Goal: Task Accomplishment & Management: Manage account settings

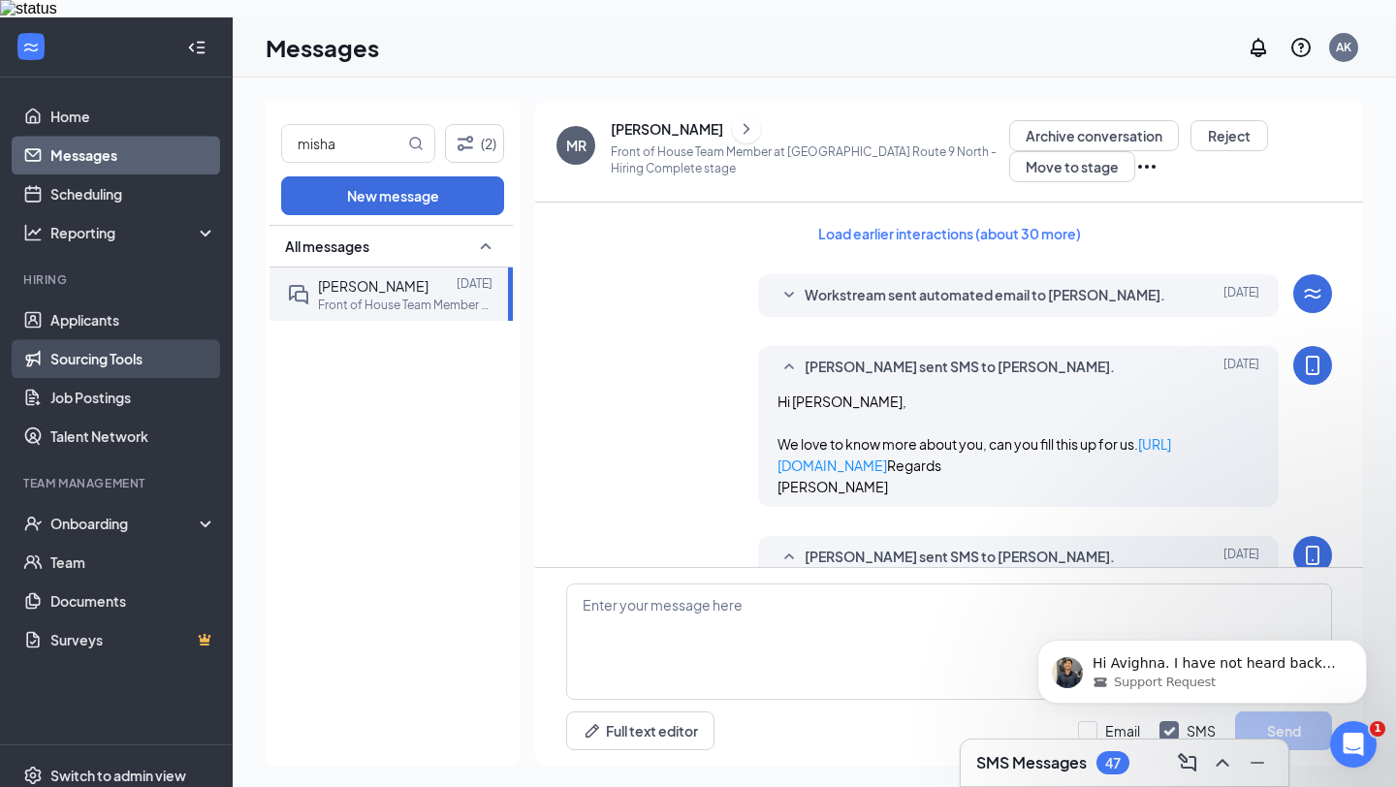
scroll to position [1074, 0]
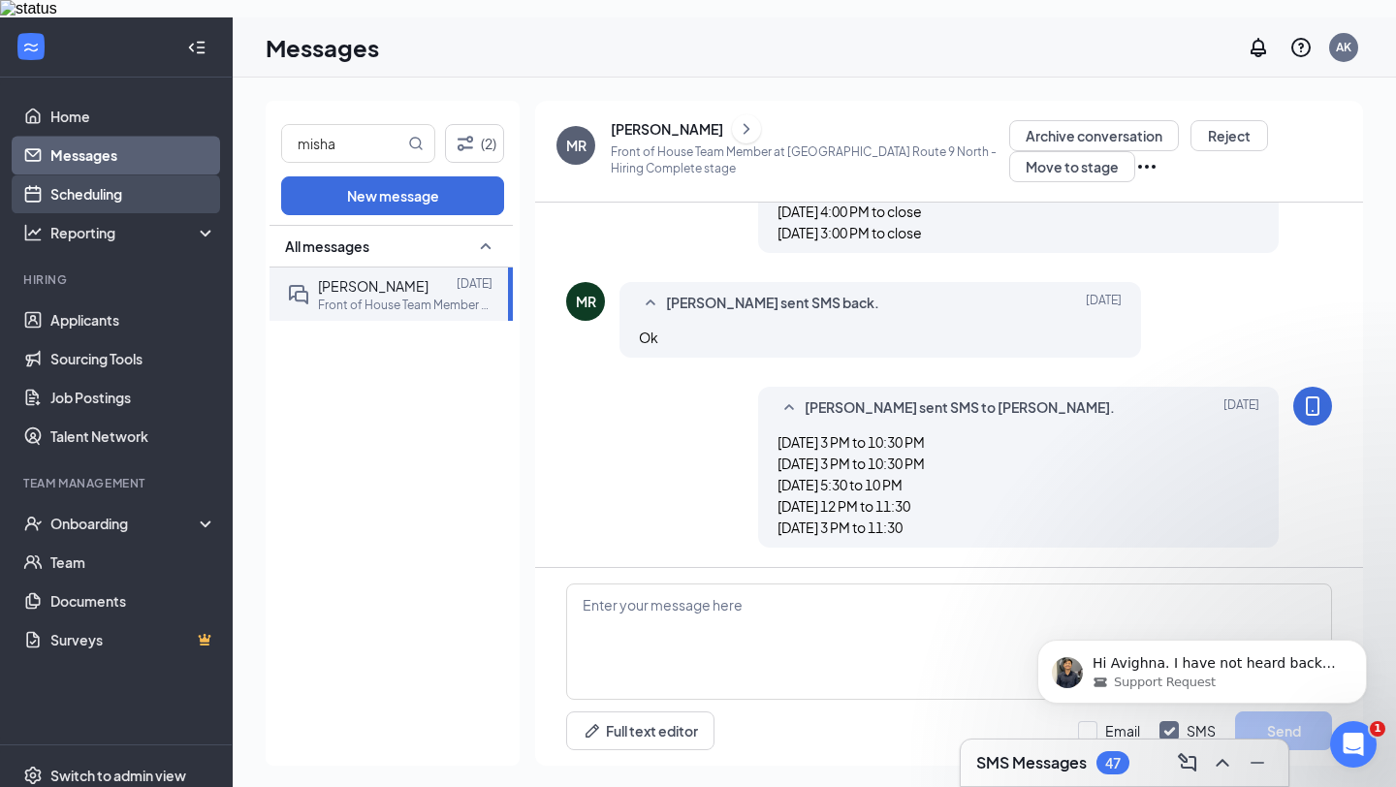
click at [171, 174] on link "Scheduling" at bounding box center [133, 193] width 166 height 39
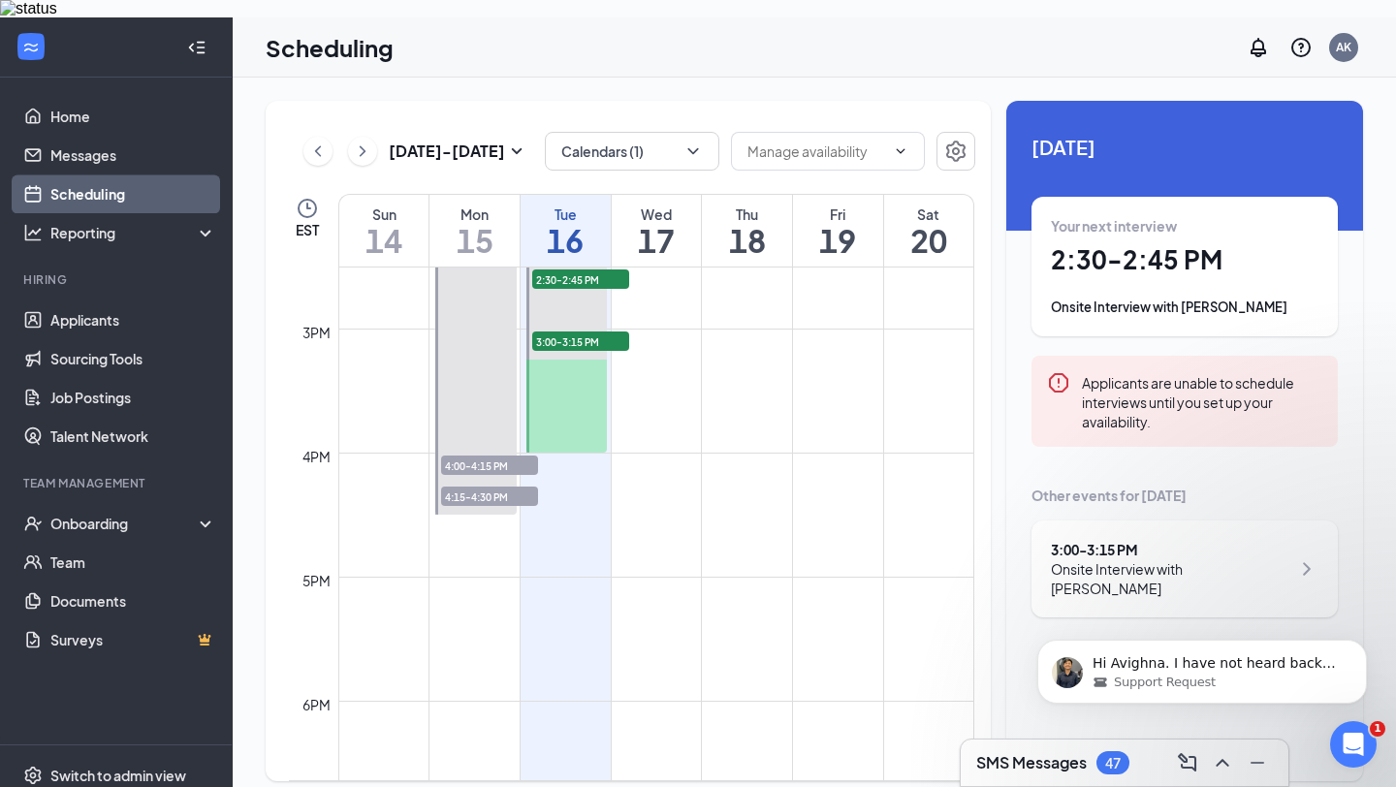
scroll to position [1836, 0]
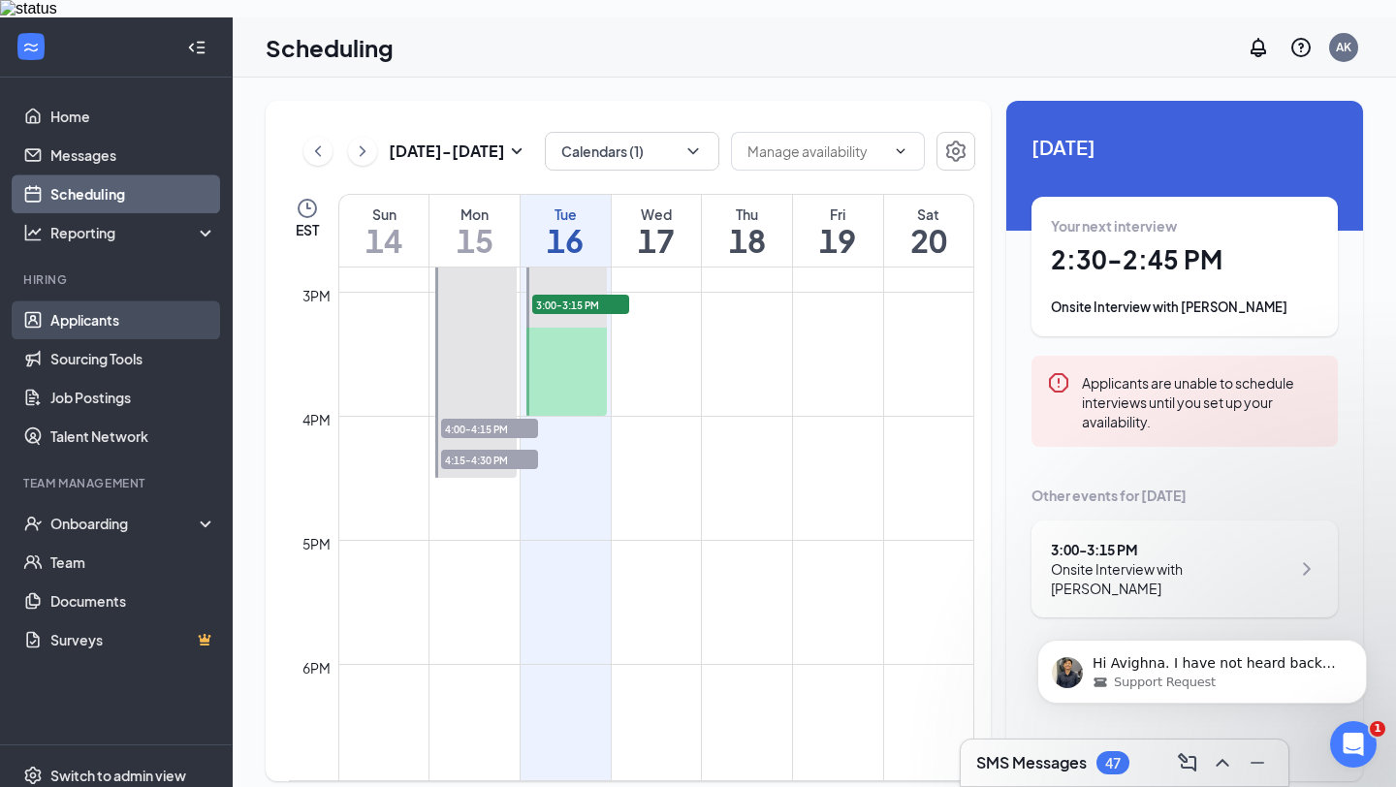
click at [130, 300] on link "Applicants" at bounding box center [133, 319] width 166 height 39
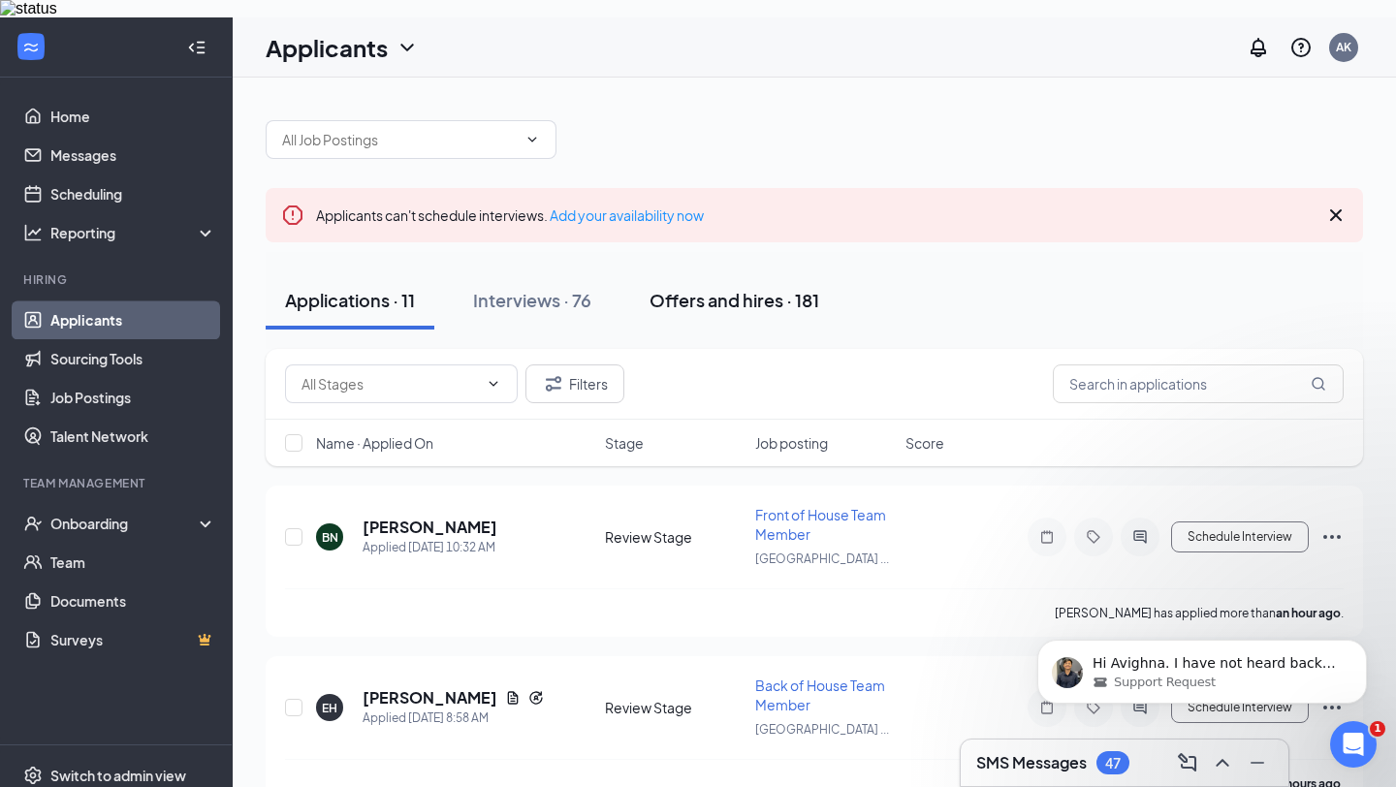
click at [721, 291] on div "Offers and hires · 181" at bounding box center [734, 300] width 170 height 24
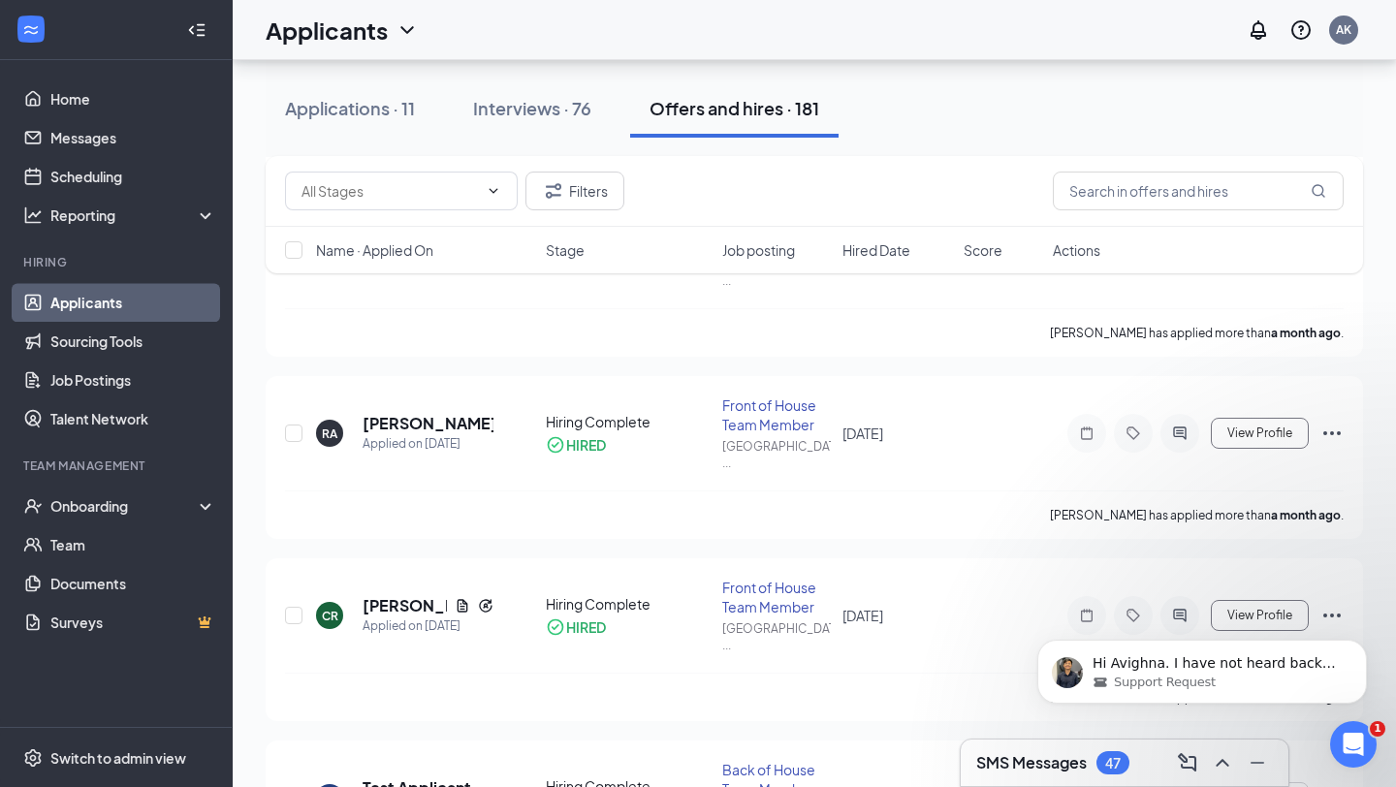
scroll to position [2292, 0]
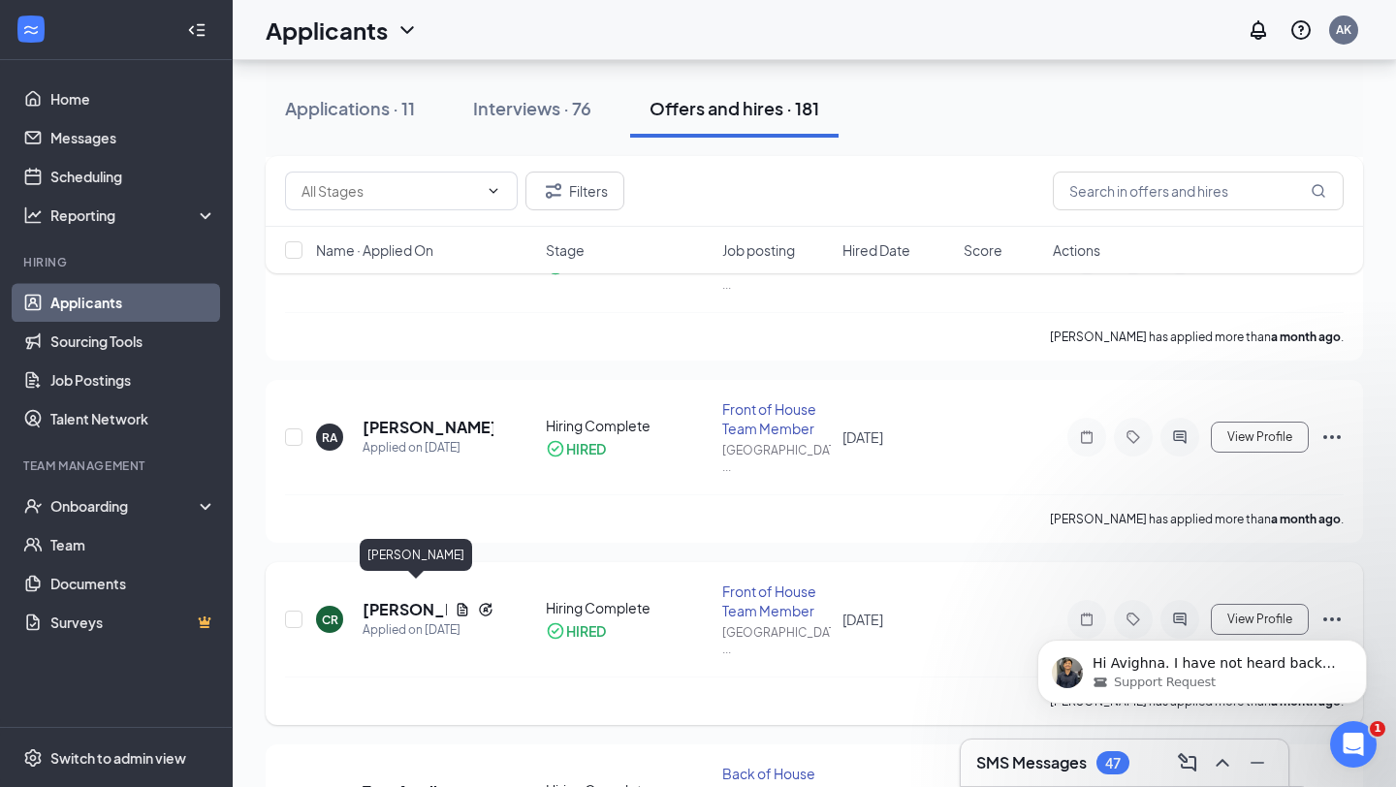
click at [385, 599] on h5 "[PERSON_NAME]" at bounding box center [404, 609] width 84 height 21
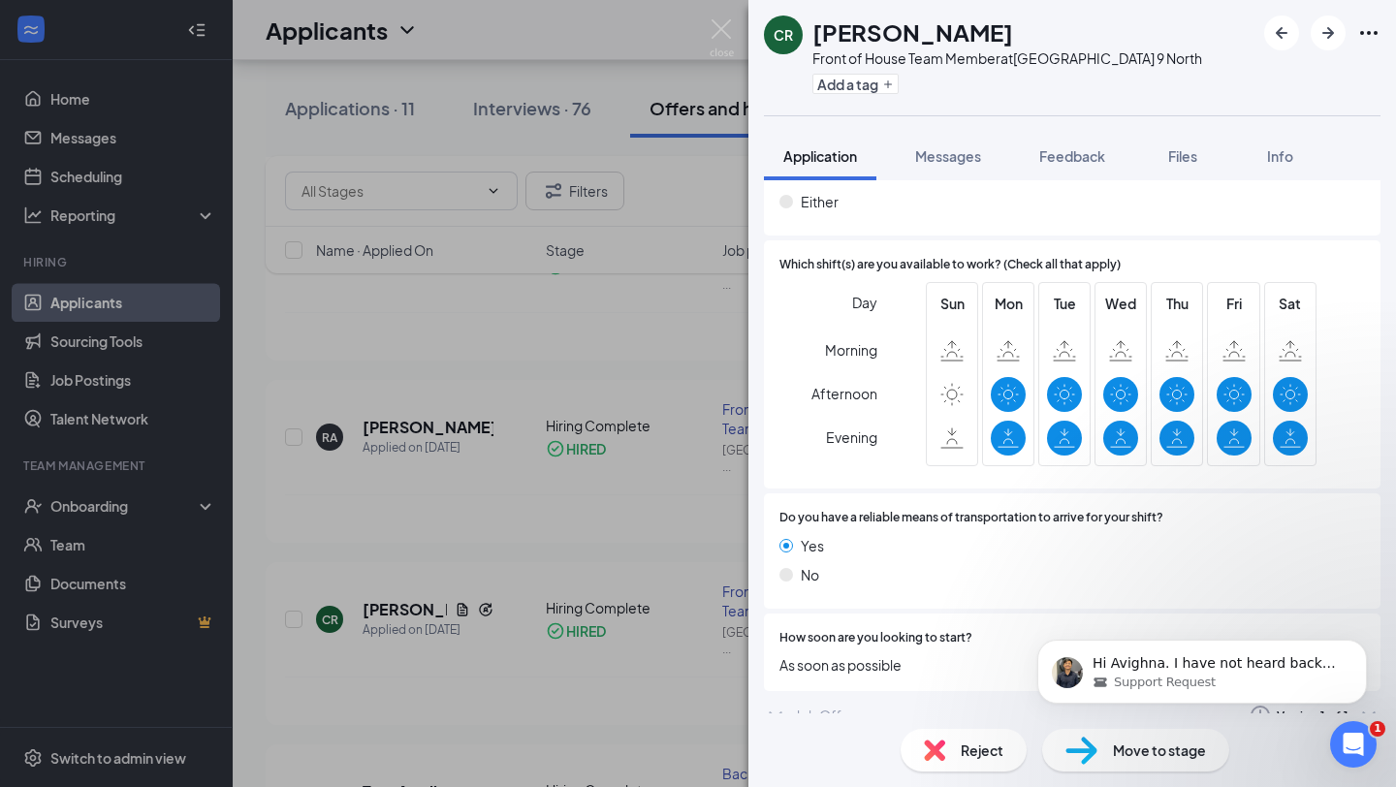
scroll to position [1760, 0]
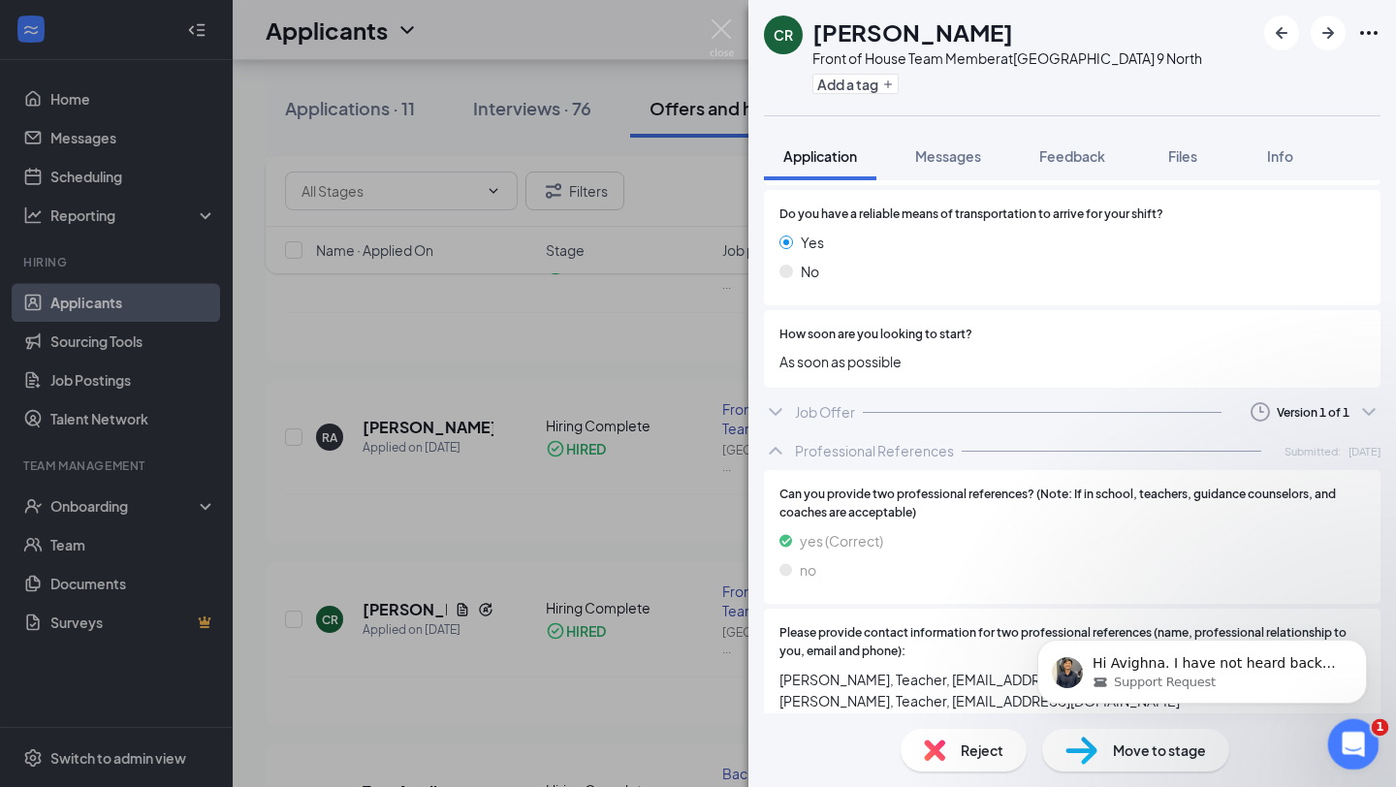
click at [1348, 746] on icon "Open Intercom Messenger" at bounding box center [1350, 742] width 32 height 32
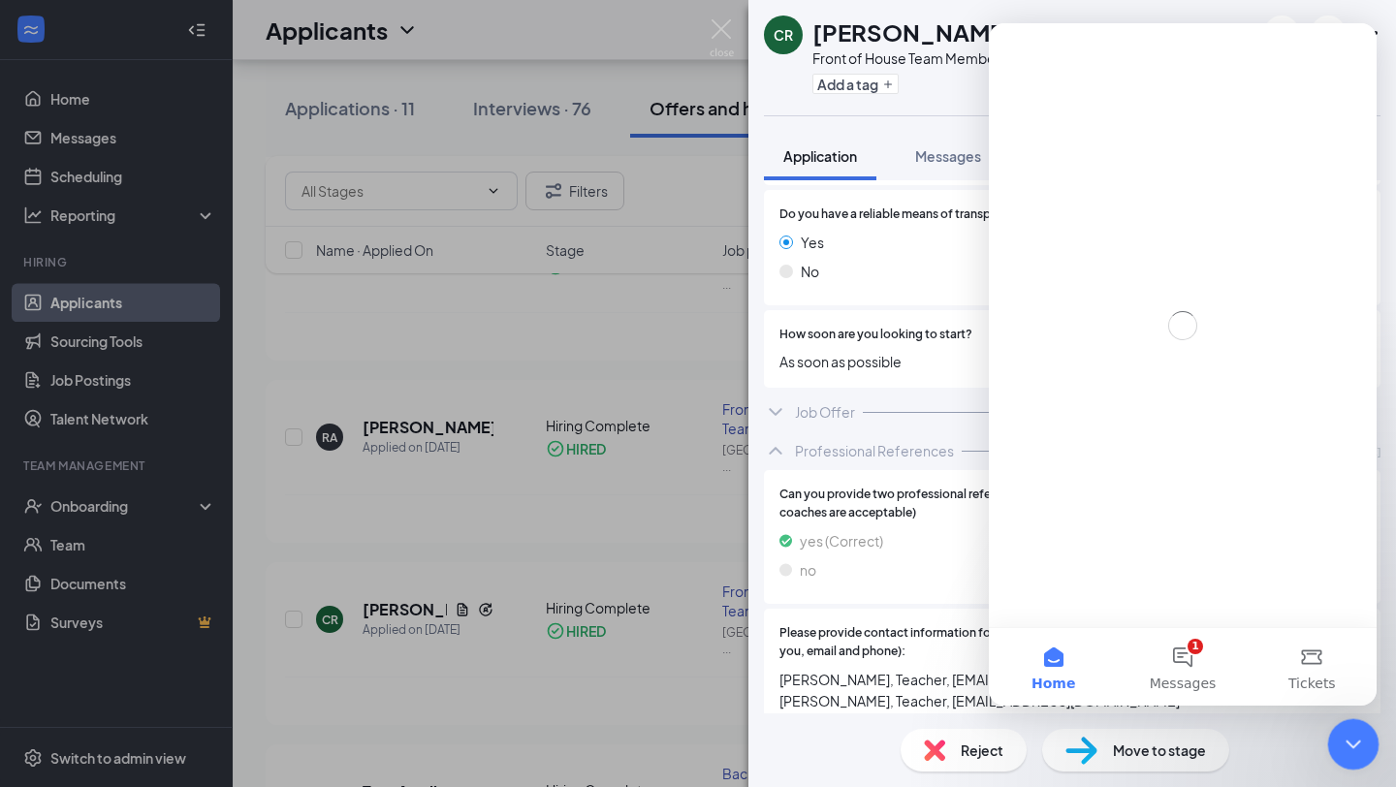
scroll to position [0, 0]
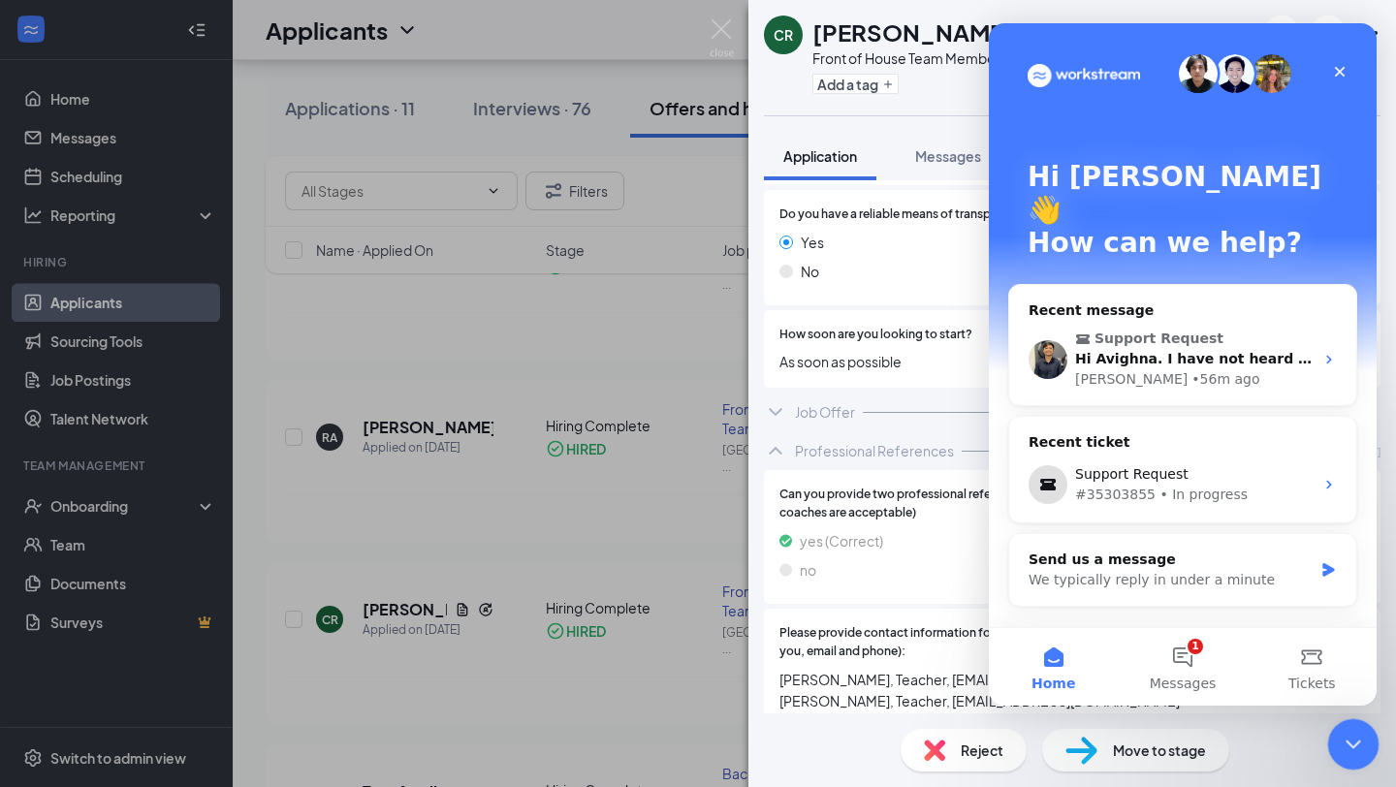
click at [1348, 760] on div "Close Intercom Messenger" at bounding box center [1350, 741] width 47 height 47
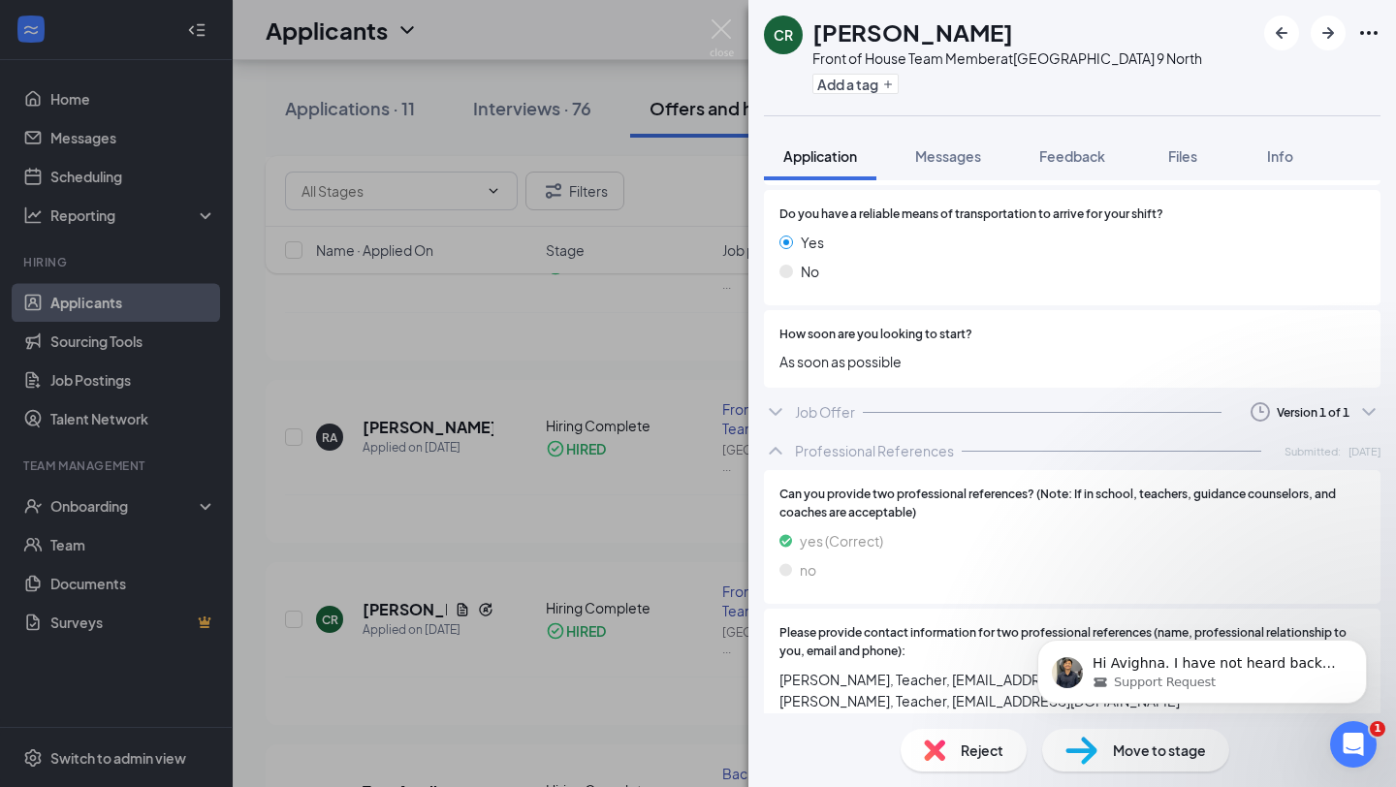
click at [718, 17] on div "CR [PERSON_NAME] Front of House Team Member at [GEOGRAPHIC_DATA] Route 9 North …" at bounding box center [698, 393] width 1396 height 787
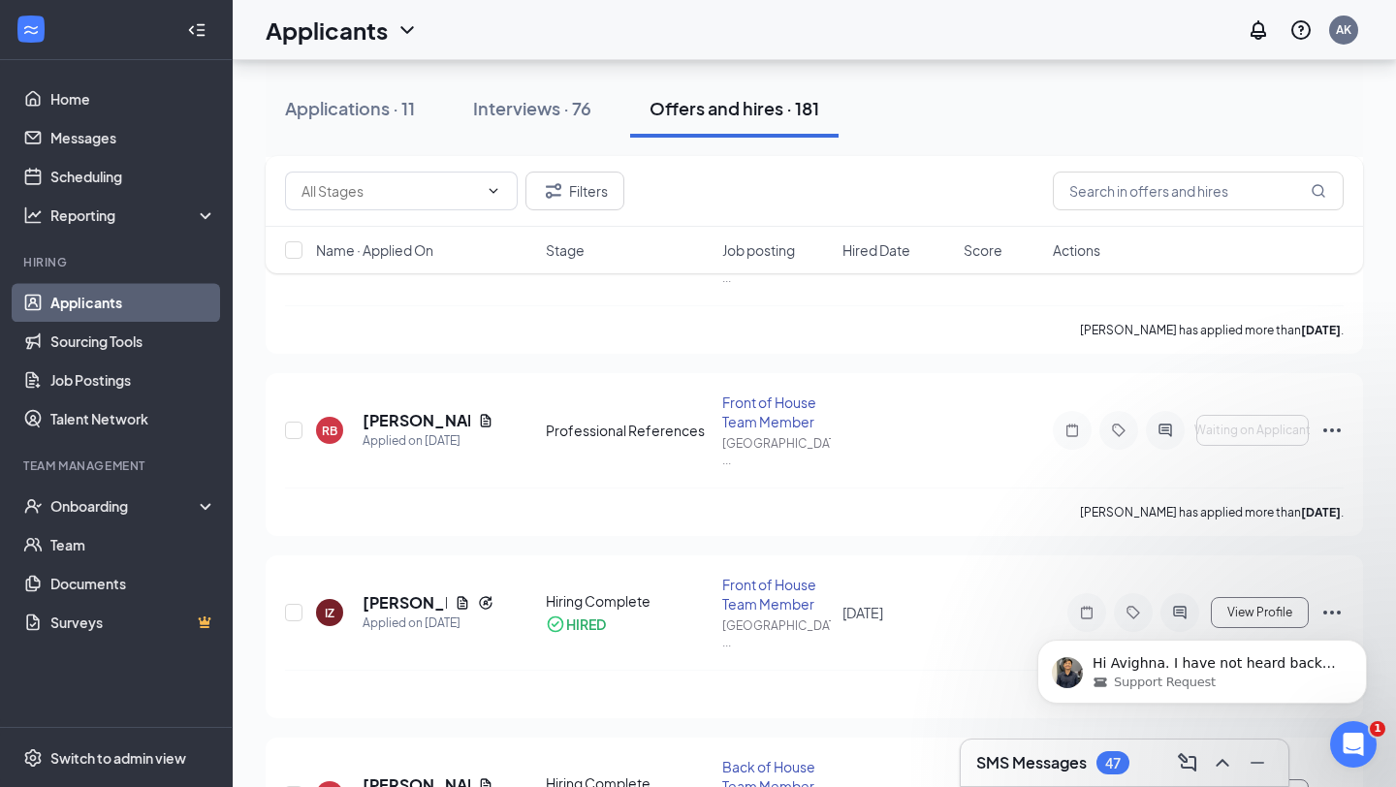
scroll to position [476, 0]
click at [378, 594] on h5 "[PERSON_NAME]" at bounding box center [404, 603] width 84 height 21
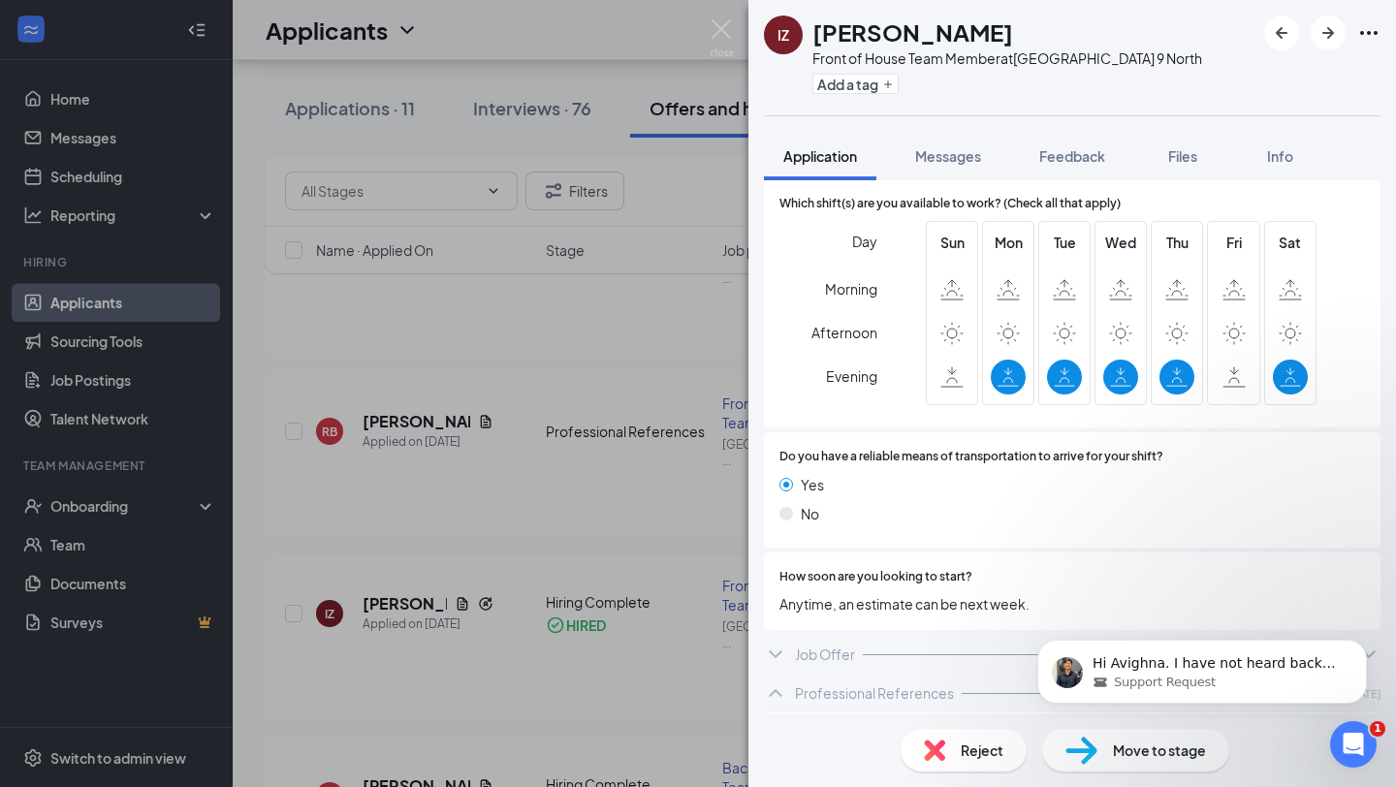
scroll to position [1504, 0]
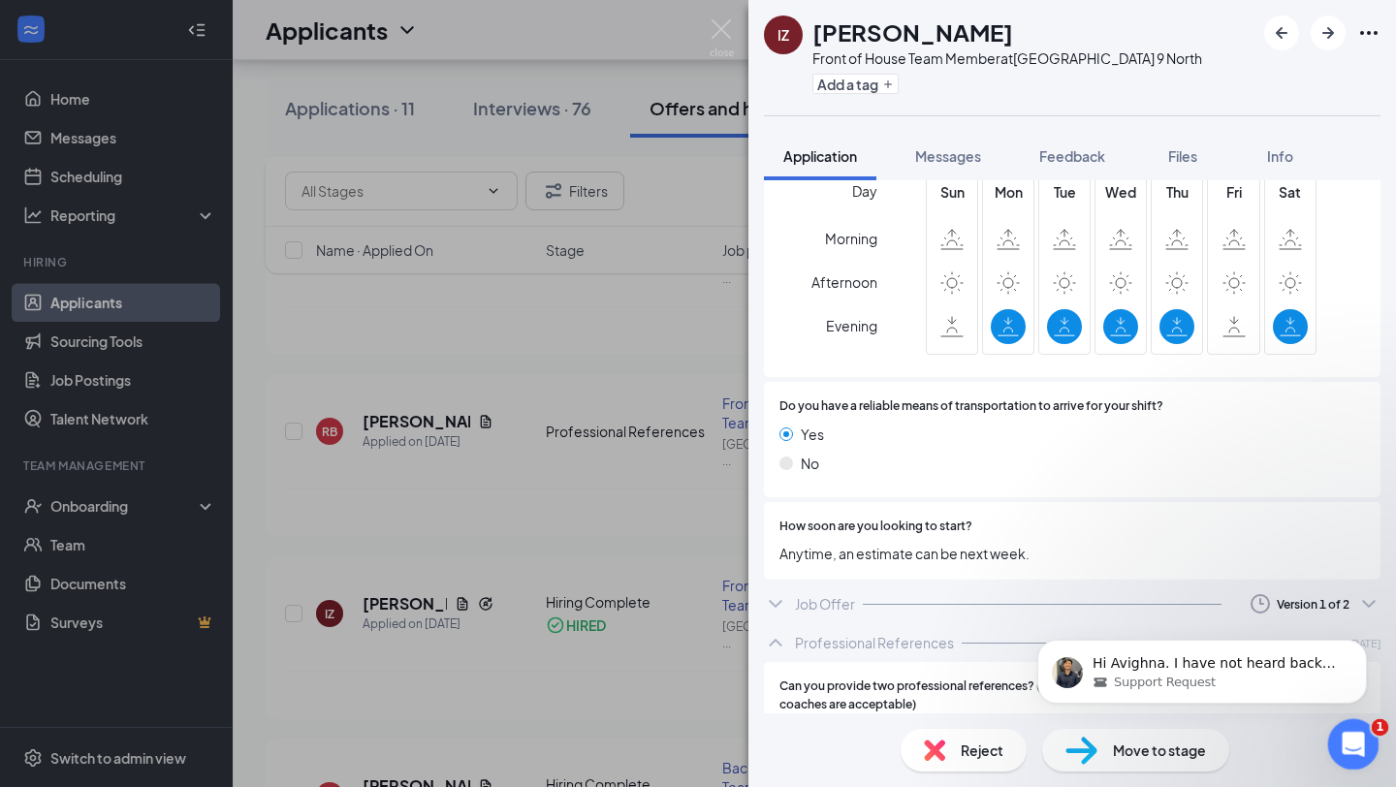
click at [1365, 732] on div "Open Intercom Messenger" at bounding box center [1350, 741] width 64 height 64
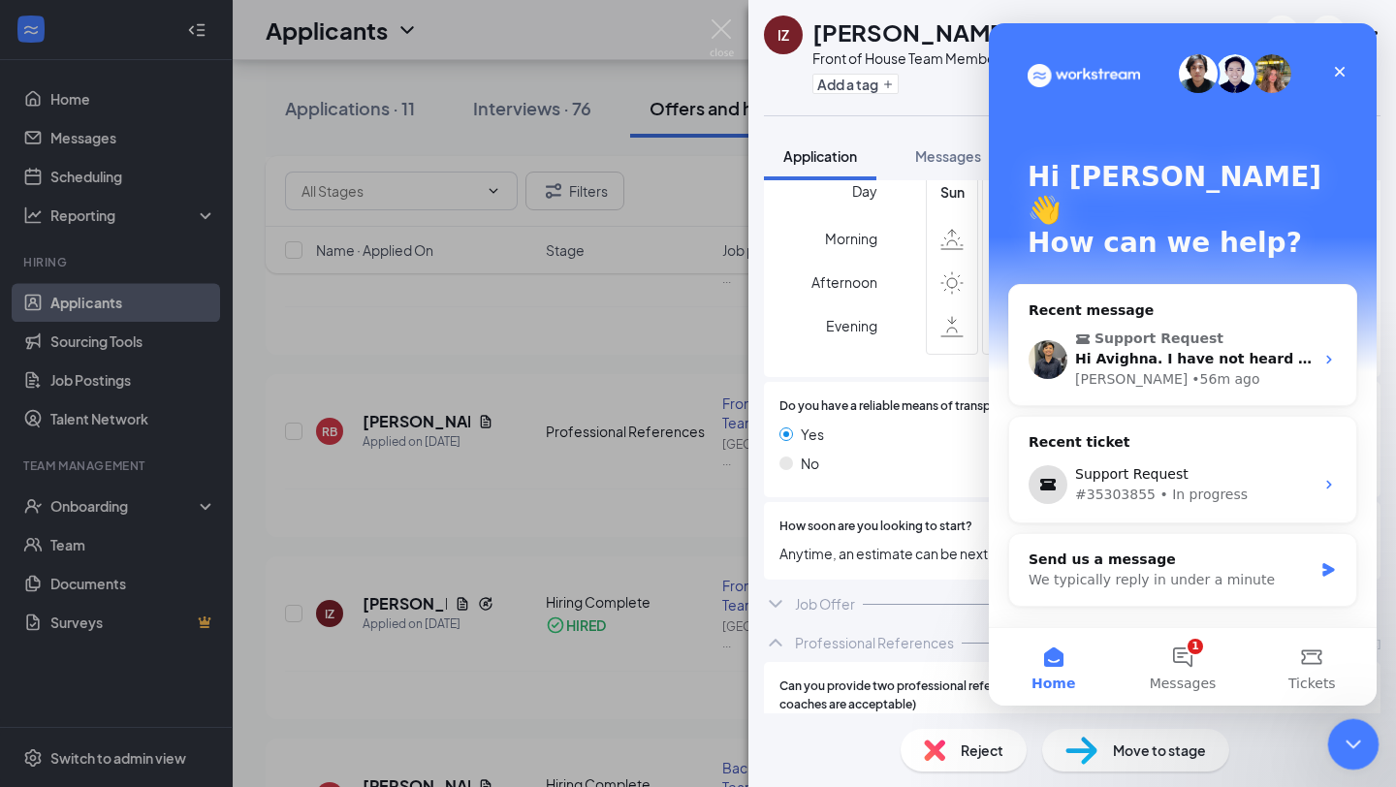
click at [1352, 743] on icon "Close Intercom Messenger" at bounding box center [1349, 741] width 23 height 23
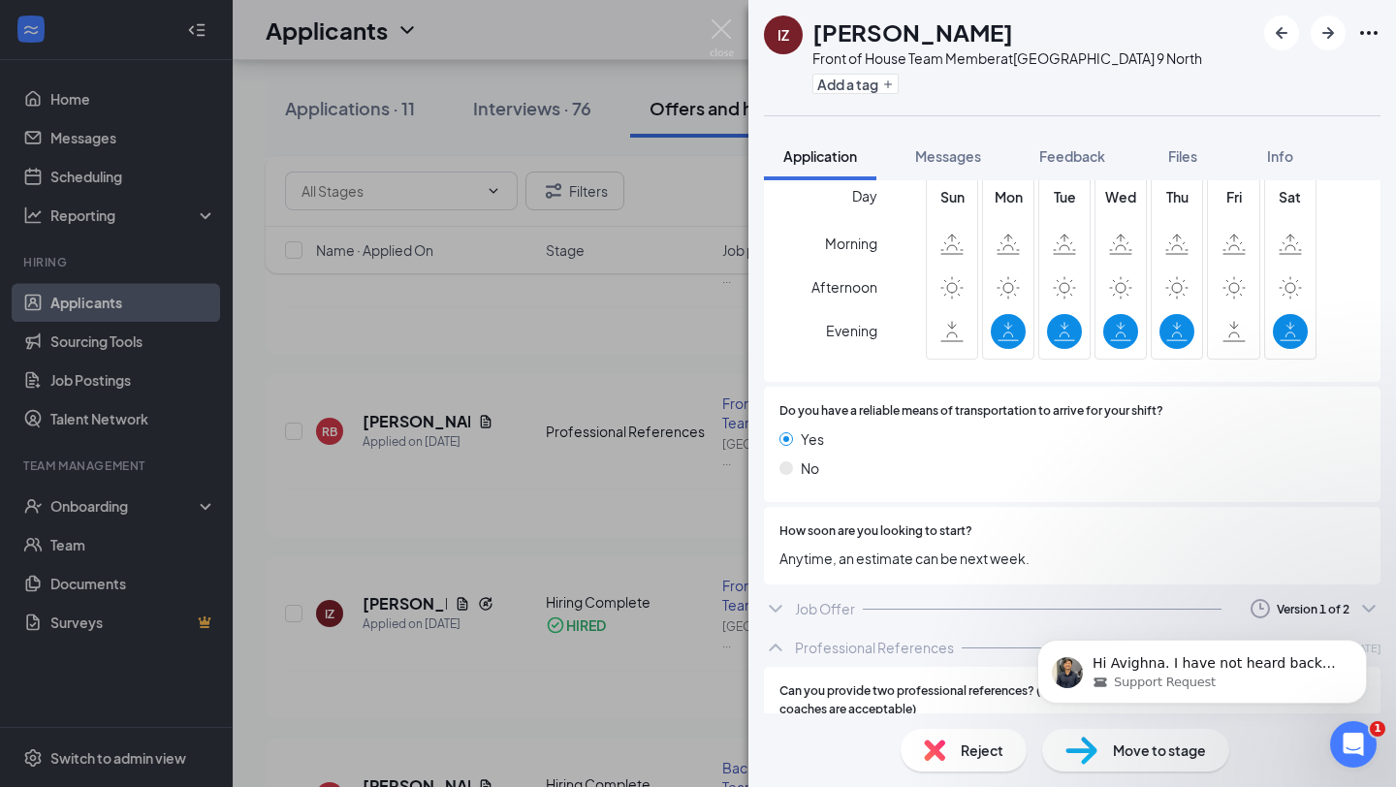
scroll to position [1696, 0]
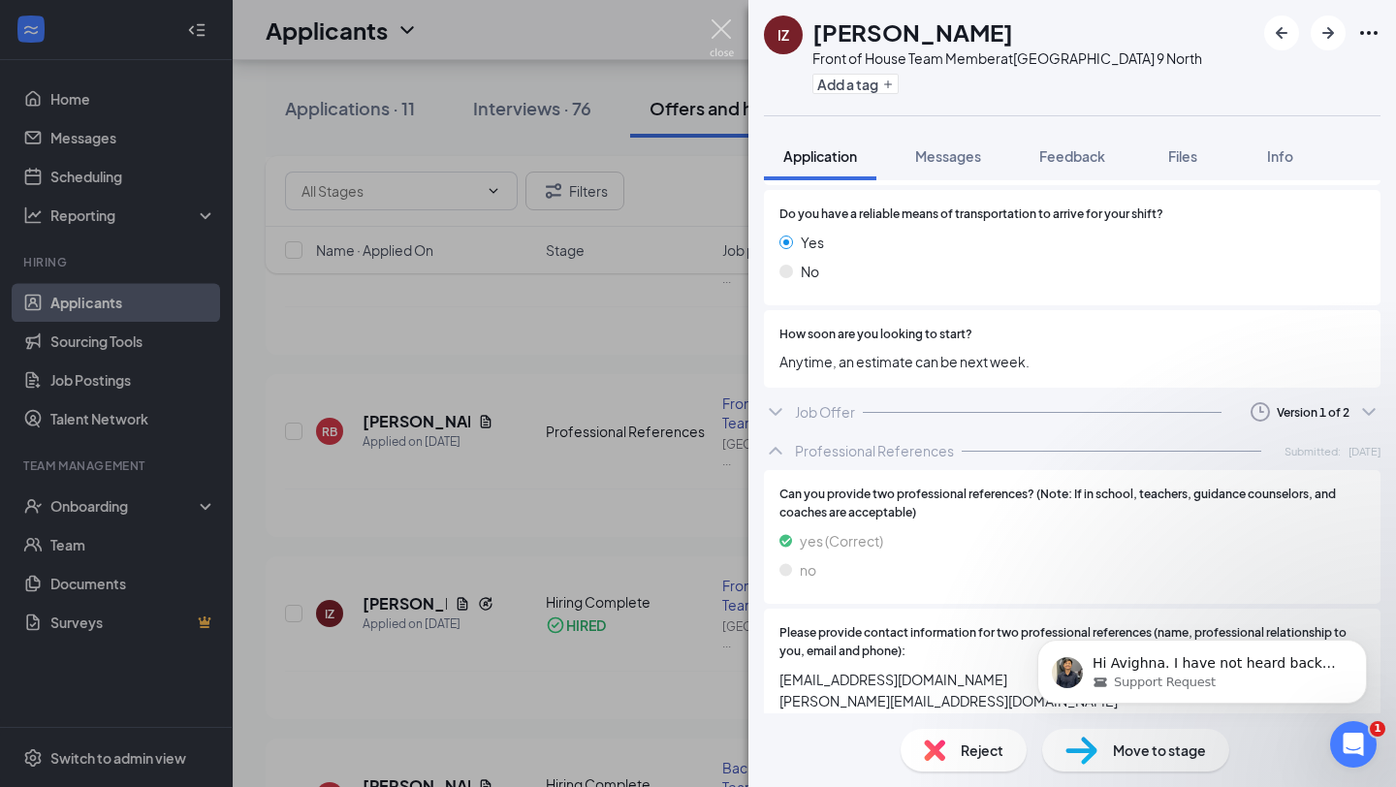
click at [724, 35] on img at bounding box center [721, 38] width 24 height 38
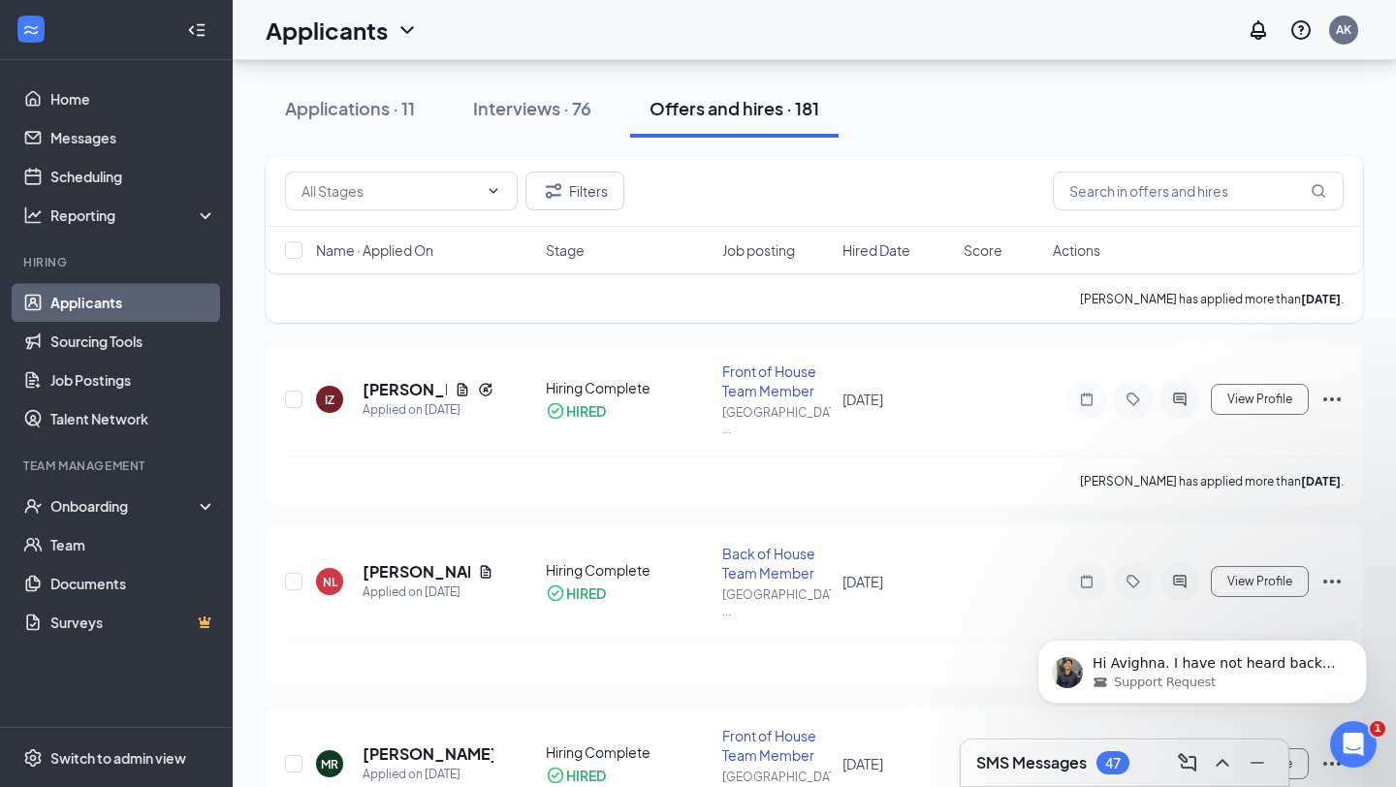
scroll to position [674, 0]
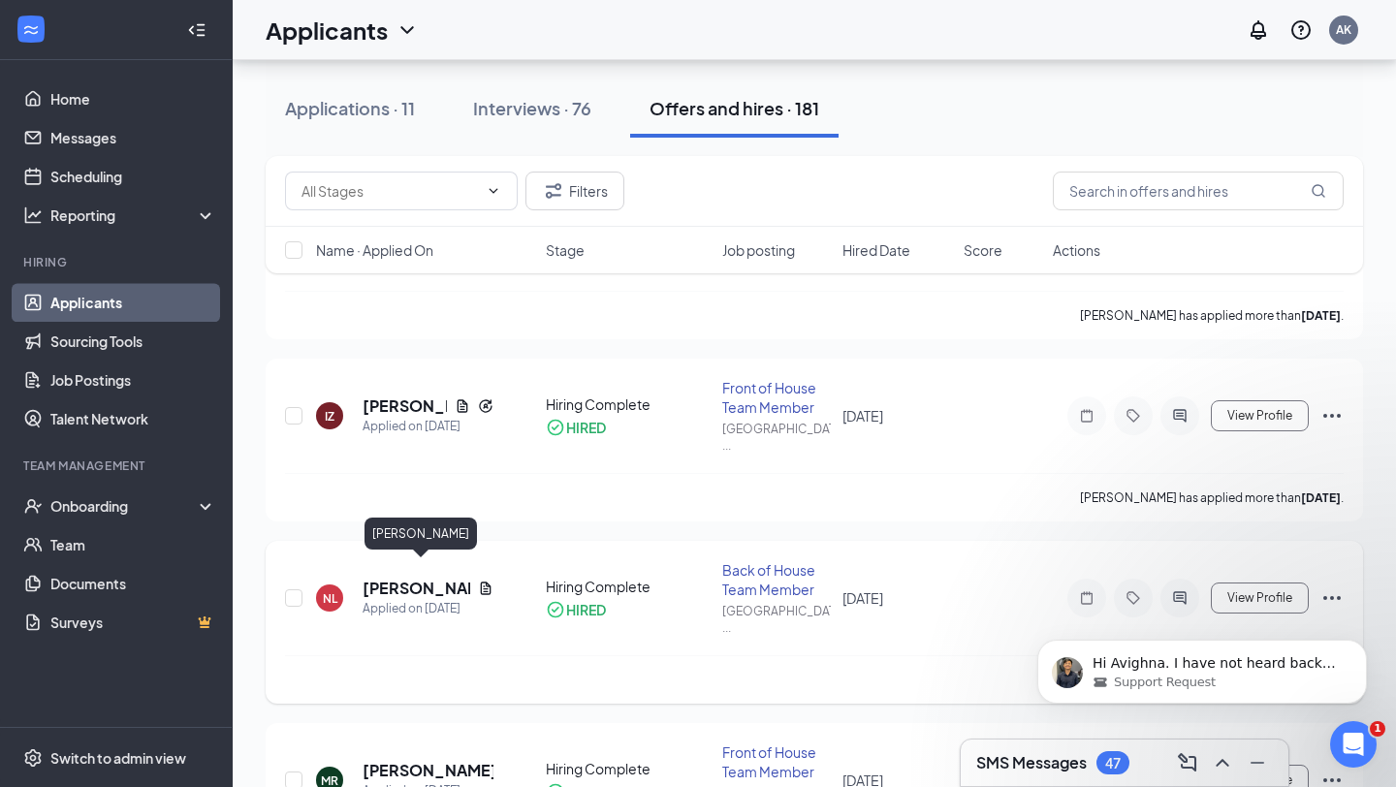
click at [393, 578] on h5 "[PERSON_NAME]" at bounding box center [416, 588] width 108 height 21
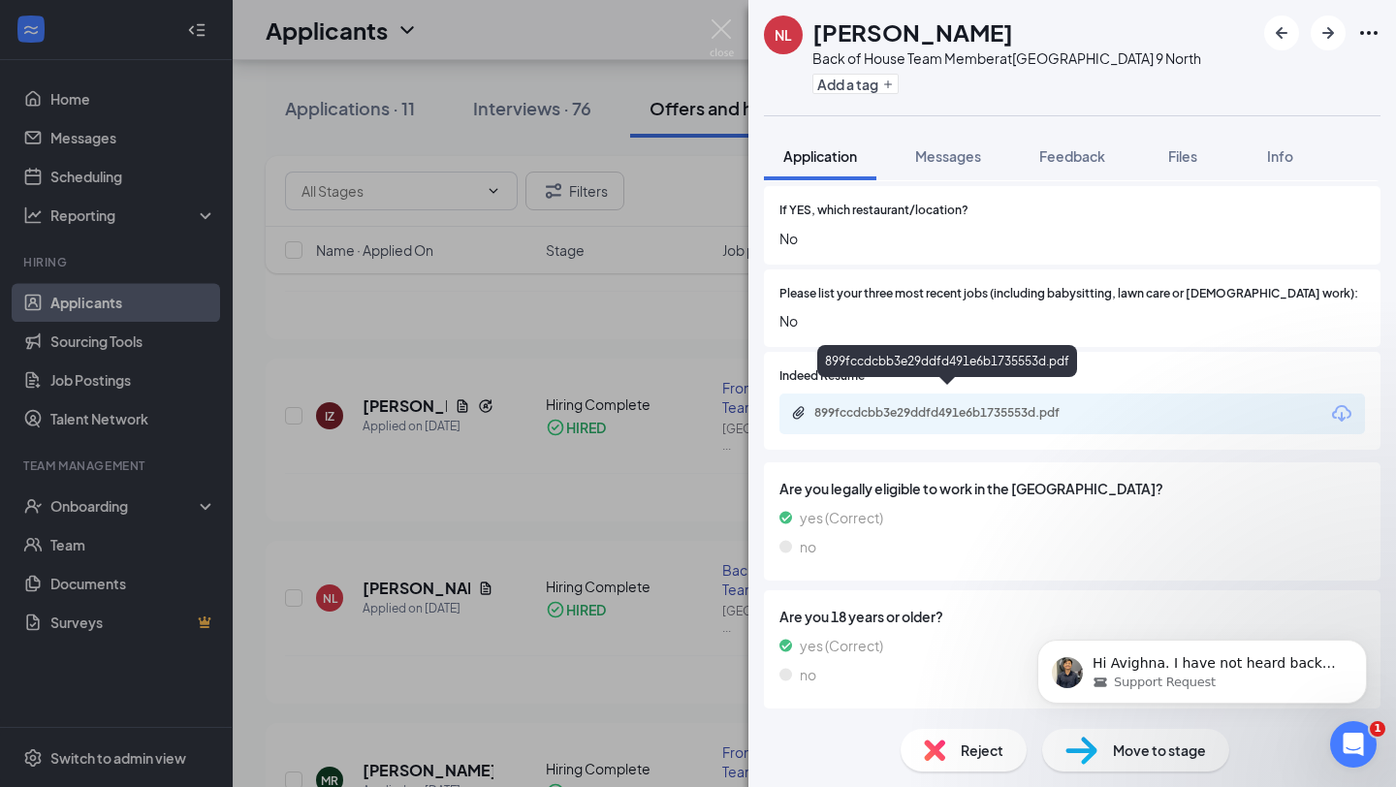
scroll to position [623, 0]
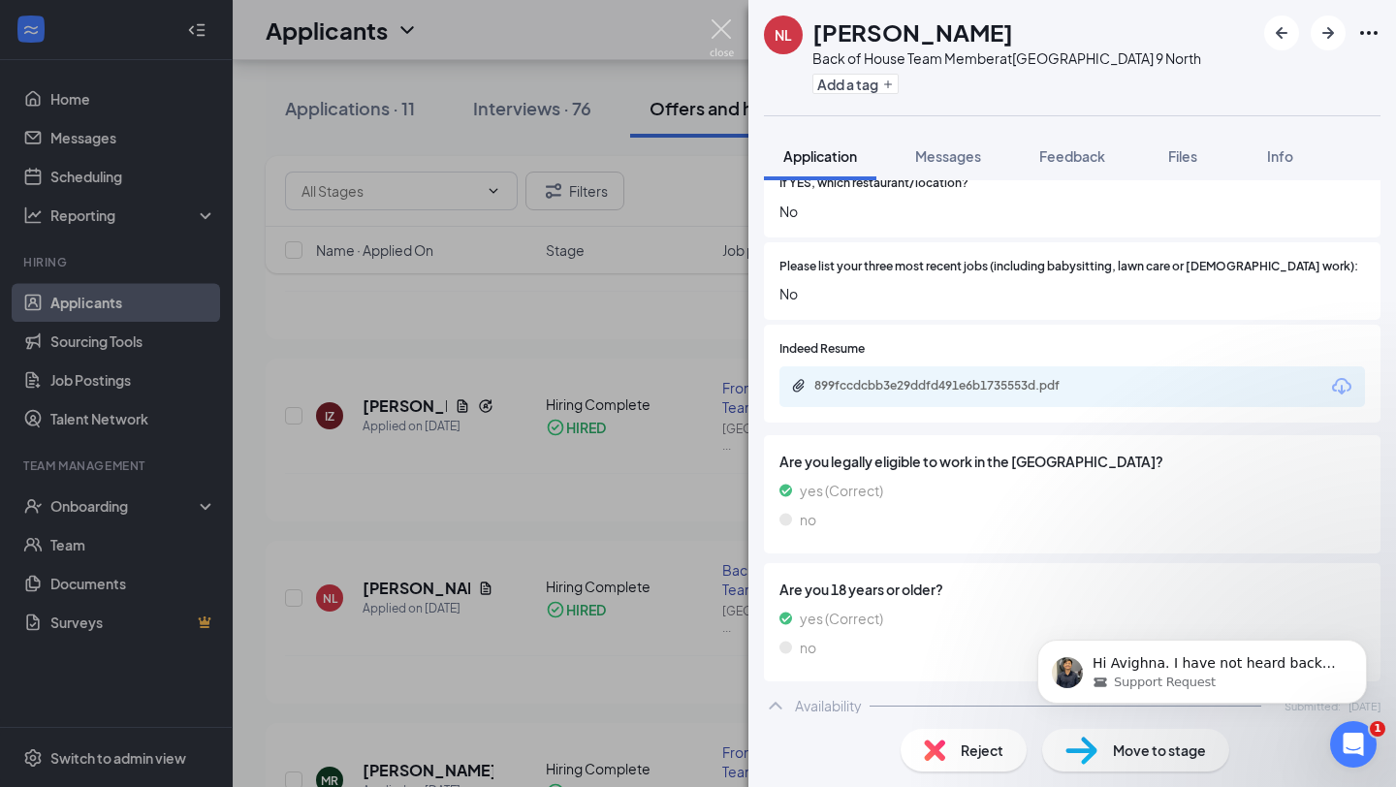
click at [722, 27] on img at bounding box center [721, 38] width 24 height 38
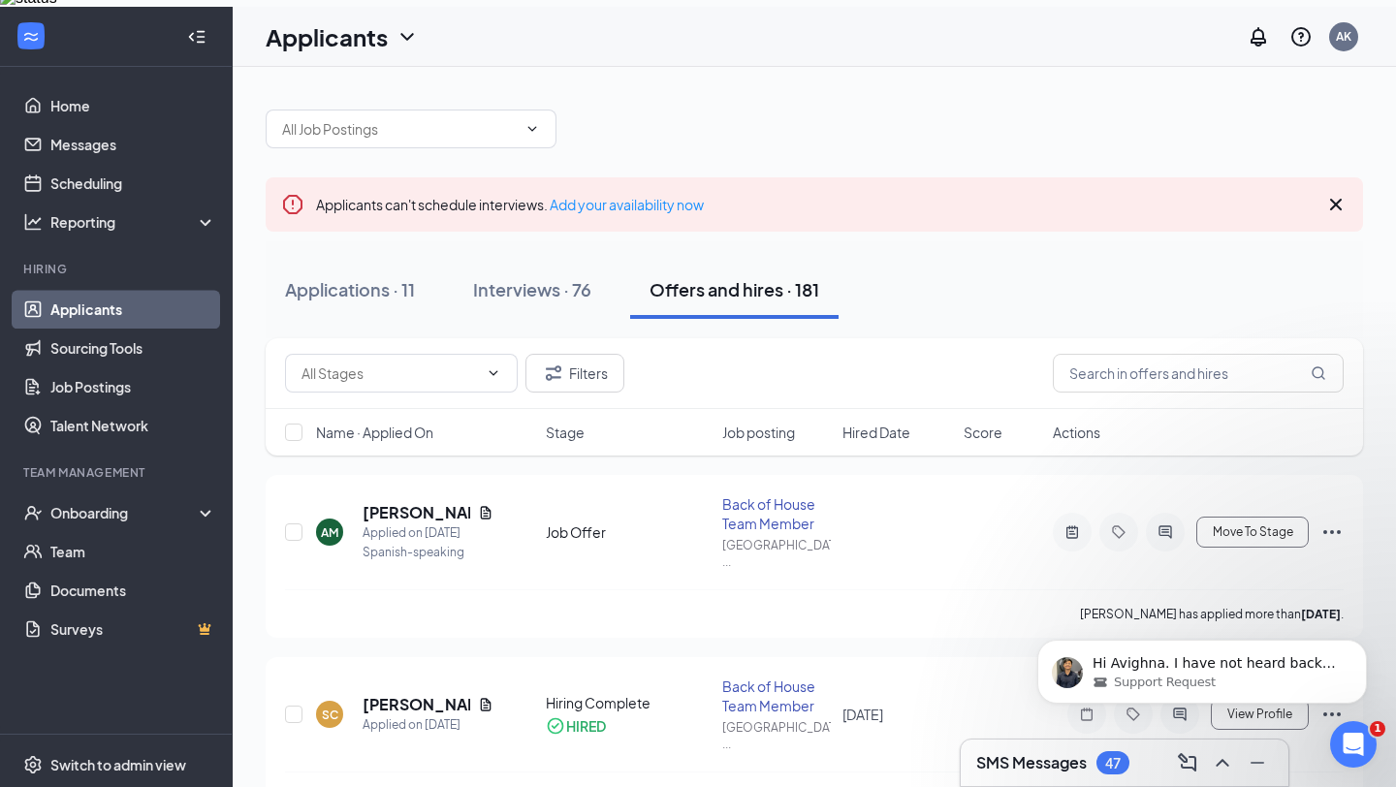
scroll to position [58, 0]
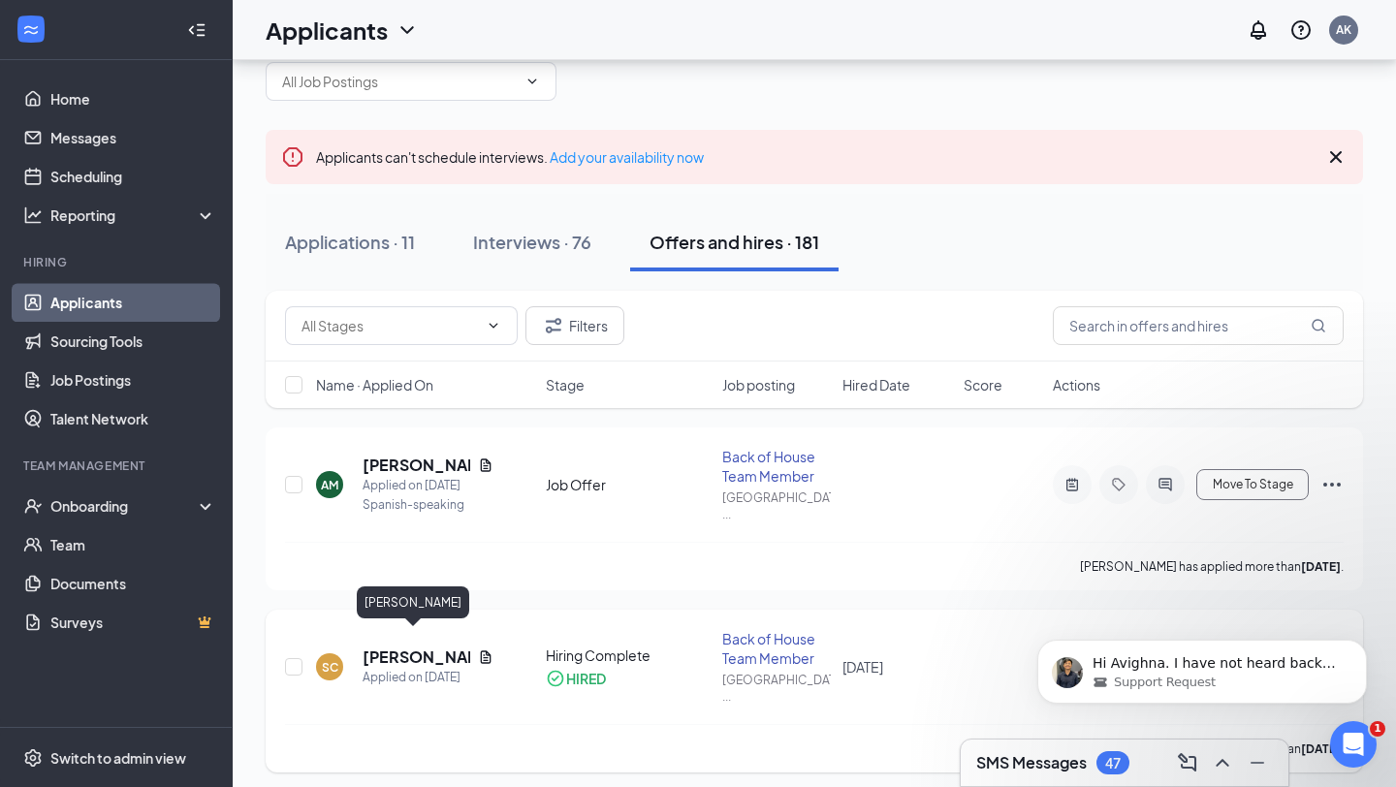
click at [411, 646] on h5 "[PERSON_NAME]" at bounding box center [416, 656] width 108 height 21
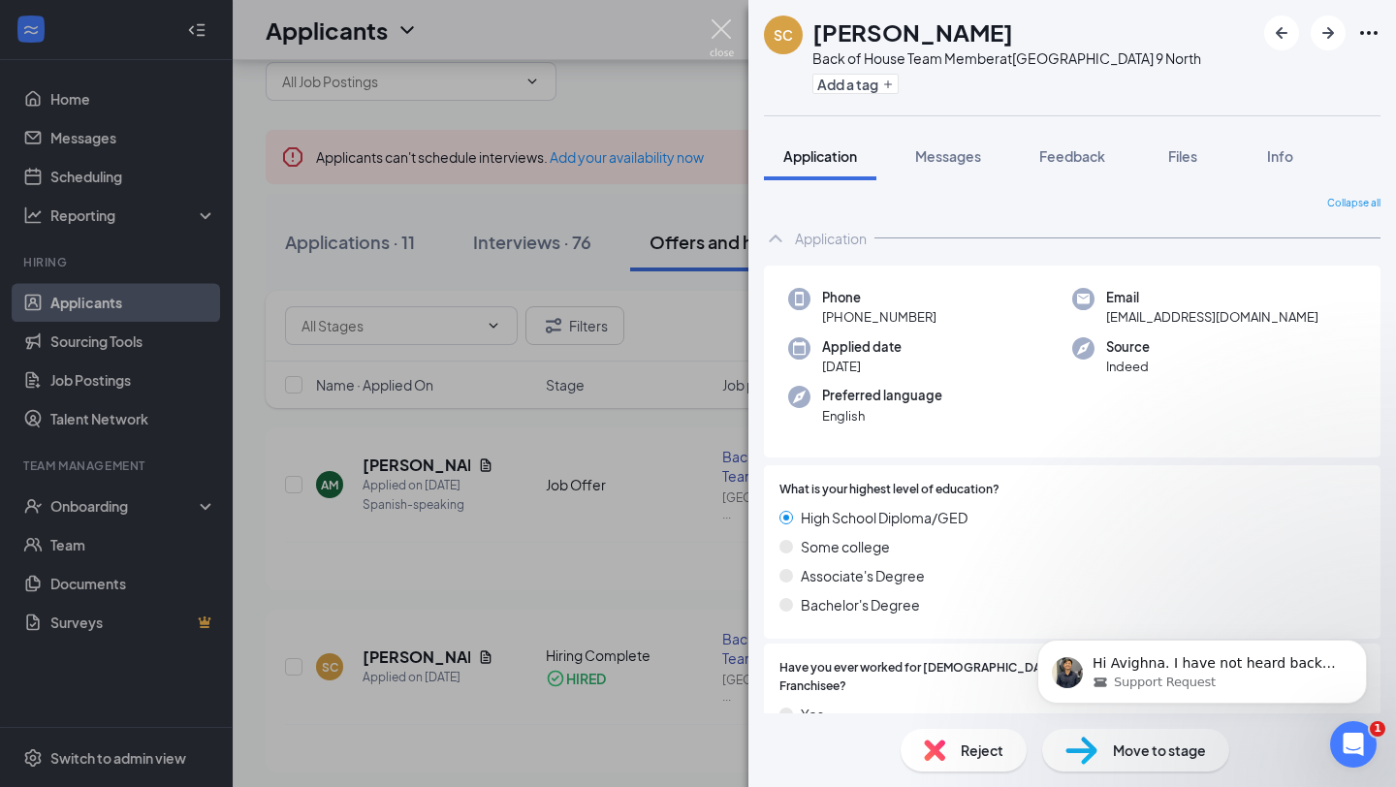
click at [732, 38] on img at bounding box center [721, 38] width 24 height 38
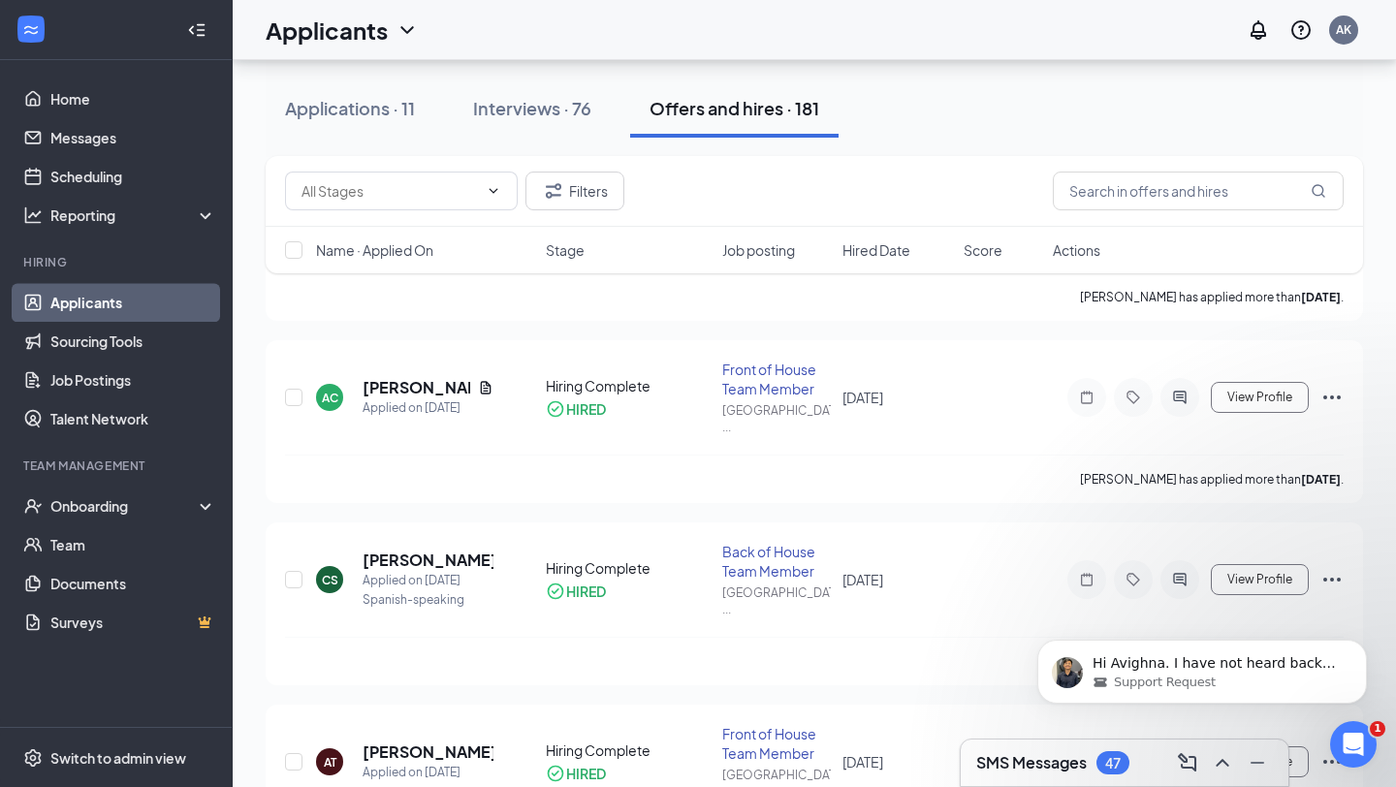
scroll to position [1289, 0]
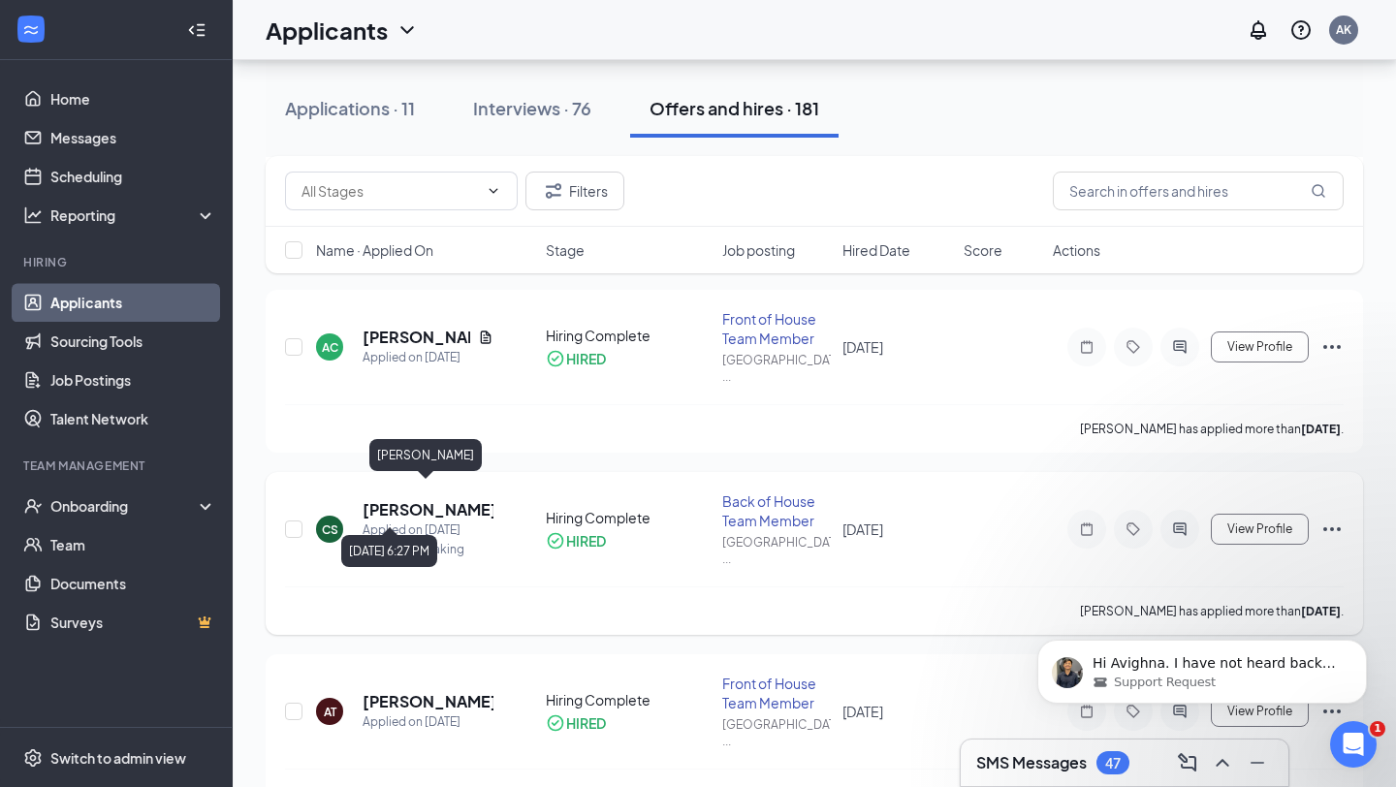
click at [422, 520] on div "Applied on [DATE]" at bounding box center [427, 529] width 131 height 19
click at [424, 499] on h5 "[PERSON_NAME]" at bounding box center [427, 509] width 131 height 21
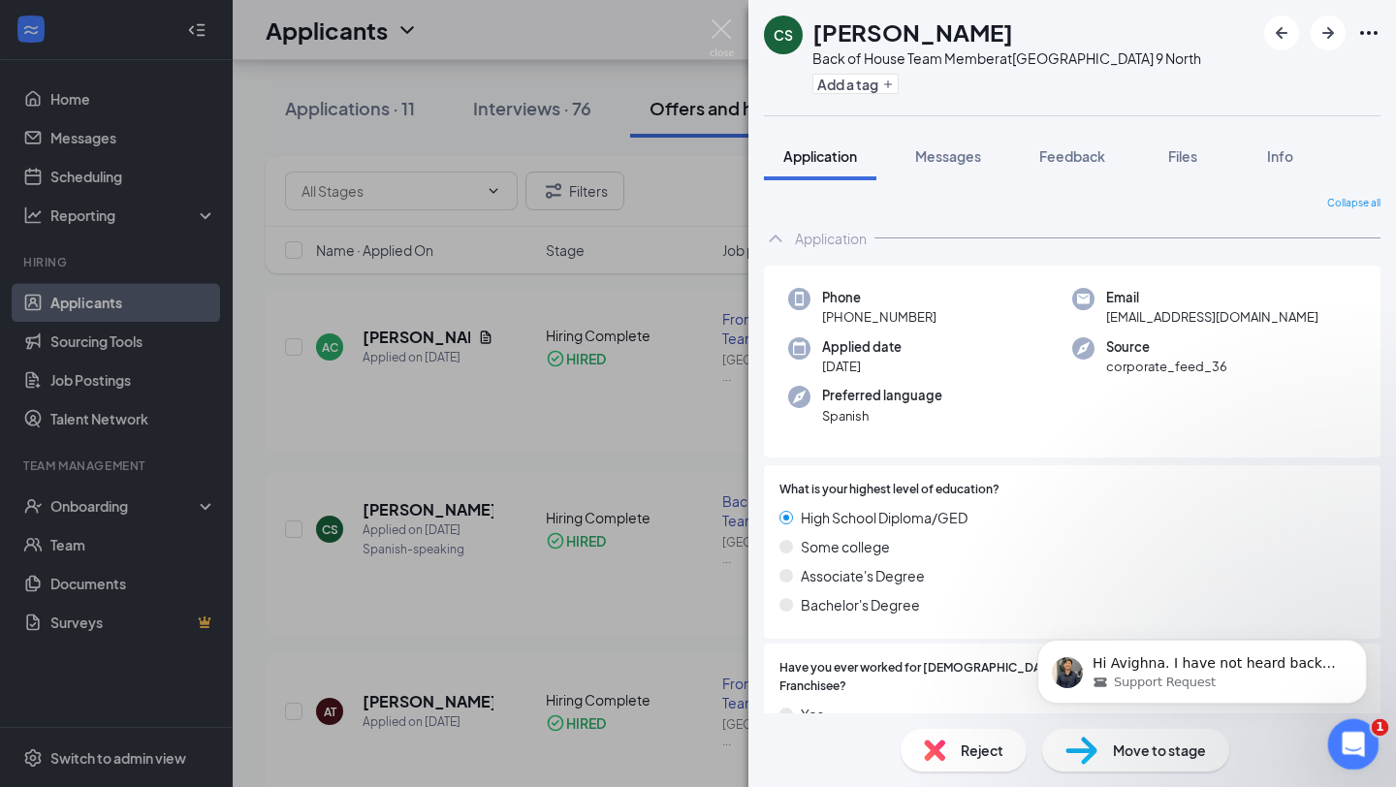
click at [1339, 735] on icon "Open Intercom Messenger" at bounding box center [1350, 742] width 32 height 32
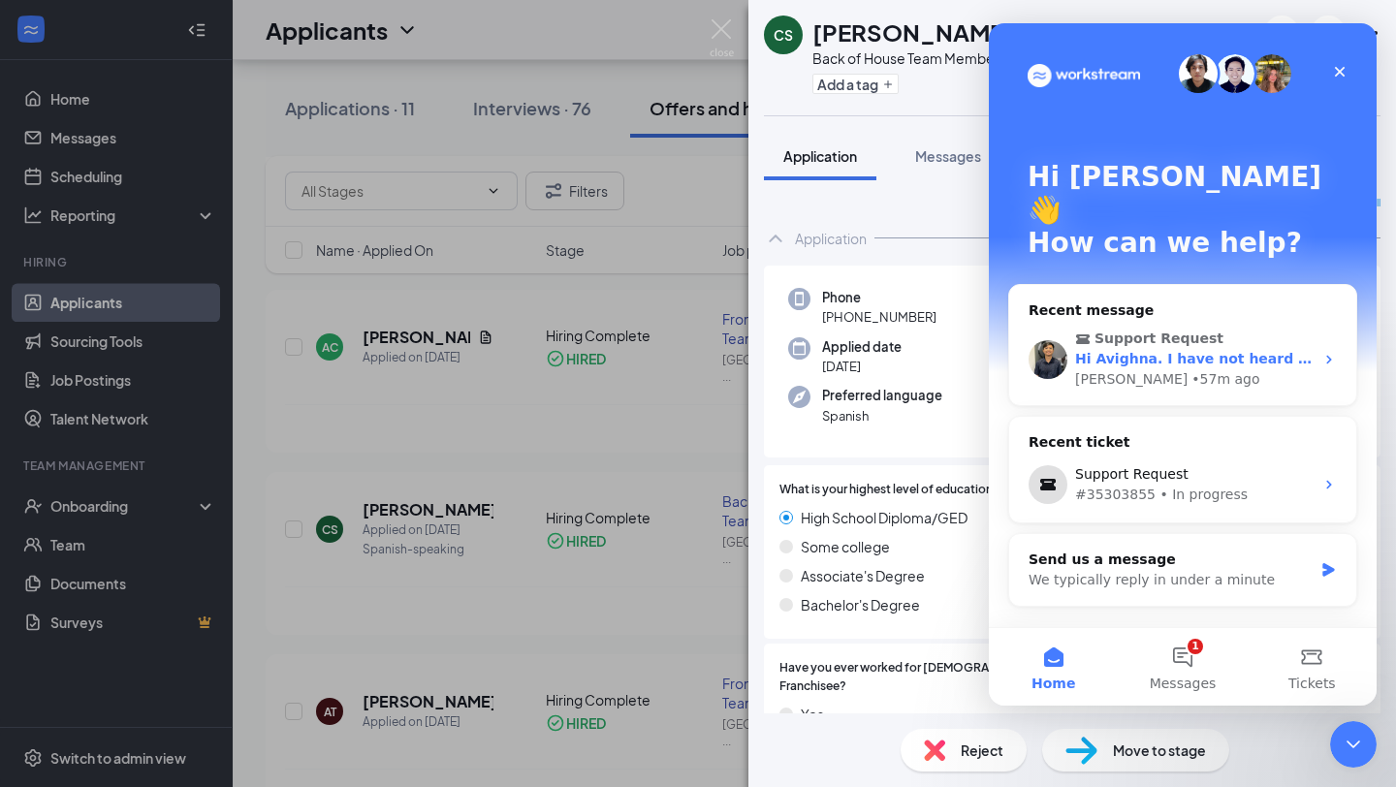
click at [1247, 349] on div "Hi Avighna. I have not heard back from you and hope everything is all good. Do …" at bounding box center [1194, 359] width 238 height 20
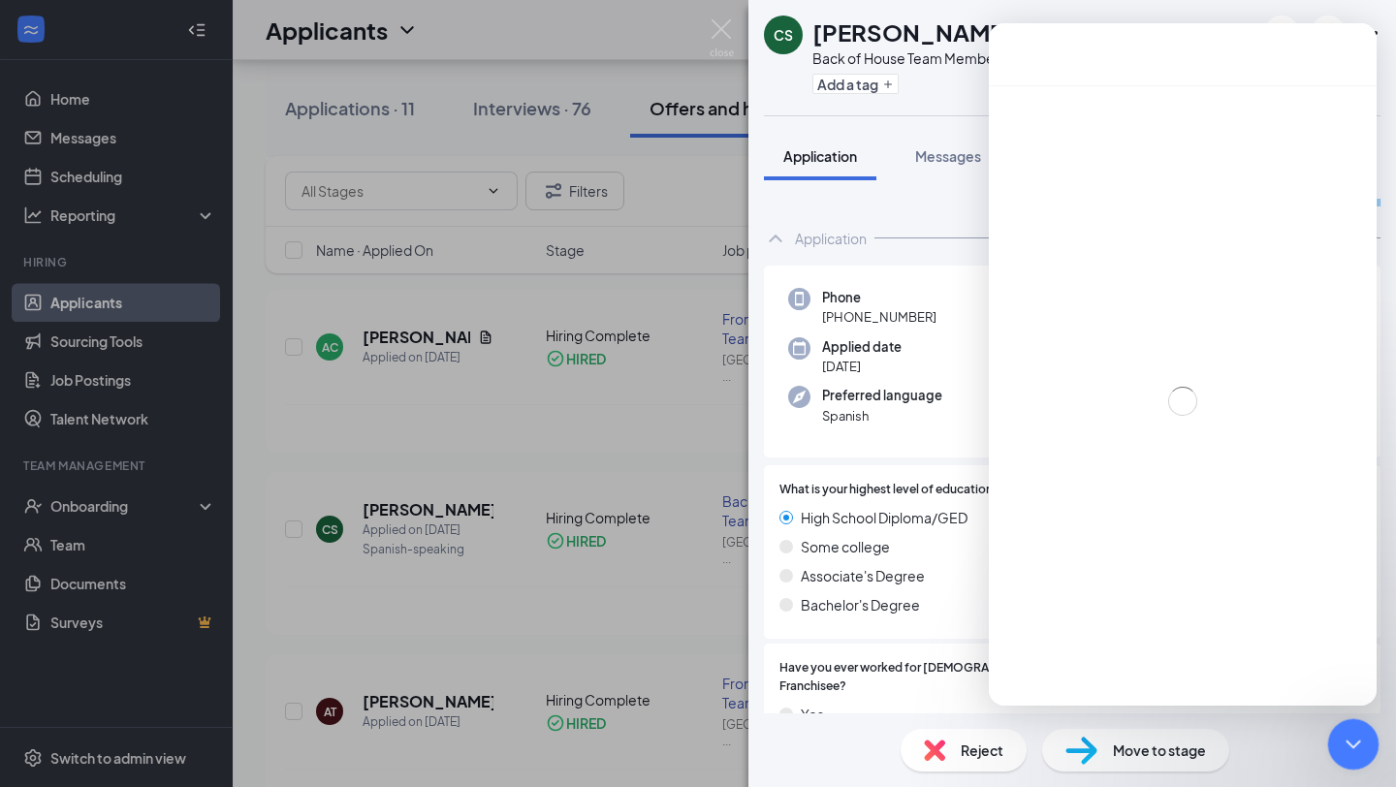
click at [1361, 740] on icon "Close Intercom Messenger" at bounding box center [1349, 741] width 23 height 23
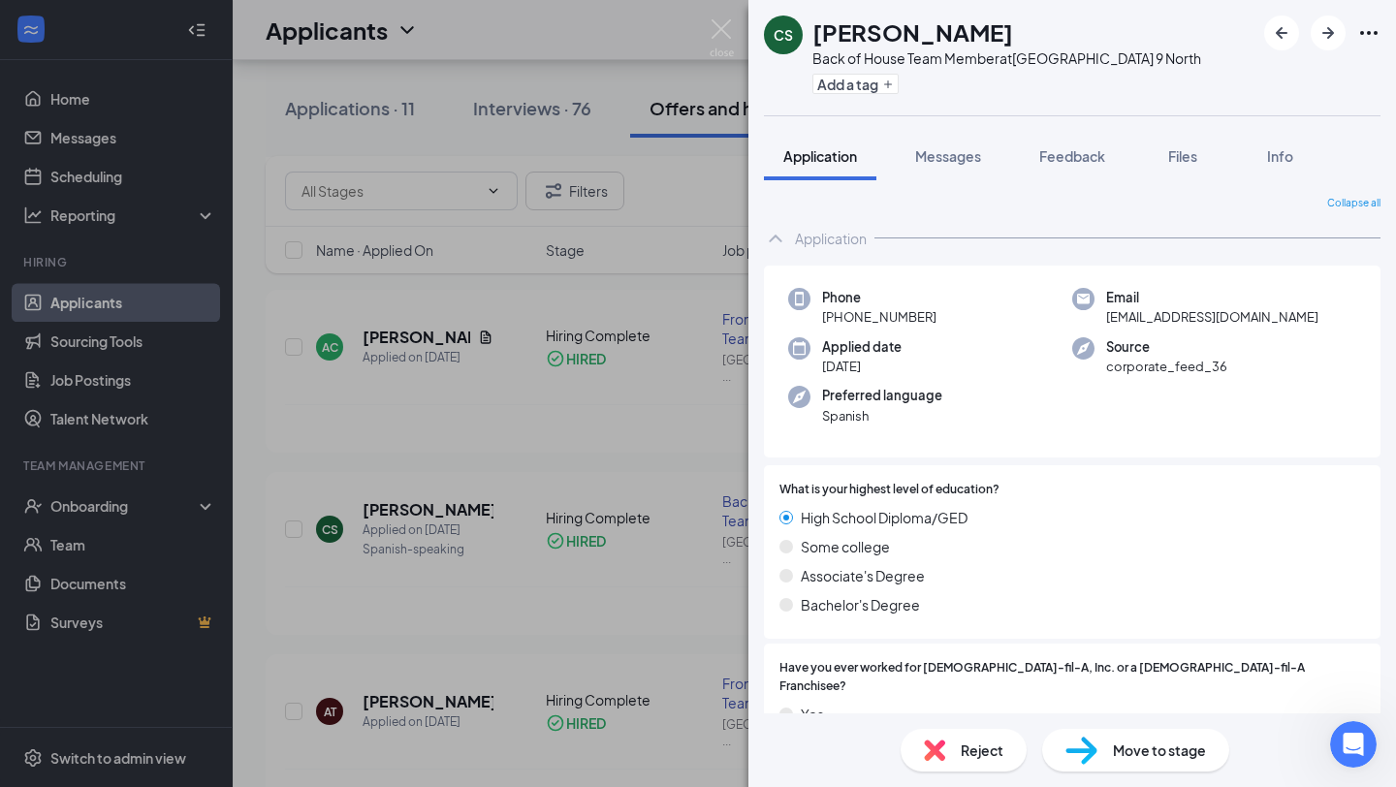
scroll to position [1063, 0]
click at [737, 39] on div "CS [PERSON_NAME] Back of House Team Member at [GEOGRAPHIC_DATA] 9 North Add a t…" at bounding box center [698, 393] width 1396 height 787
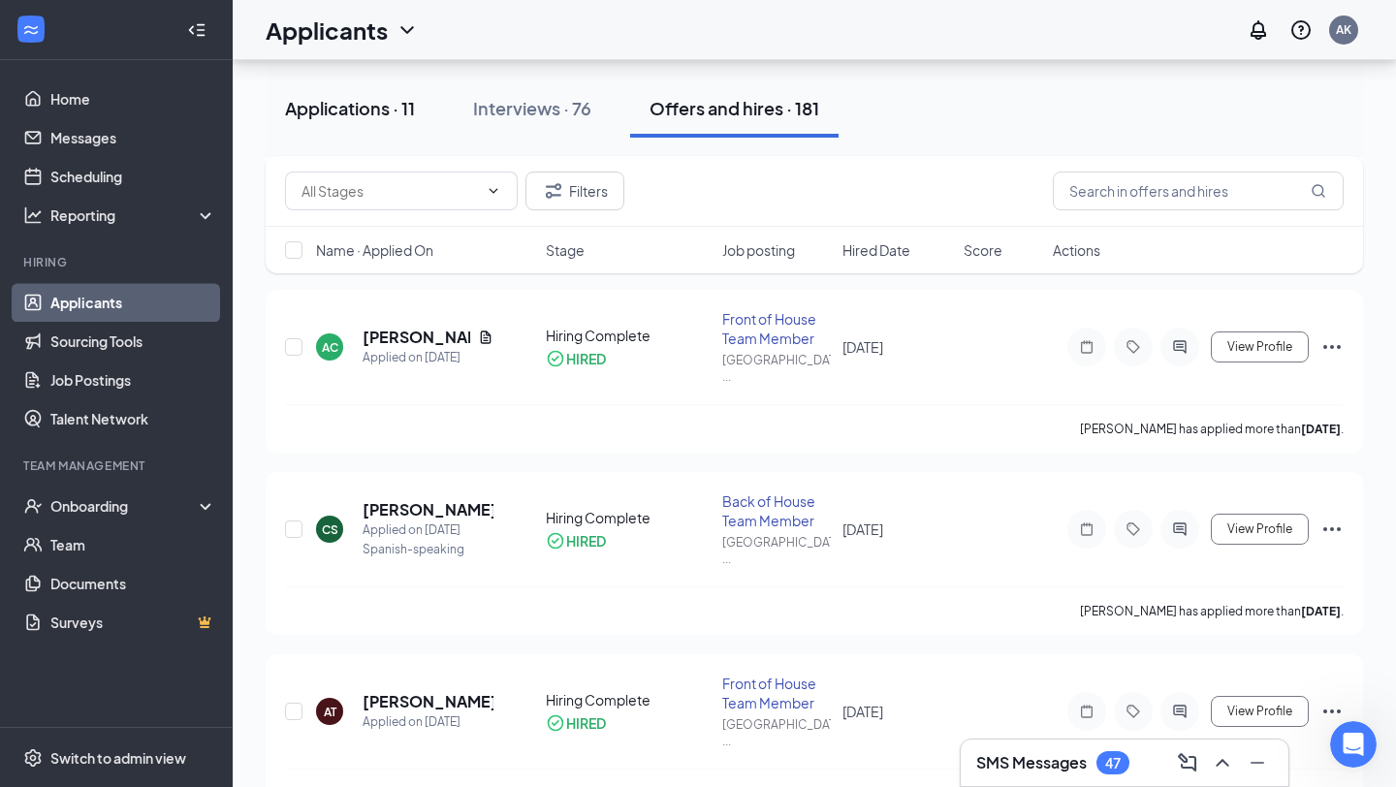
click at [706, 31] on div "Applicants AK" at bounding box center [814, 30] width 1163 height 60
click at [133, 178] on link "Scheduling" at bounding box center [133, 176] width 166 height 39
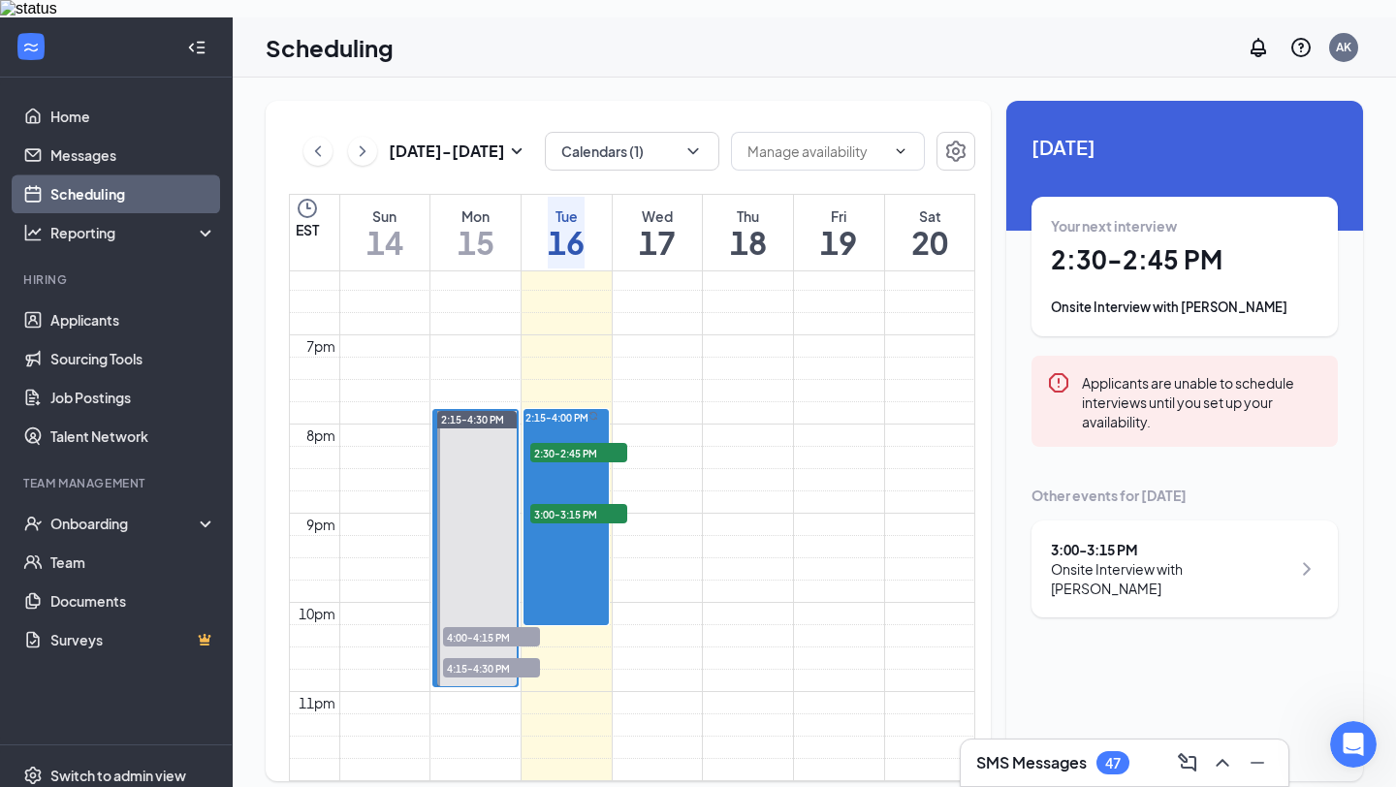
scroll to position [1710, 0]
click at [510, 658] on span "4:15-4:30 PM" at bounding box center [491, 667] width 97 height 19
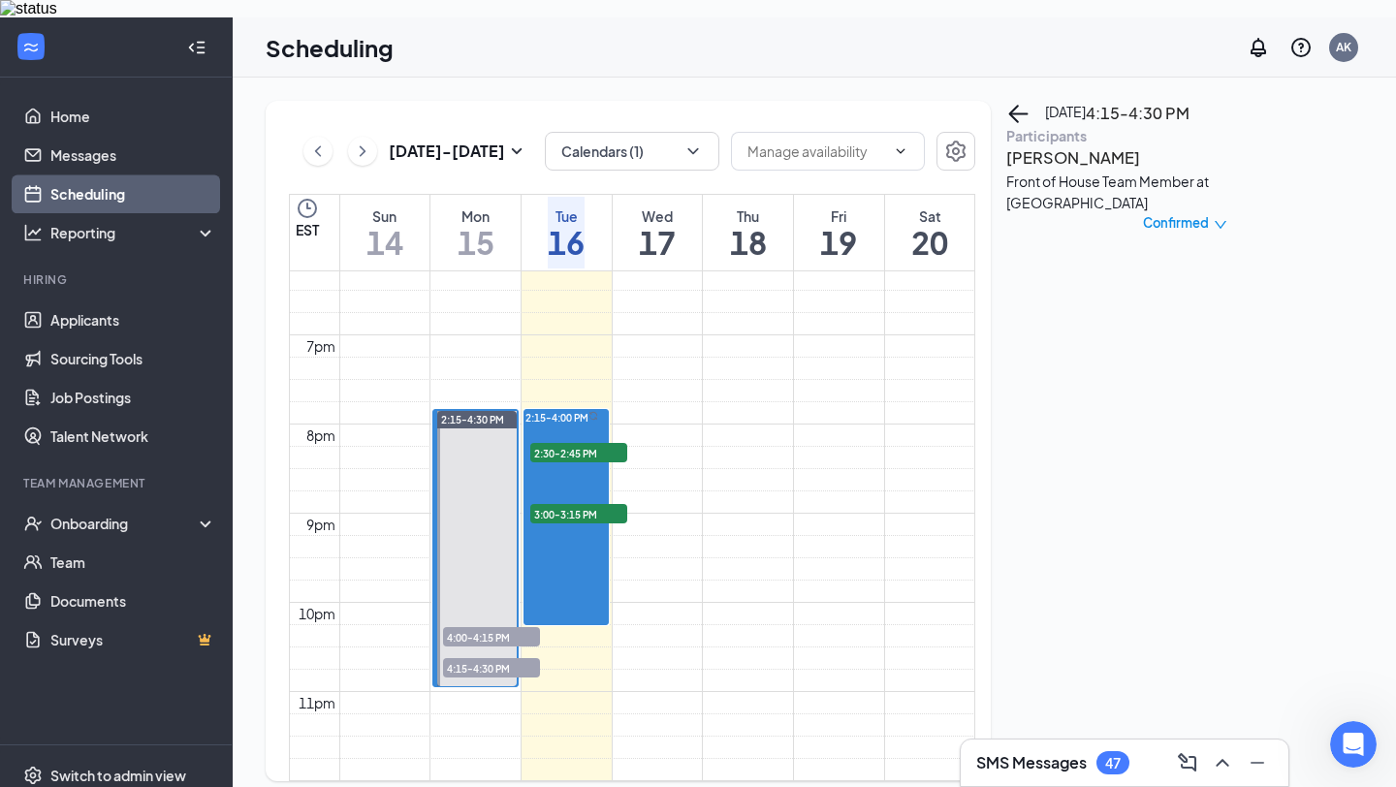
click at [1105, 171] on h3 "[PERSON_NAME]" at bounding box center [1108, 157] width 204 height 25
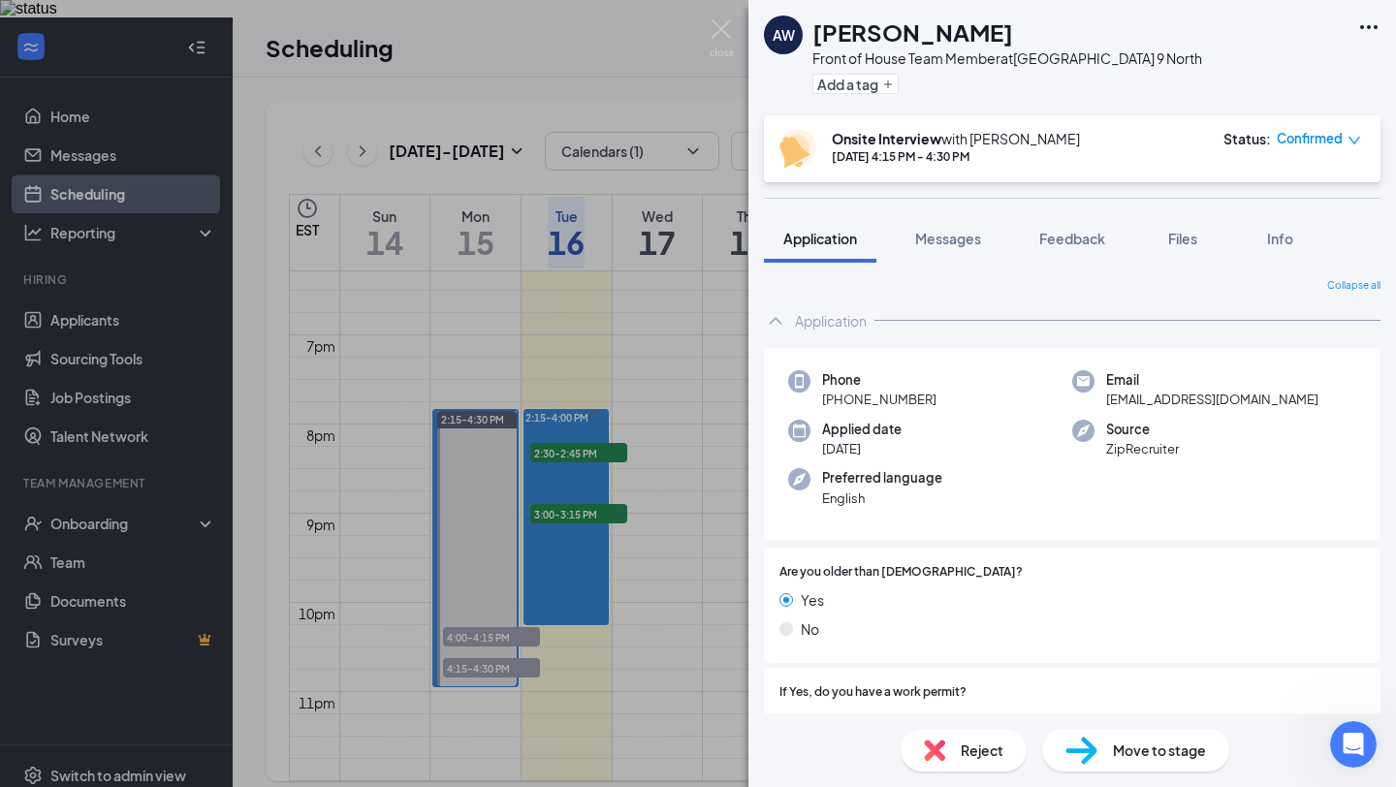
click at [1141, 741] on span "Move to stage" at bounding box center [1159, 749] width 93 height 21
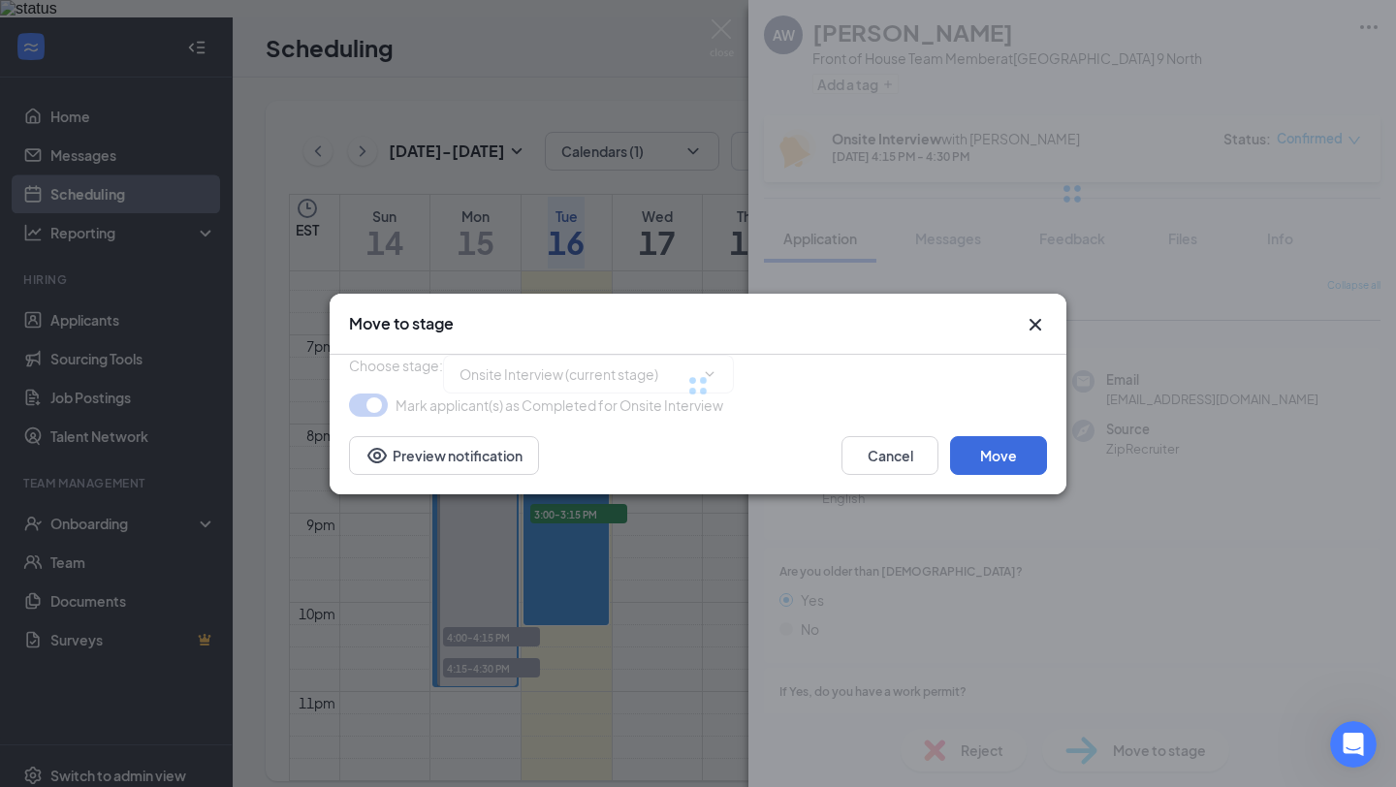
type input "Job Offer (next stage)"
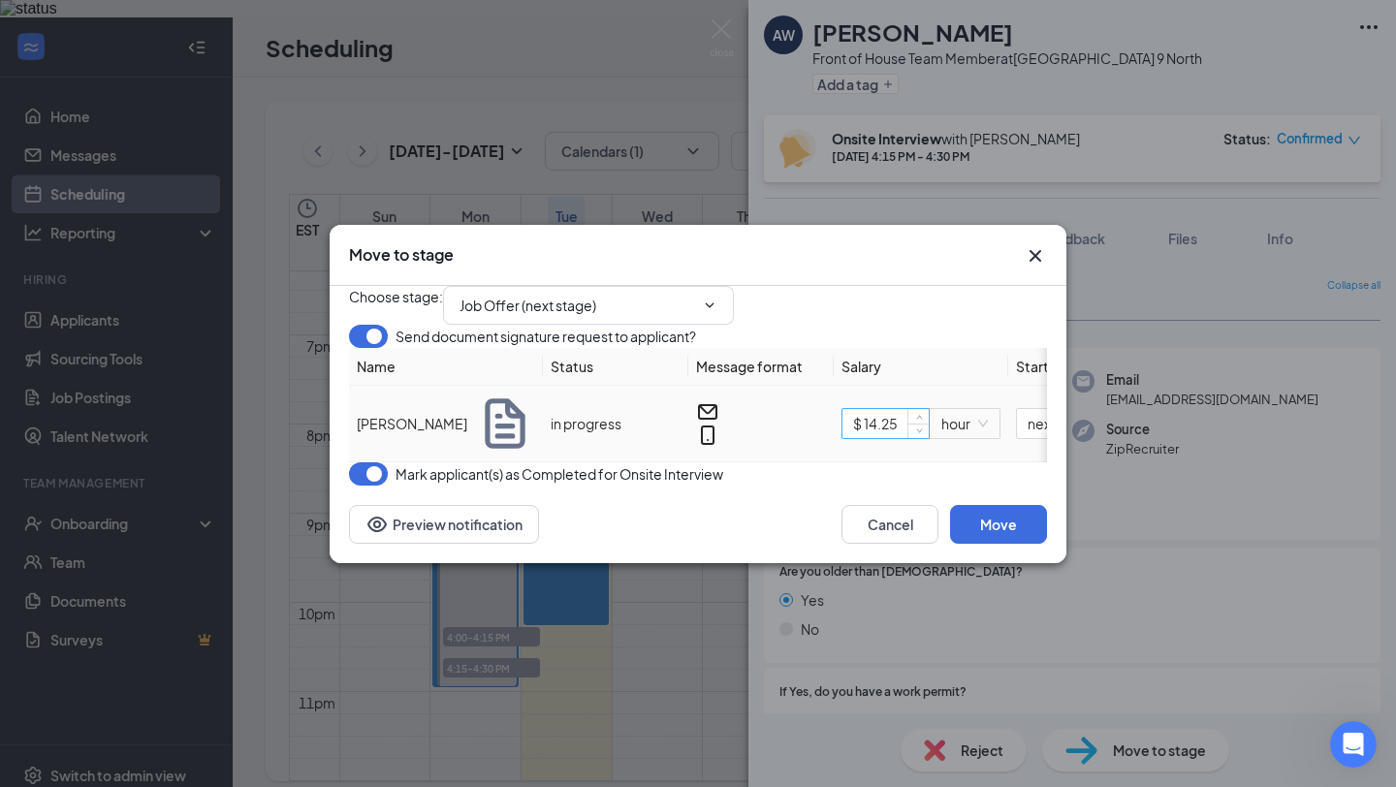
click at [881, 433] on input "$ 14.25" at bounding box center [885, 423] width 86 height 29
click at [908, 544] on button "Cancel" at bounding box center [889, 524] width 97 height 39
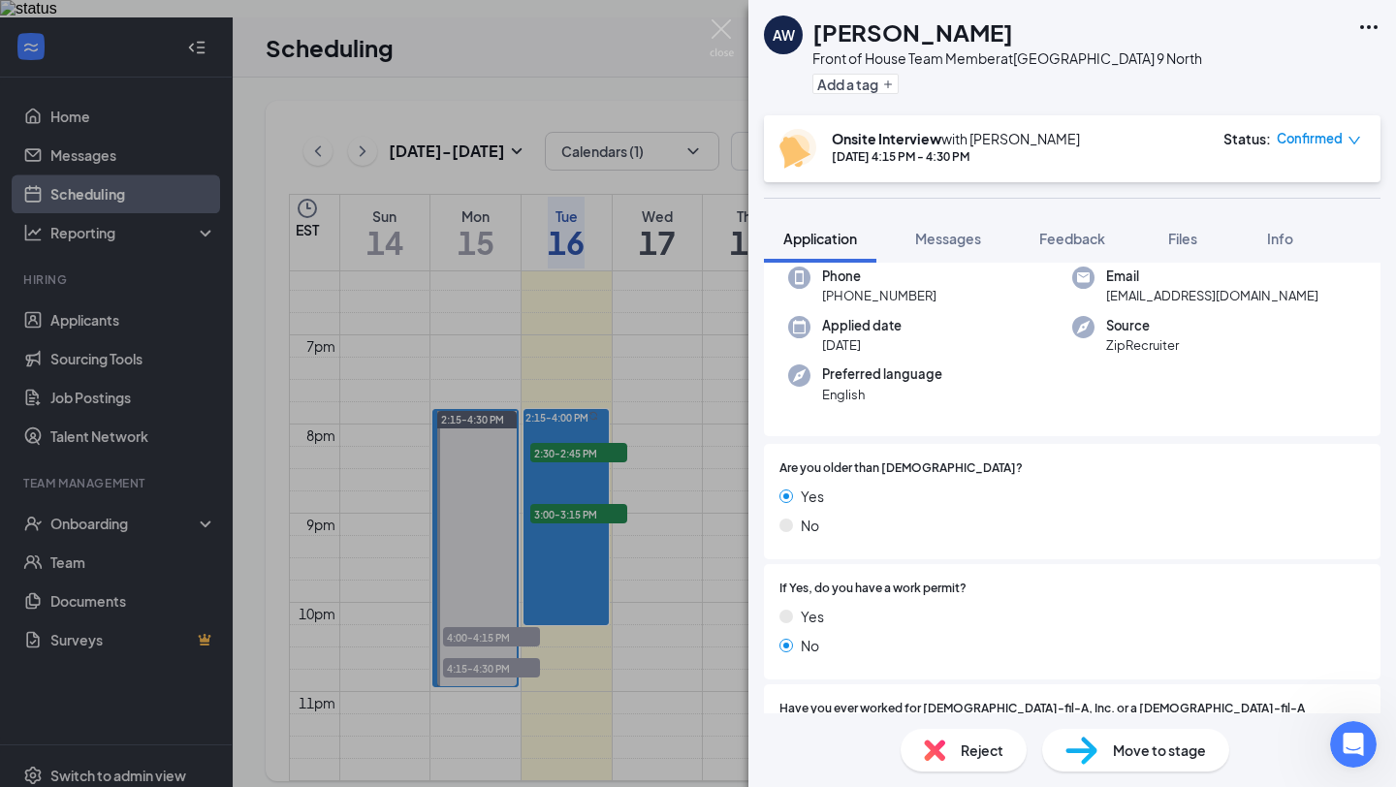
scroll to position [129, 0]
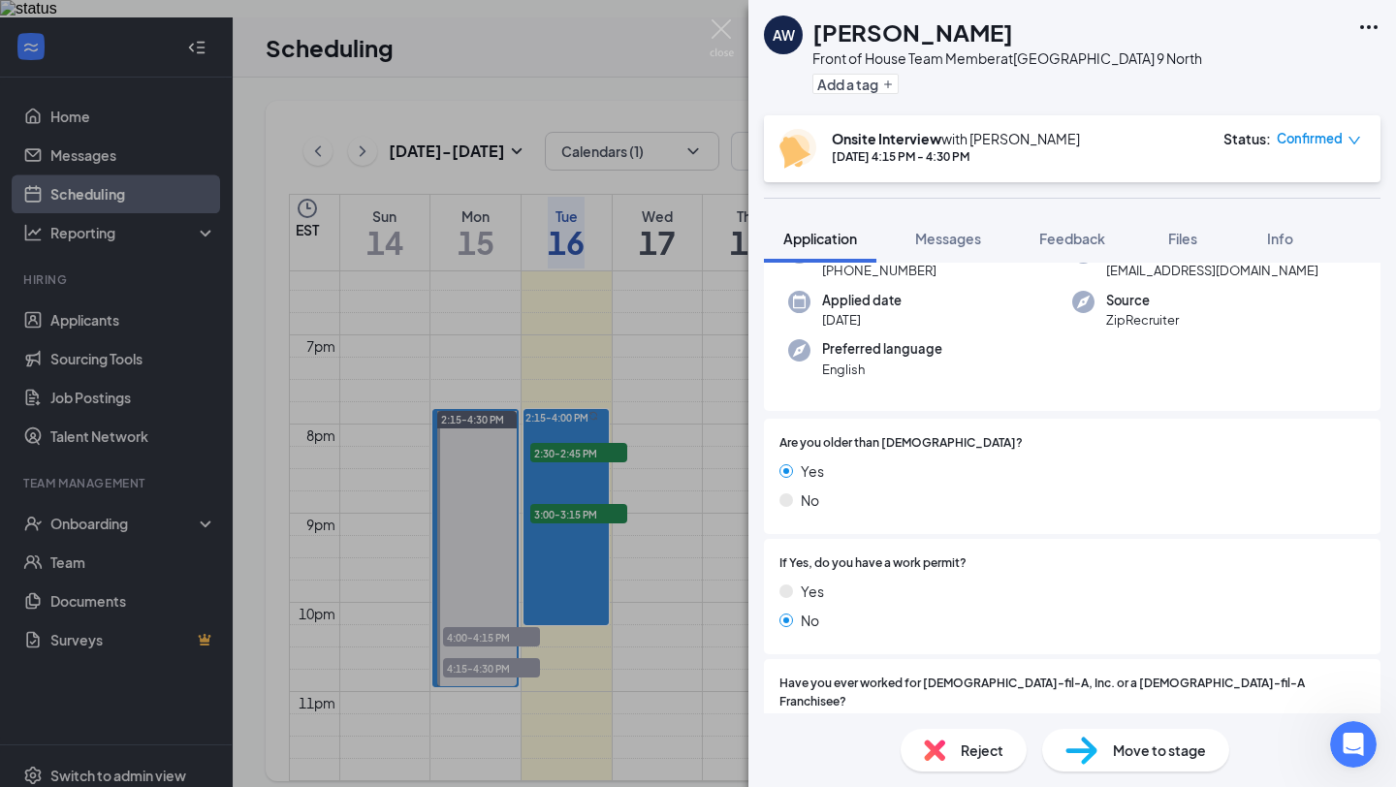
click at [1091, 737] on img at bounding box center [1081, 751] width 32 height 28
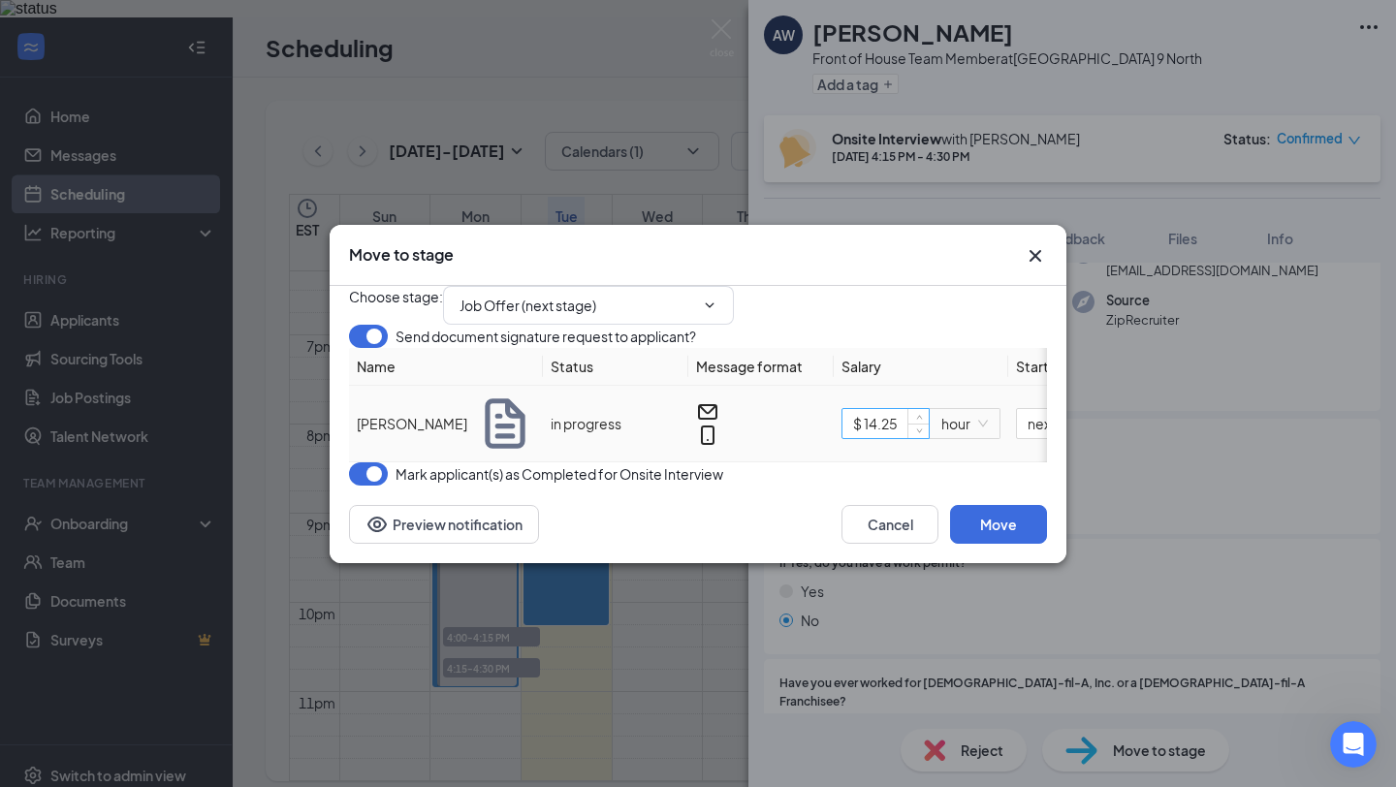
click at [884, 438] on input "$ 14.25" at bounding box center [885, 423] width 86 height 29
type input "$ 16"
click at [1014, 544] on button "Move" at bounding box center [998, 524] width 97 height 39
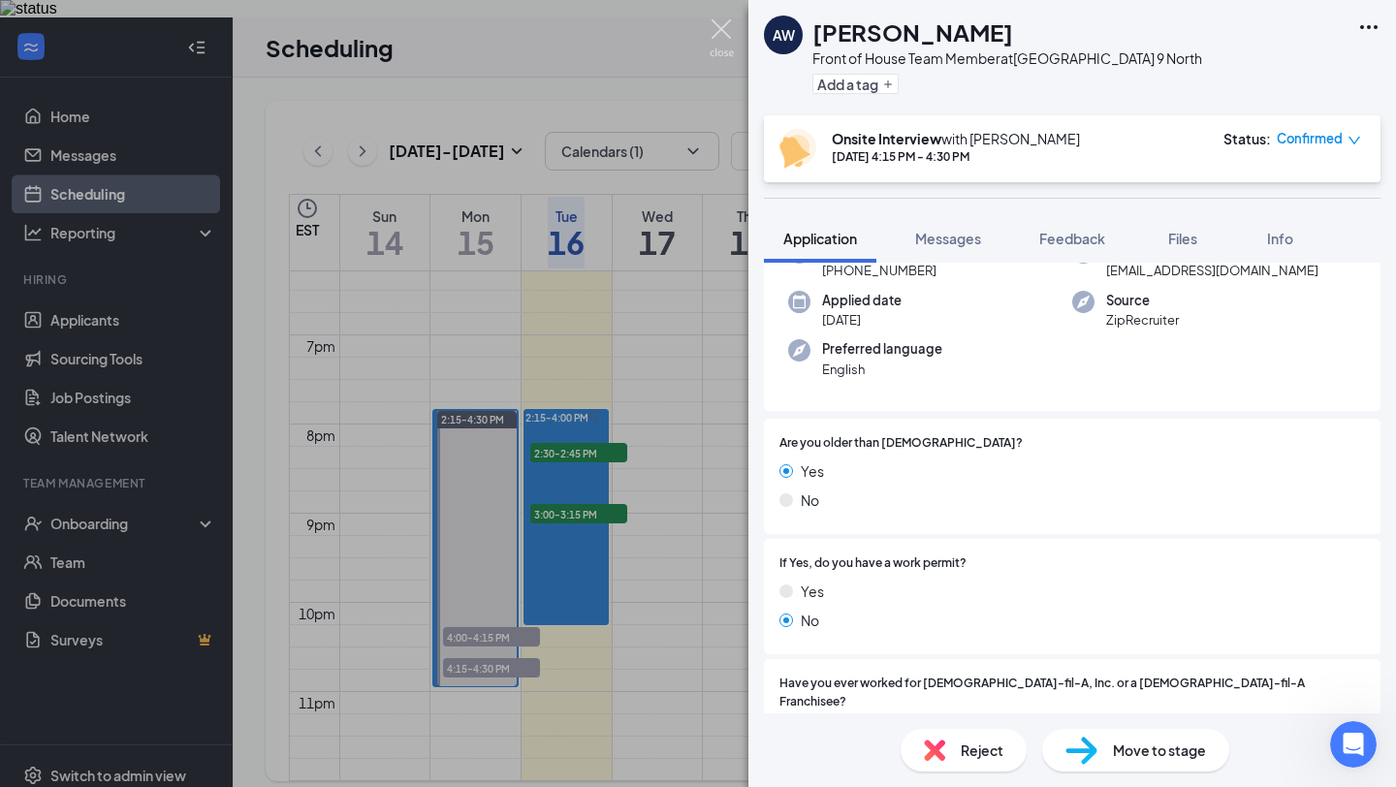
click at [711, 37] on img at bounding box center [721, 38] width 24 height 38
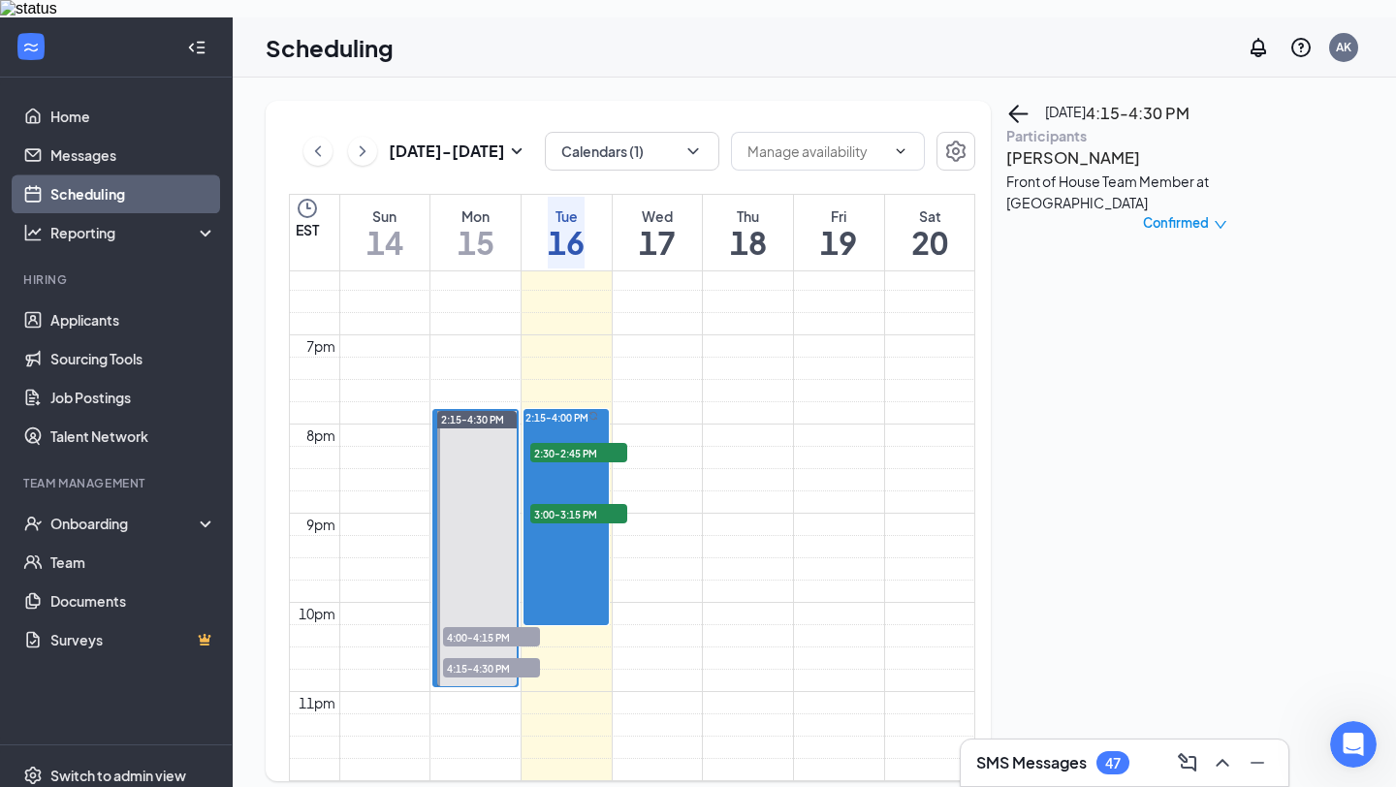
click at [461, 627] on span "4:00-4:15 PM" at bounding box center [491, 636] width 97 height 19
click at [1096, 171] on h3 "[PERSON_NAME]" at bounding box center [1108, 157] width 204 height 25
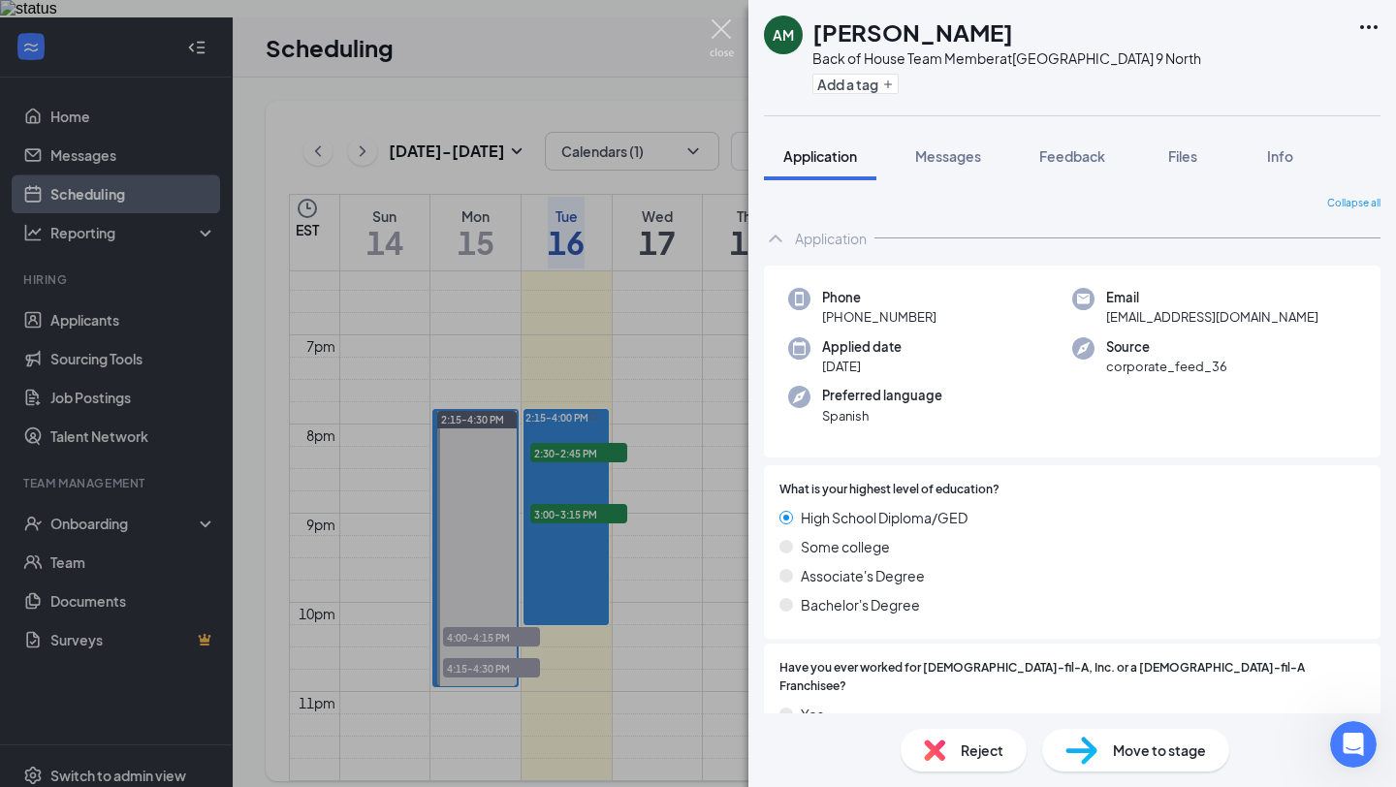
click at [722, 25] on img at bounding box center [721, 38] width 24 height 38
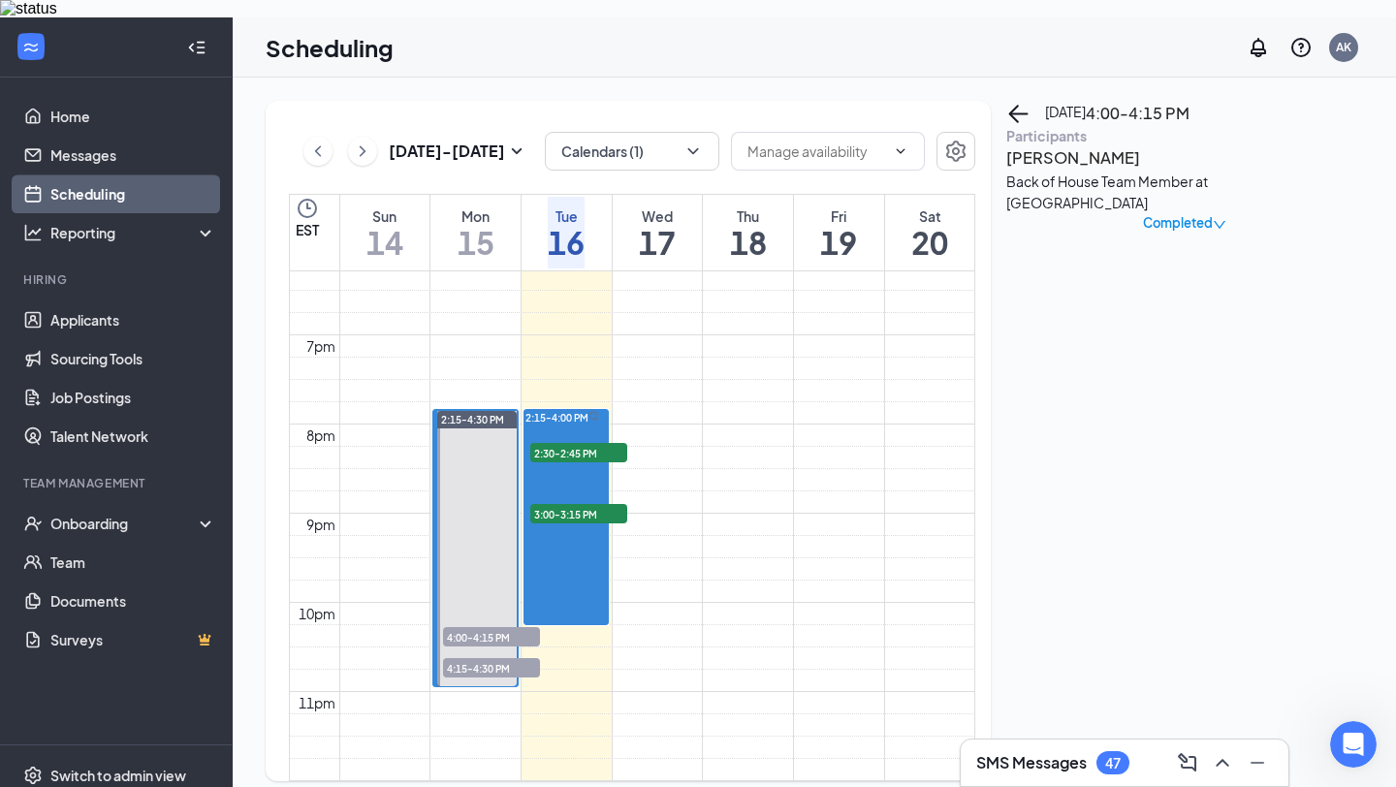
click at [1052, 171] on h3 "[PERSON_NAME]" at bounding box center [1108, 157] width 204 height 25
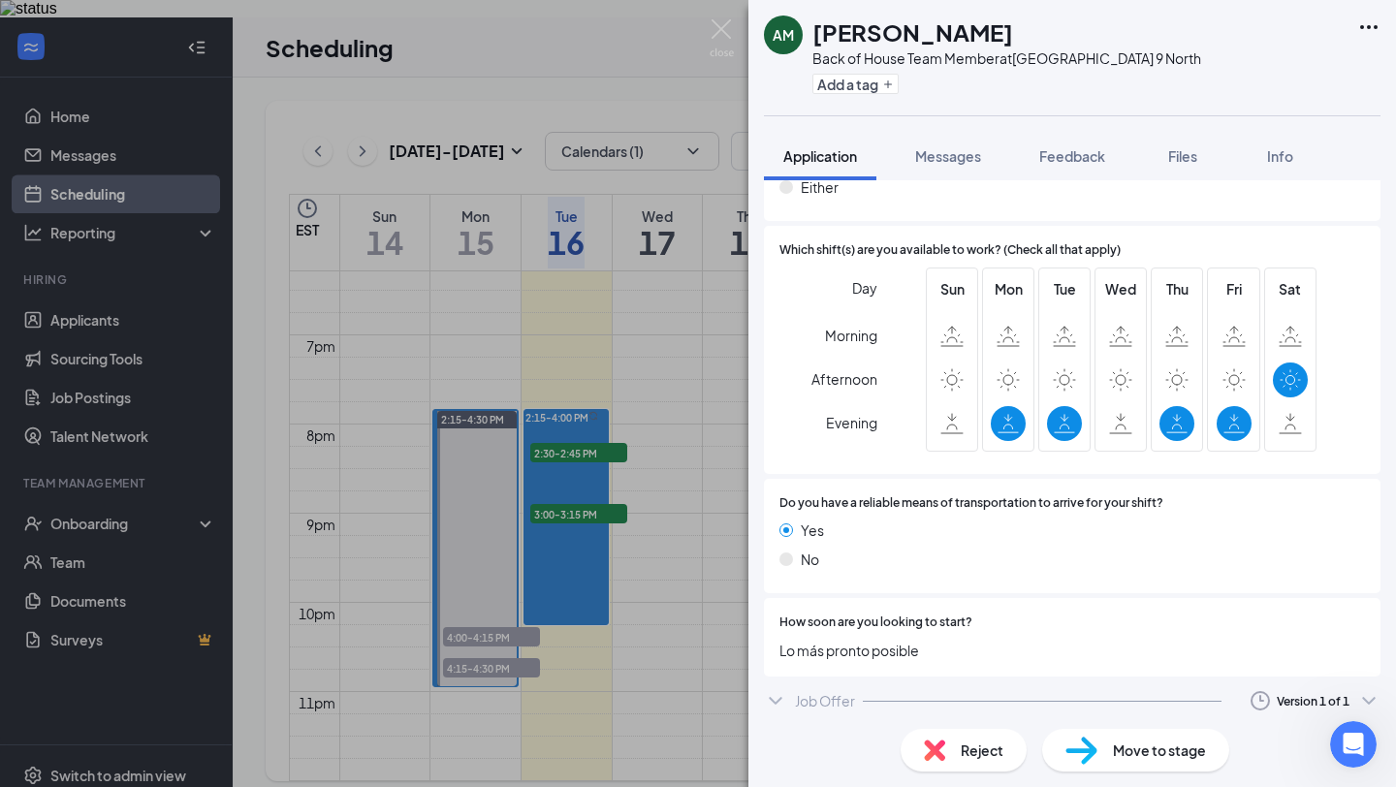
scroll to position [1289, 0]
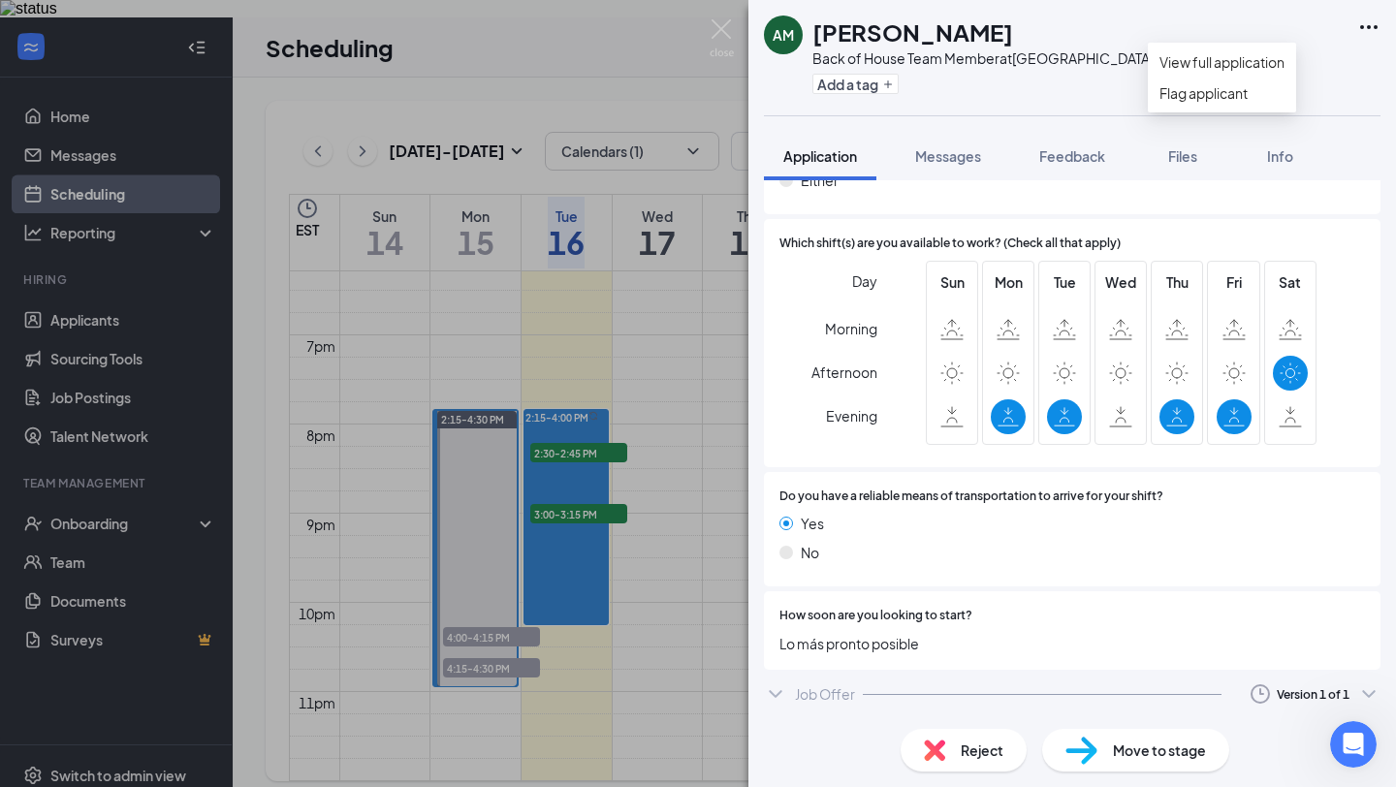
click at [1365, 27] on icon "Ellipses" at bounding box center [1368, 27] width 23 height 23
click at [1284, 53] on link "View full application" at bounding box center [1221, 61] width 125 height 21
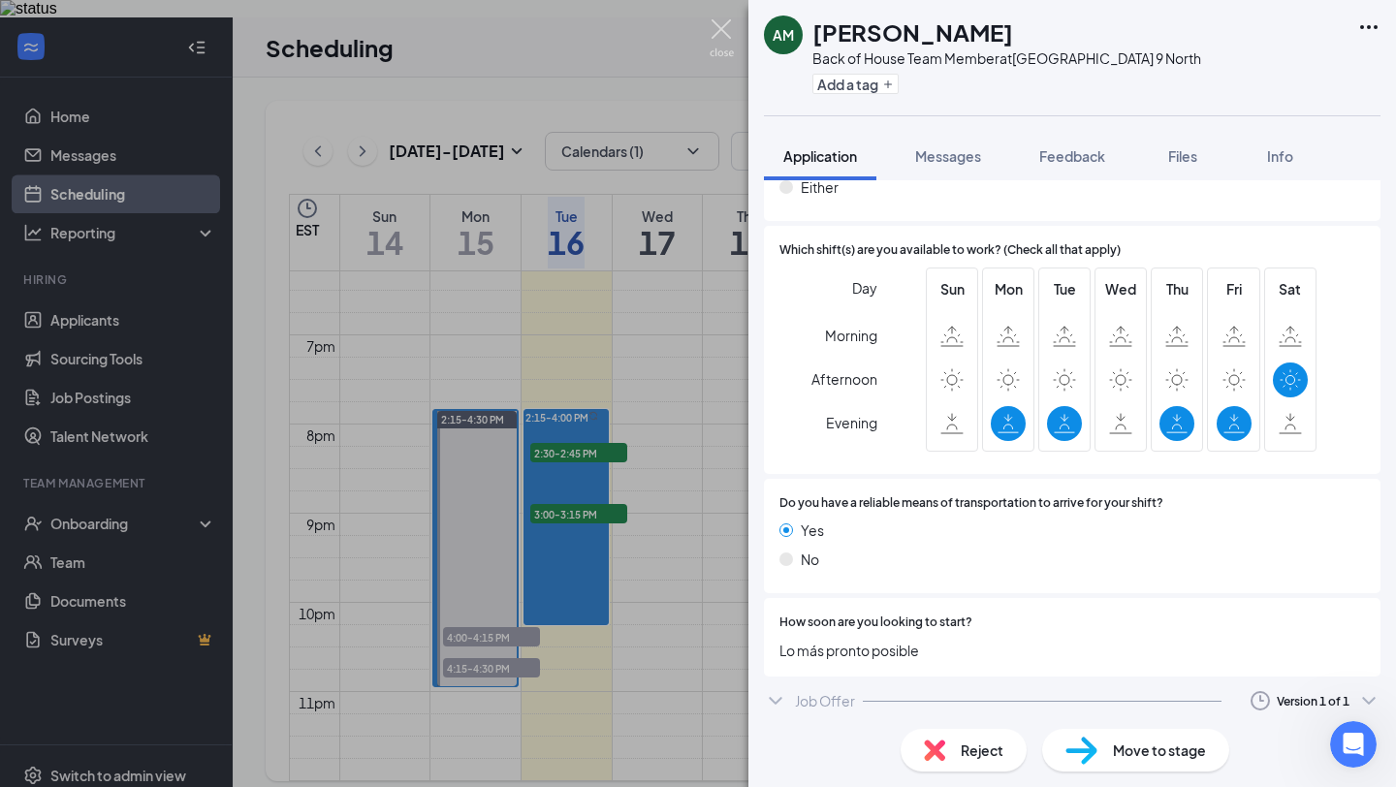
click at [726, 44] on img at bounding box center [721, 38] width 24 height 38
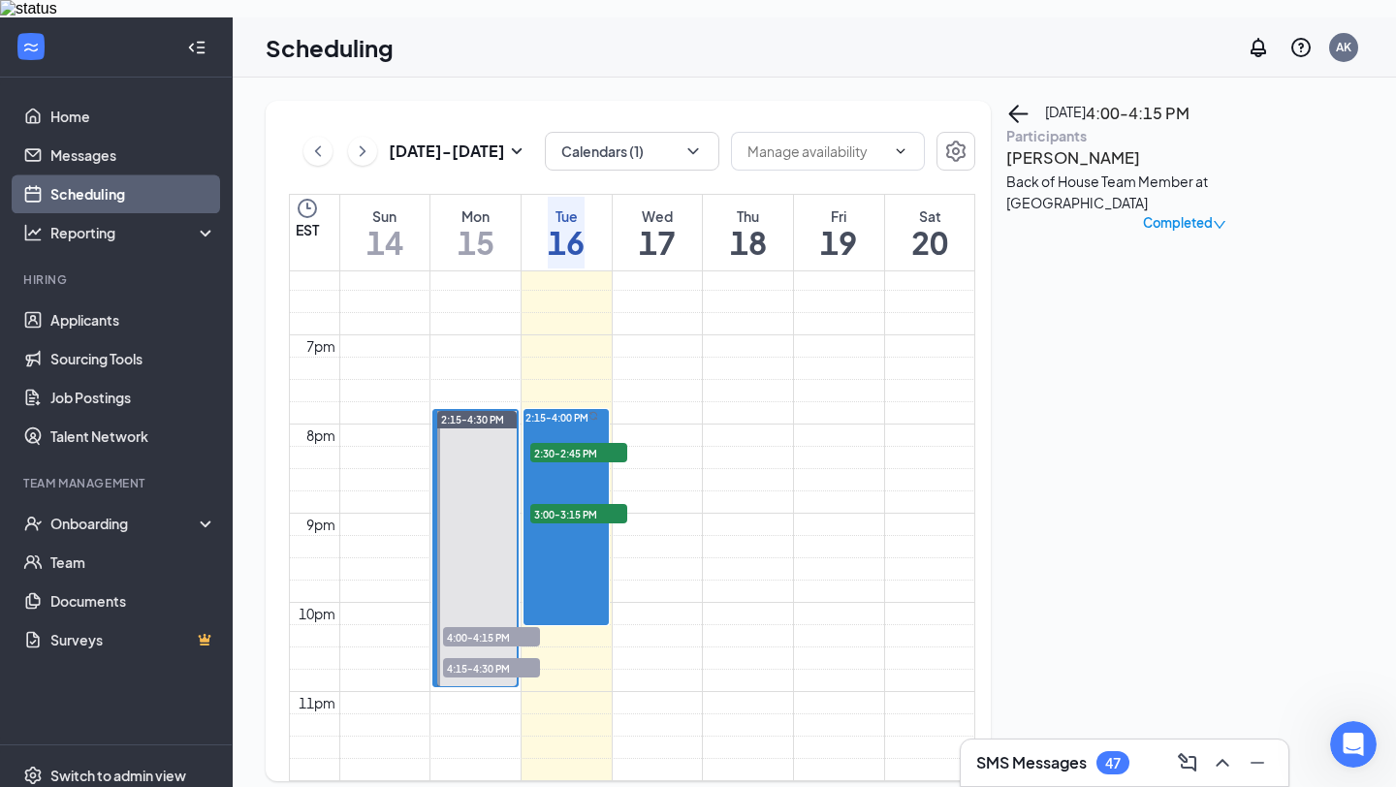
click at [510, 658] on span "4:15-4:30 PM" at bounding box center [491, 667] width 97 height 19
click at [1067, 171] on h3 "[PERSON_NAME]" at bounding box center [1108, 157] width 204 height 25
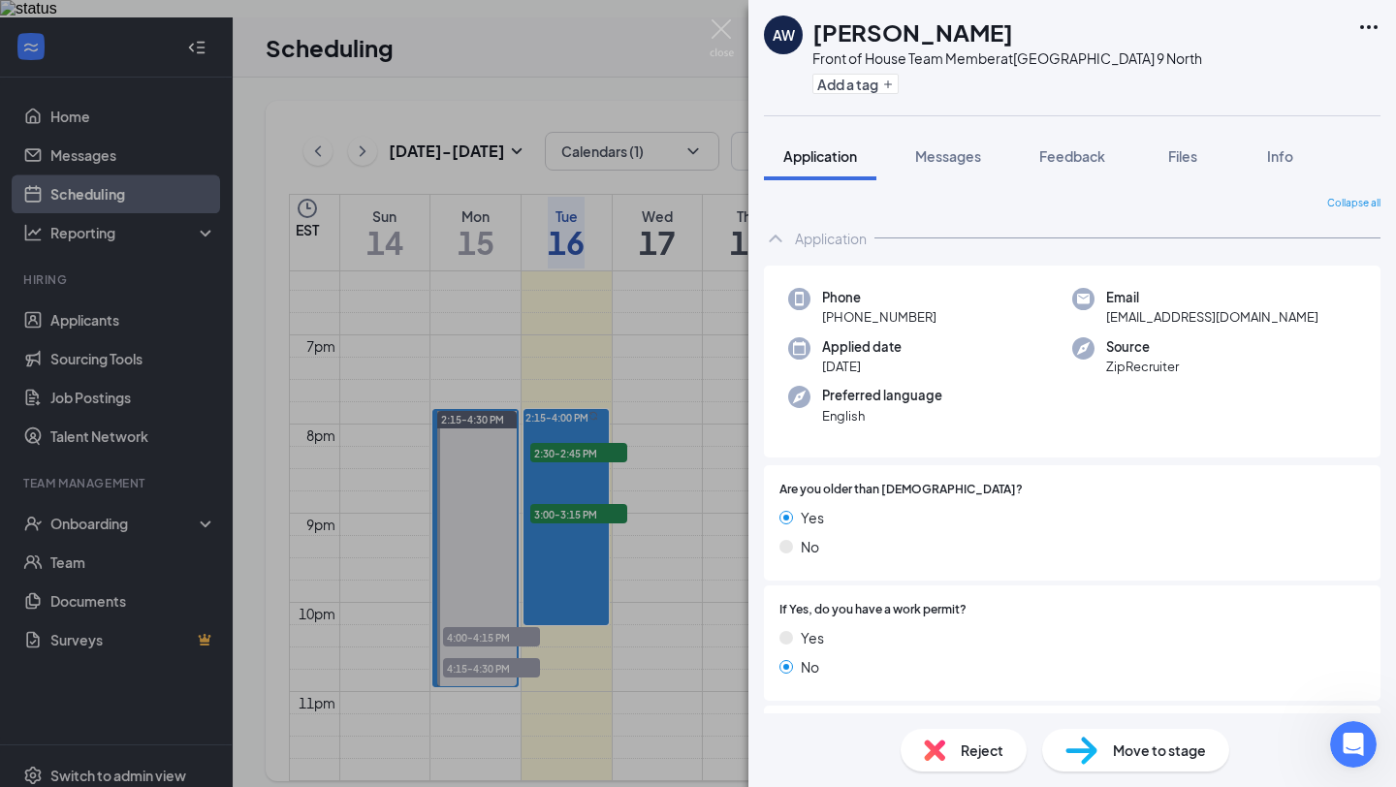
click at [976, 38] on h1 "[PERSON_NAME]" at bounding box center [912, 32] width 201 height 33
click at [1005, 131] on div "AW [PERSON_NAME] Front of House Team Member at [GEOGRAPHIC_DATA] Route 9 North …" at bounding box center [1071, 393] width 647 height 787
click at [728, 32] on img at bounding box center [721, 38] width 24 height 38
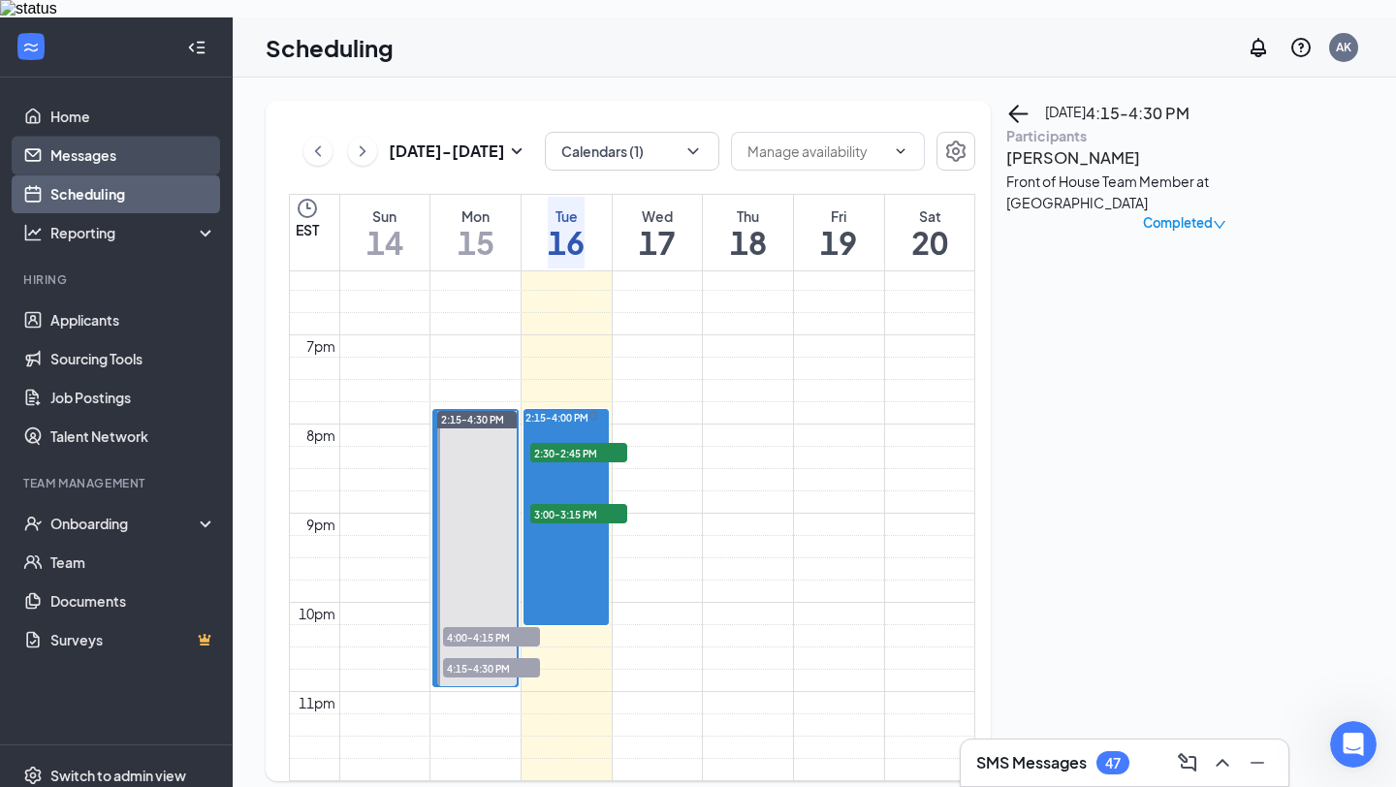
click at [200, 136] on link "Messages" at bounding box center [133, 155] width 166 height 39
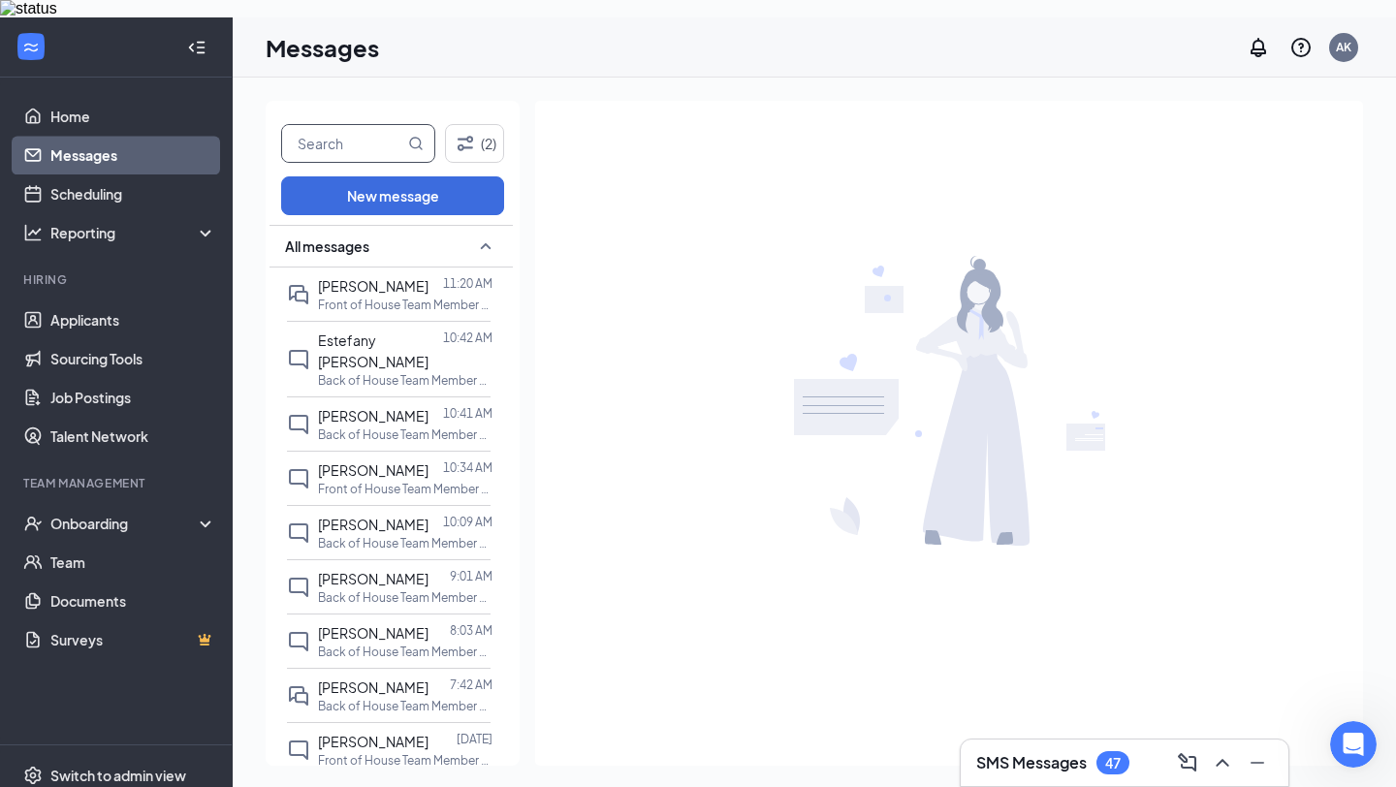
click at [342, 134] on input "text" at bounding box center [343, 143] width 122 height 37
type input "s"
type input "[PERSON_NAME]"
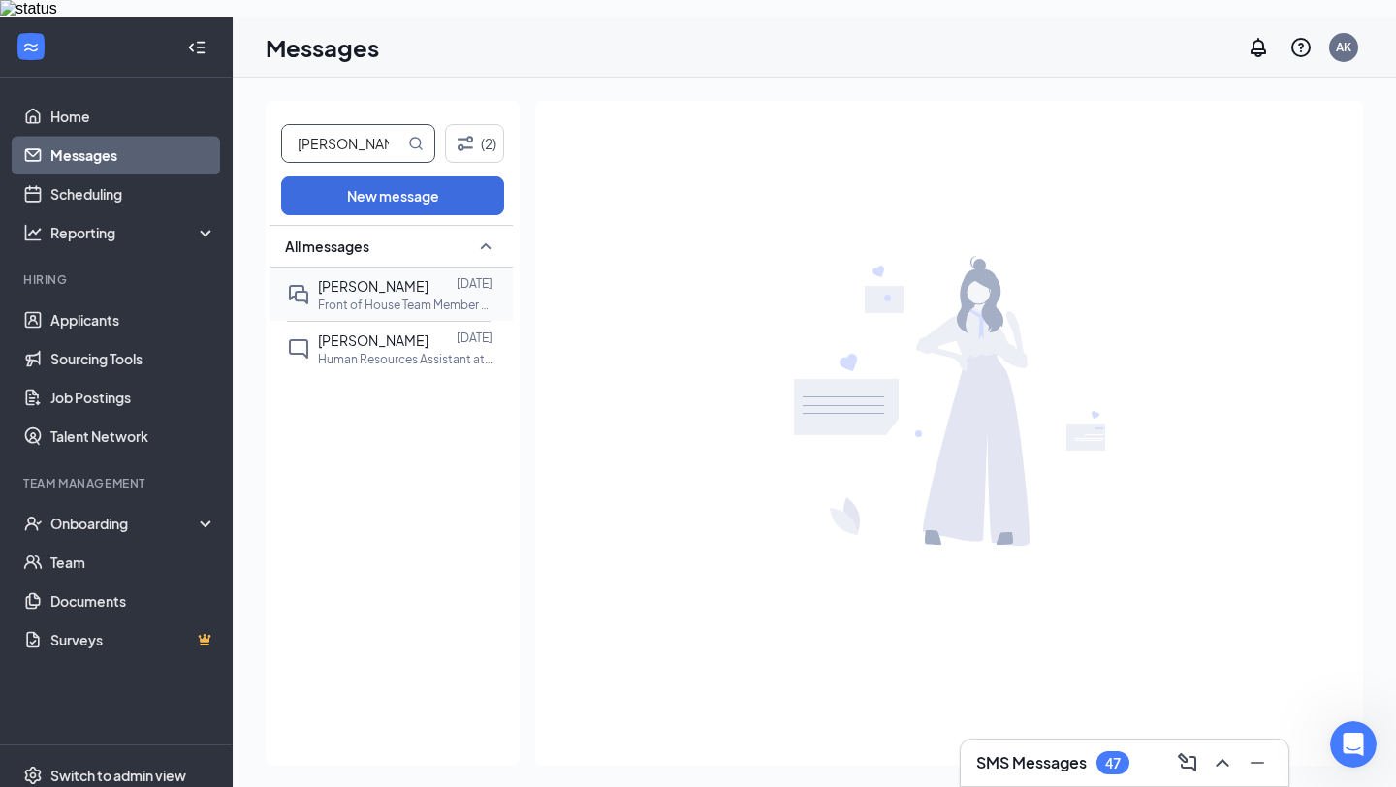
click at [386, 291] on span "[PERSON_NAME]" at bounding box center [373, 285] width 110 height 17
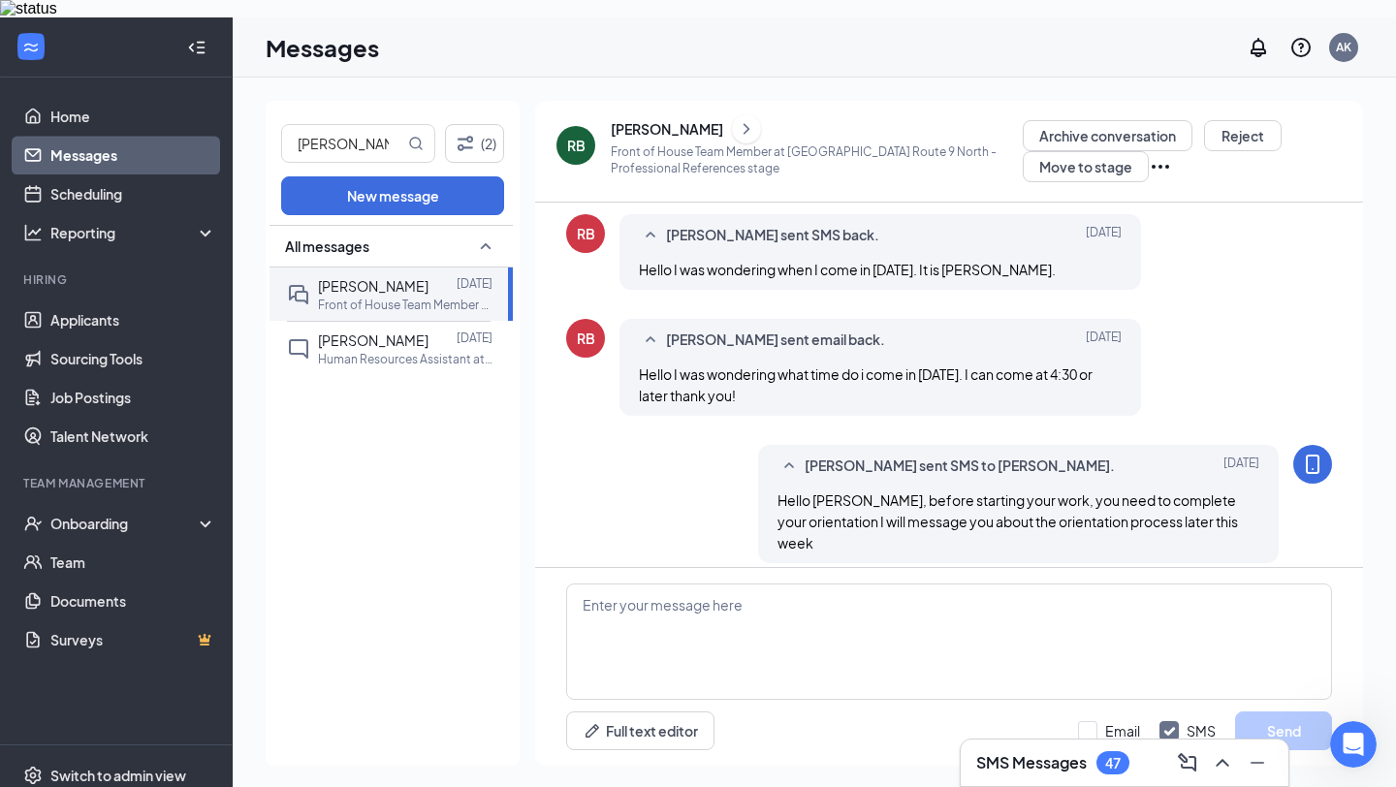
scroll to position [729, 0]
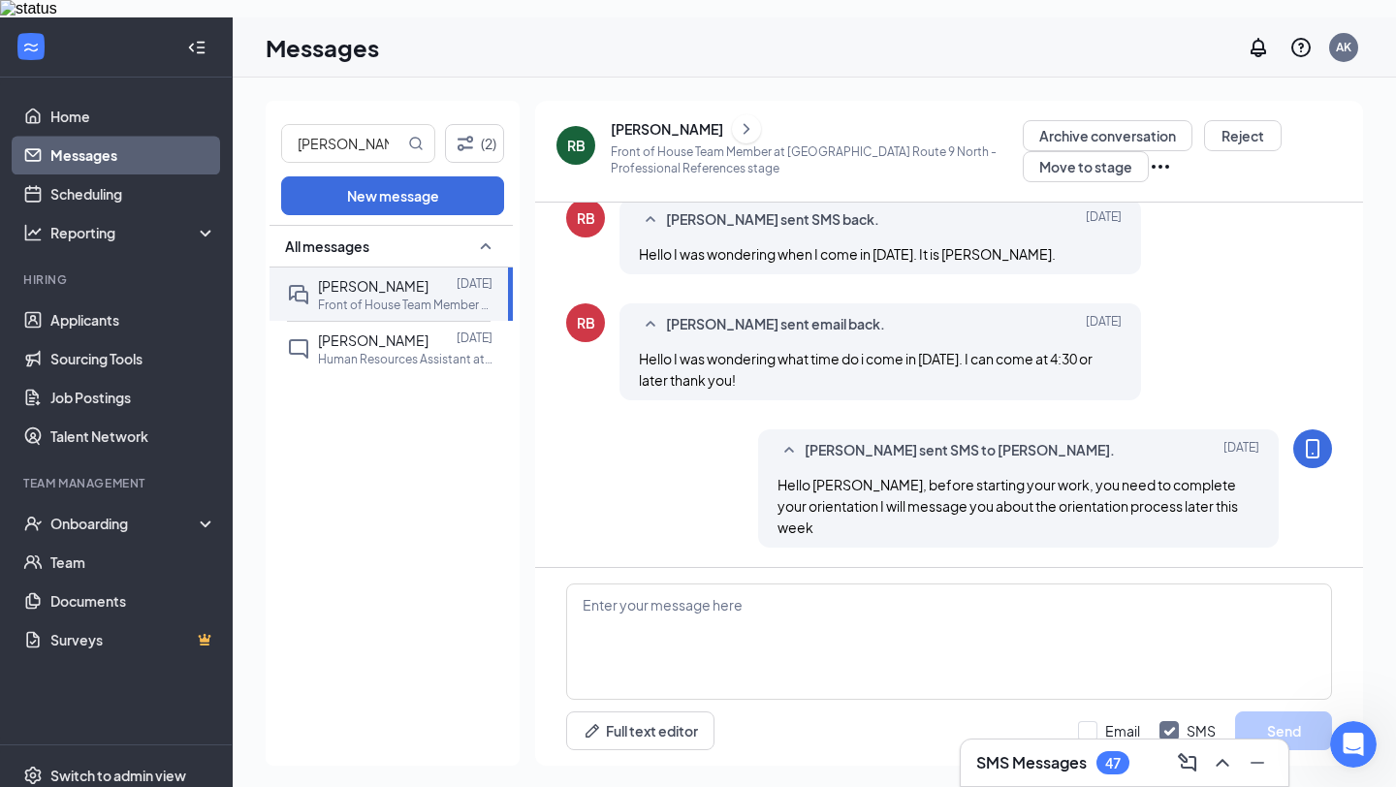
click at [581, 136] on div "RB" at bounding box center [576, 145] width 18 height 19
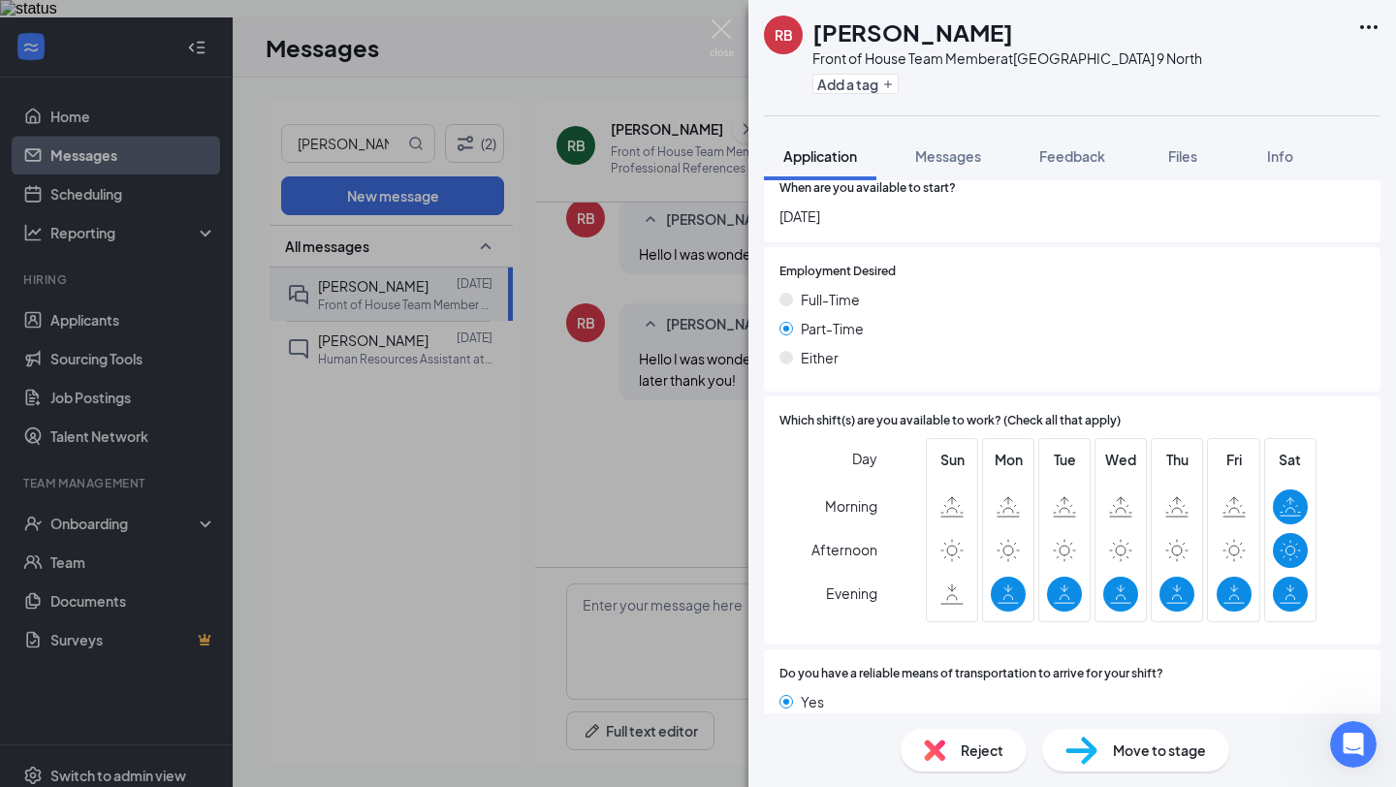
scroll to position [1316, 0]
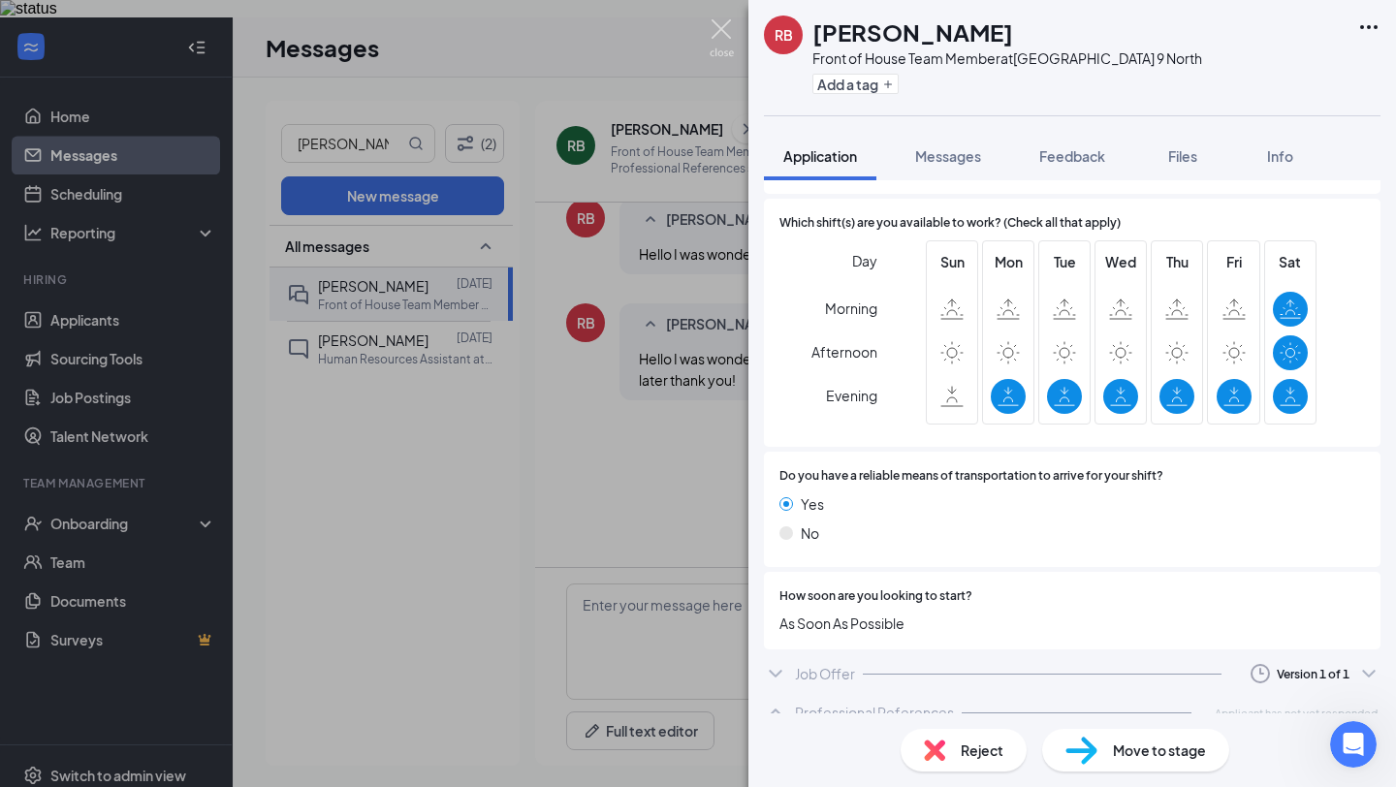
click at [713, 25] on img at bounding box center [721, 38] width 24 height 38
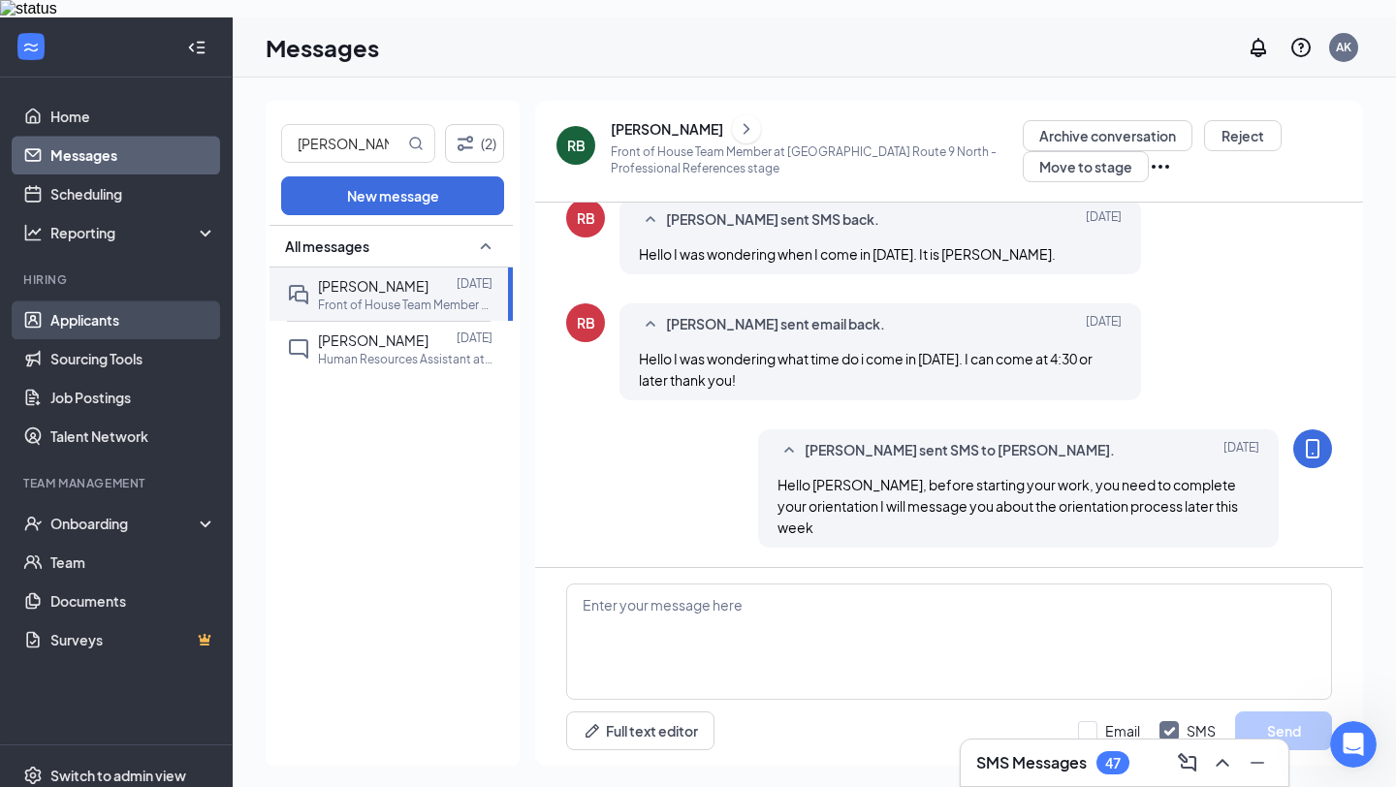
click at [57, 306] on link "Applicants" at bounding box center [133, 319] width 166 height 39
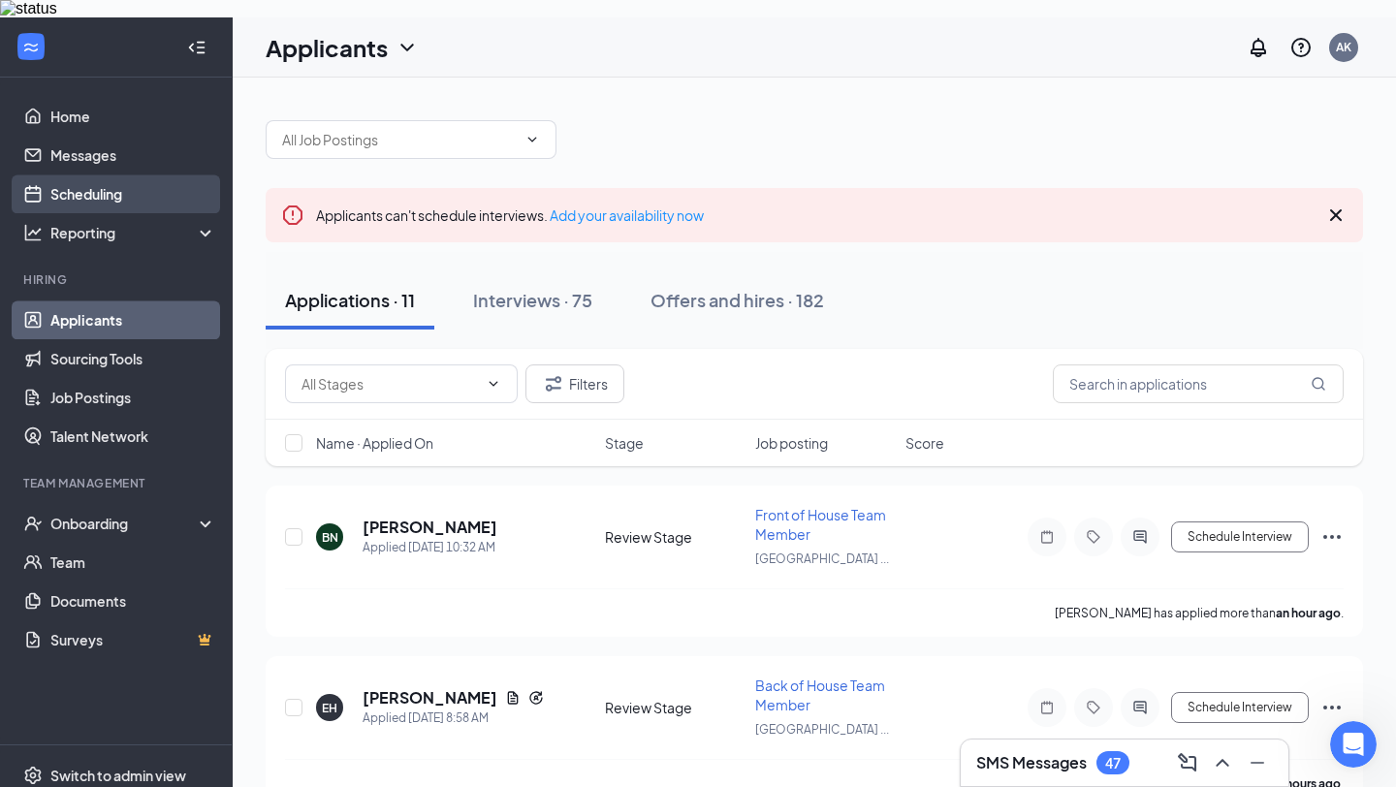
click at [201, 182] on link "Scheduling" at bounding box center [133, 193] width 166 height 39
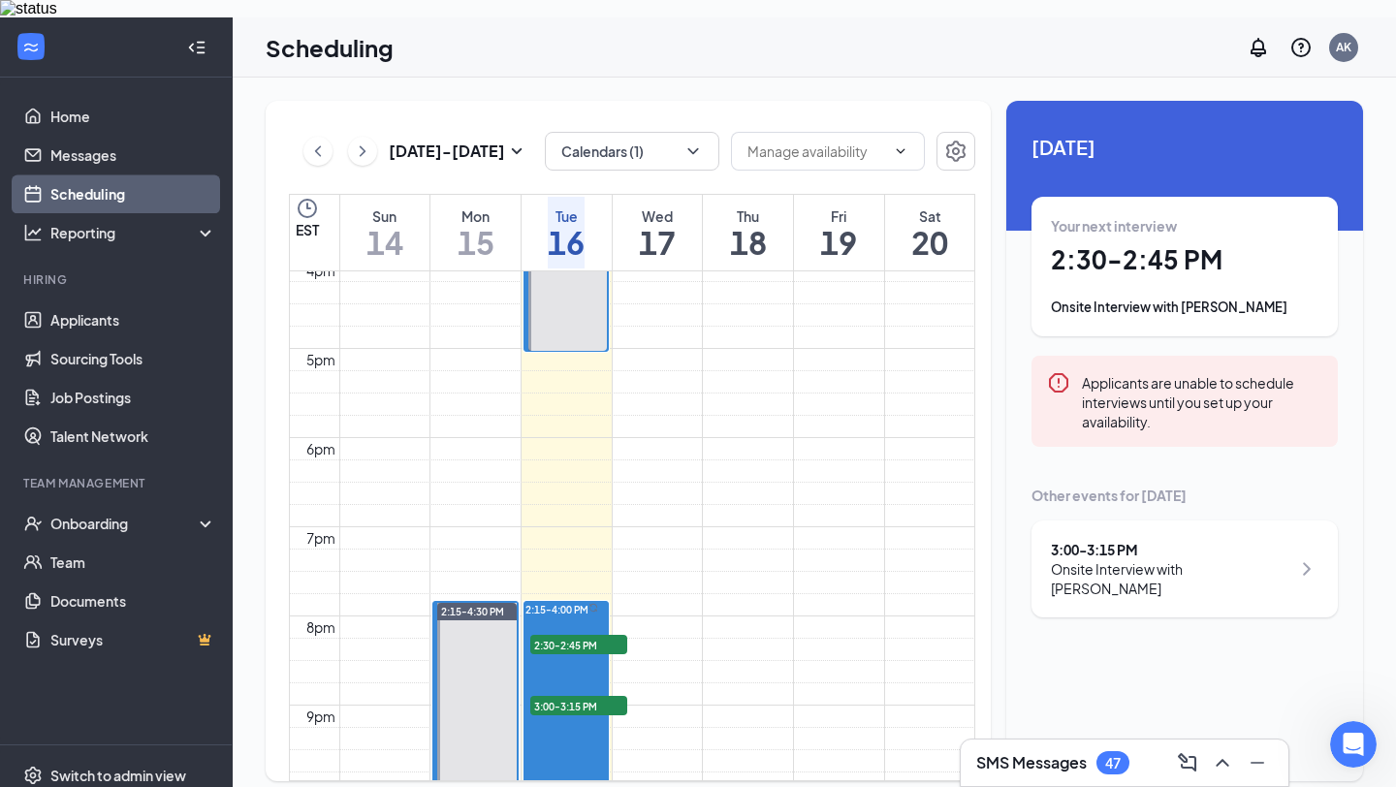
scroll to position [1538, 0]
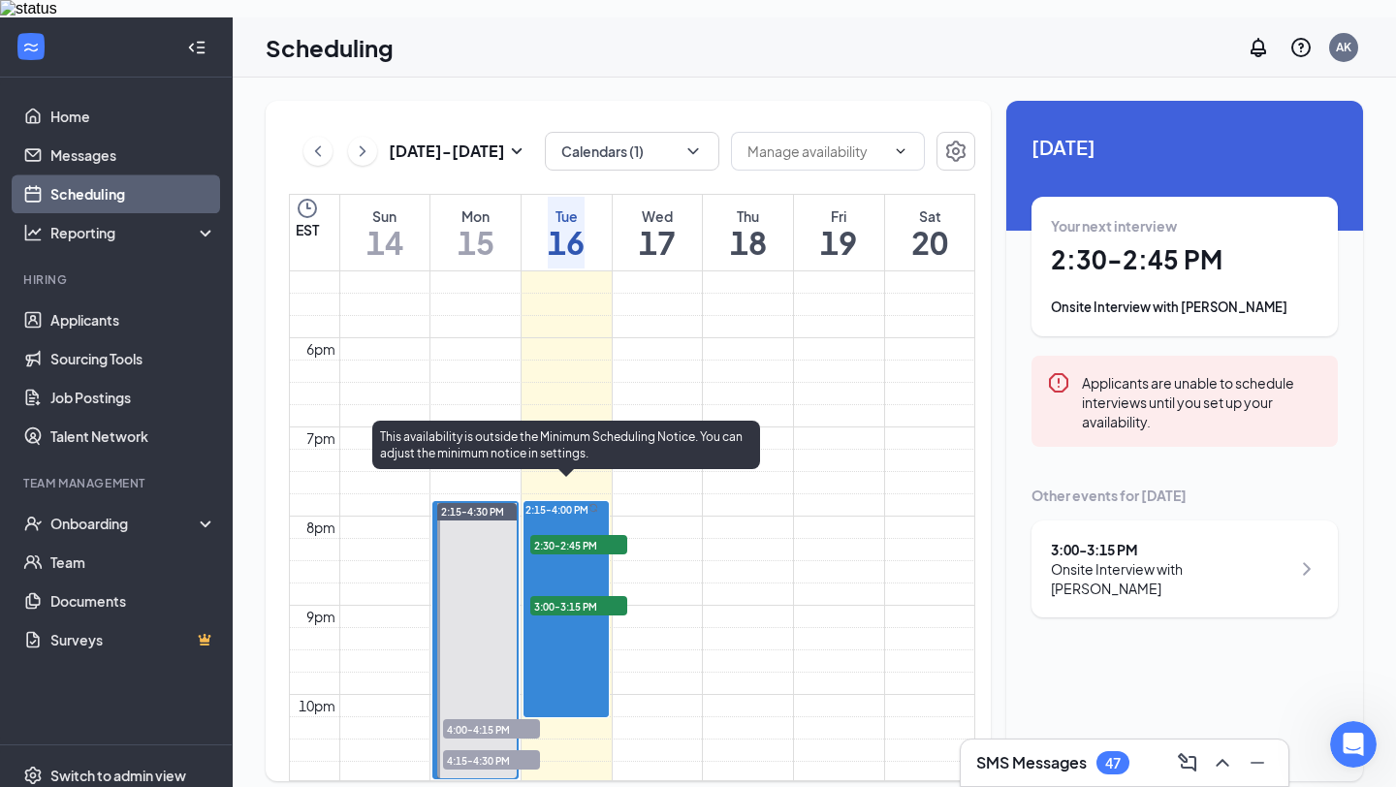
click at [586, 535] on span "2:30-2:45 PM" at bounding box center [578, 544] width 97 height 19
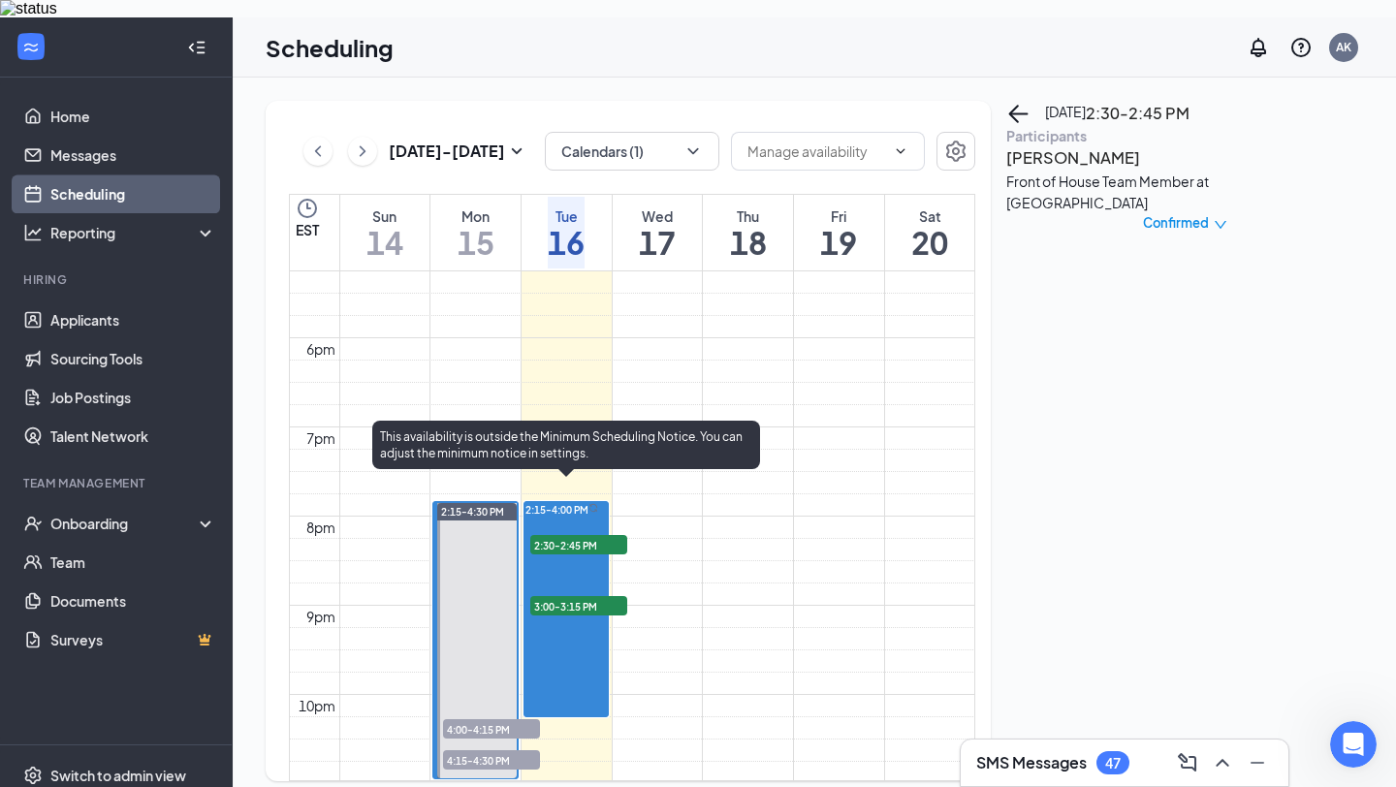
click at [598, 596] on span "3:00-3:15 PM" at bounding box center [578, 605] width 97 height 19
click at [604, 535] on span "2:30-2:45 PM" at bounding box center [578, 544] width 97 height 19
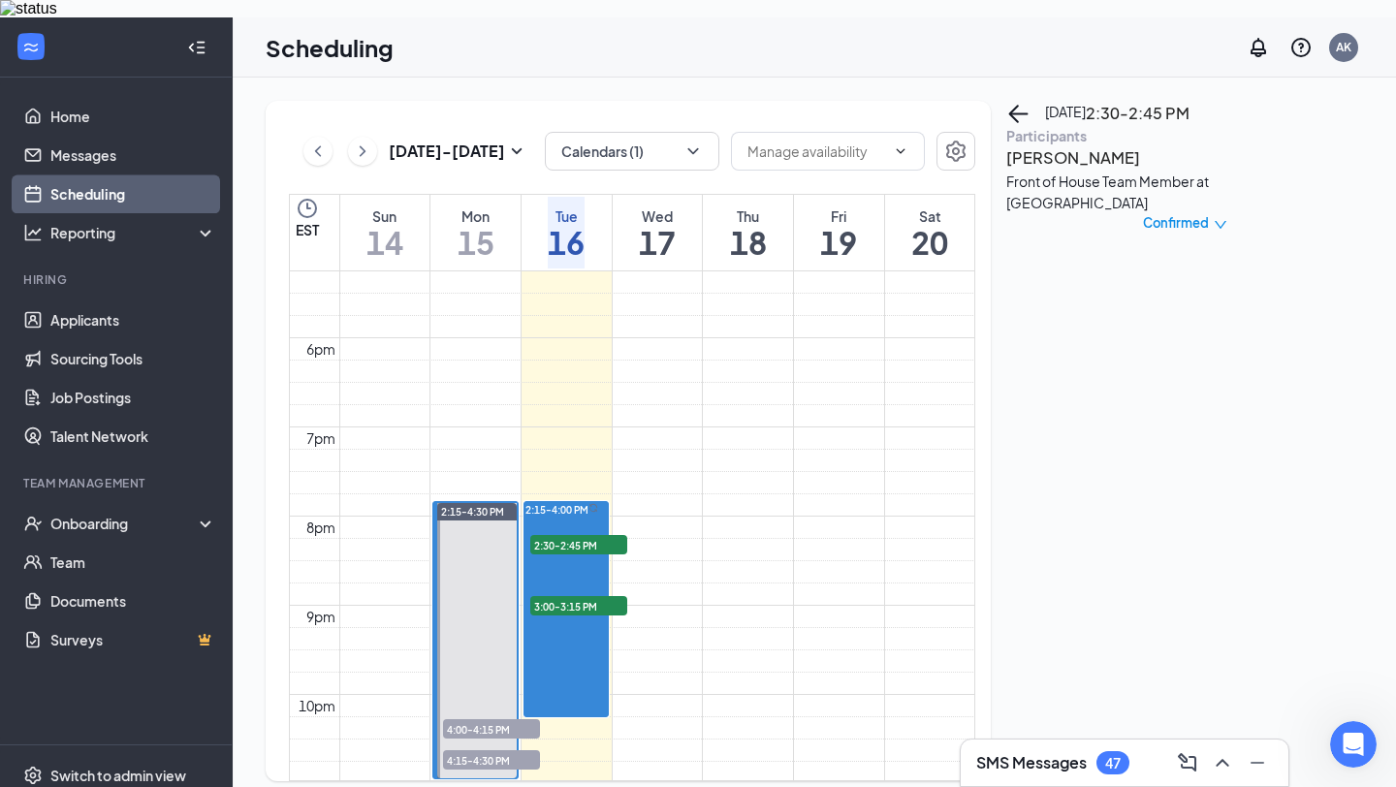
click at [1051, 171] on h3 "[PERSON_NAME]" at bounding box center [1108, 157] width 204 height 25
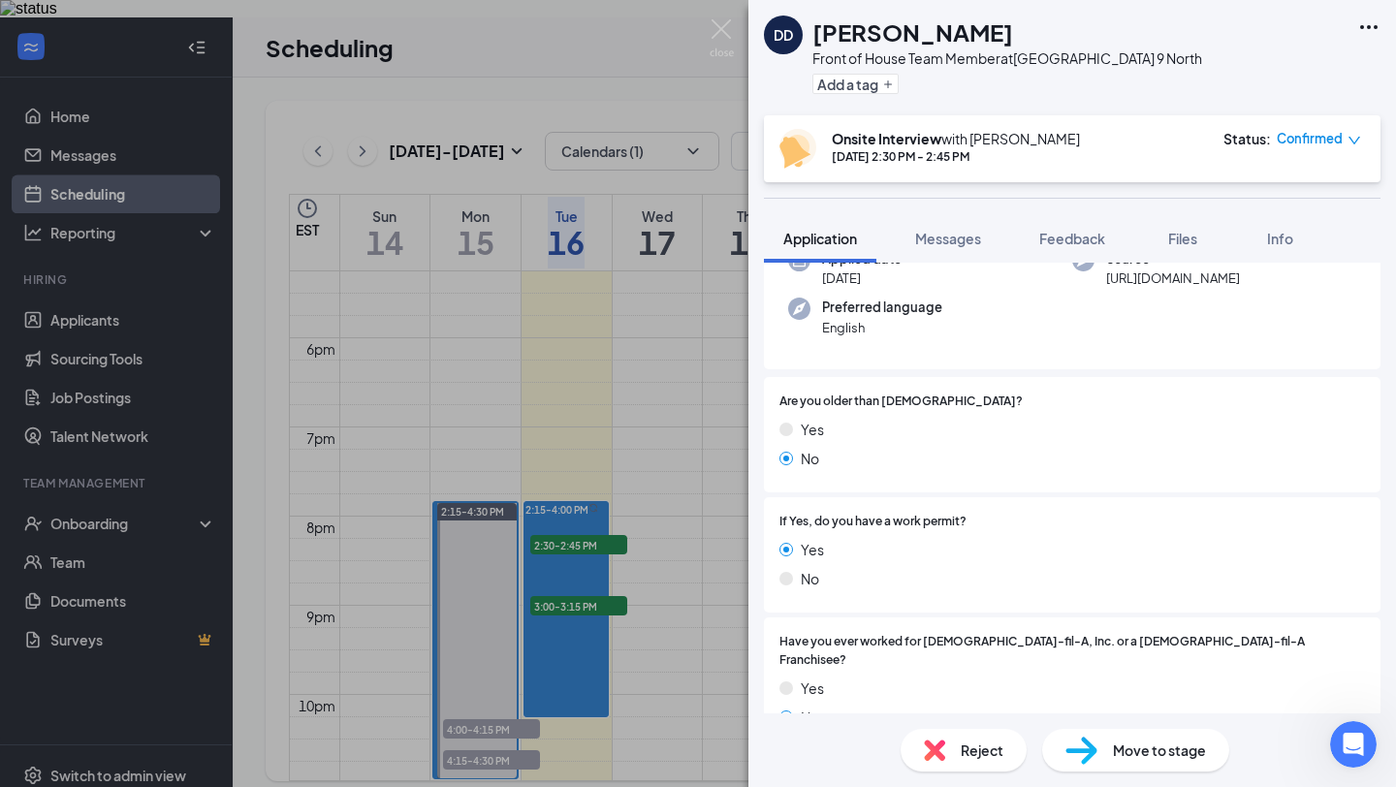
scroll to position [252, 0]
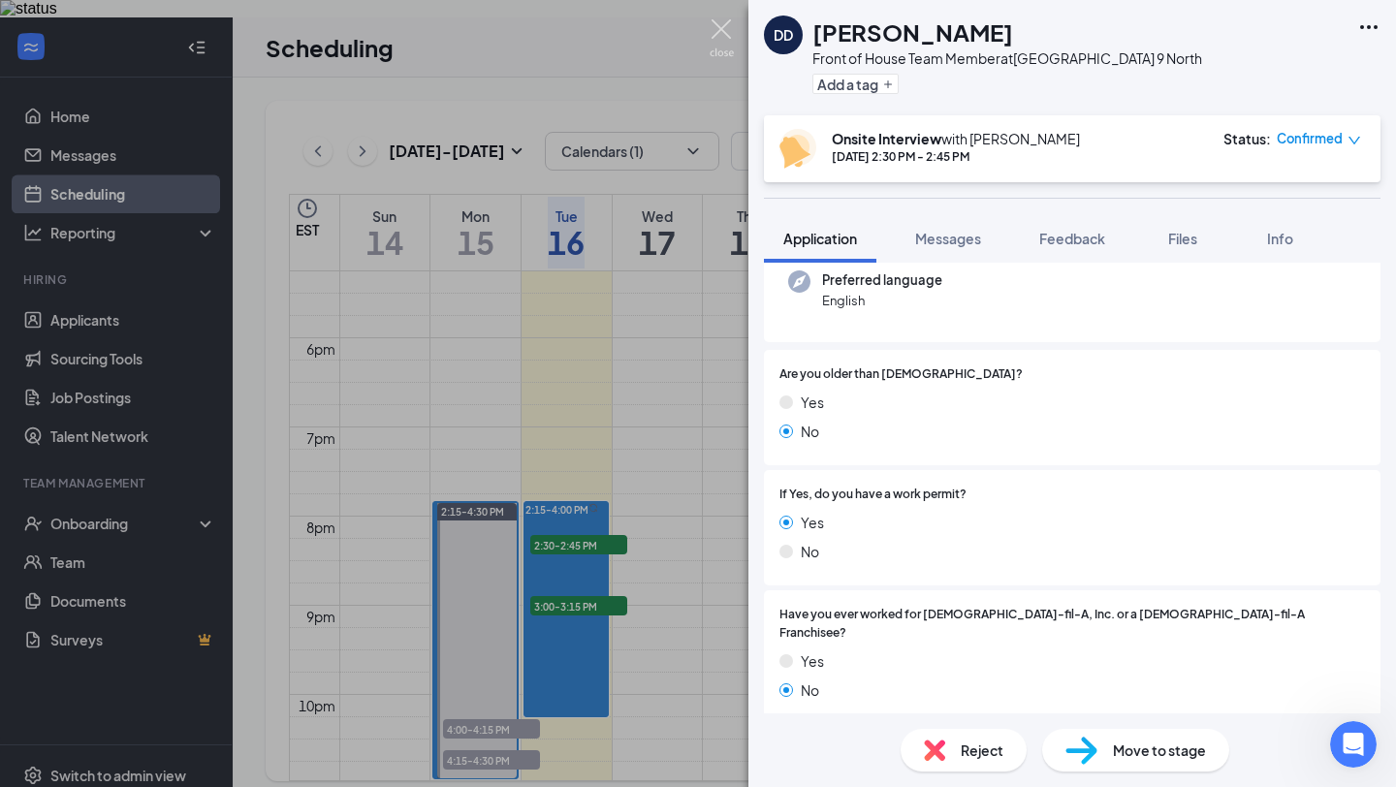
click at [715, 32] on img at bounding box center [721, 38] width 24 height 38
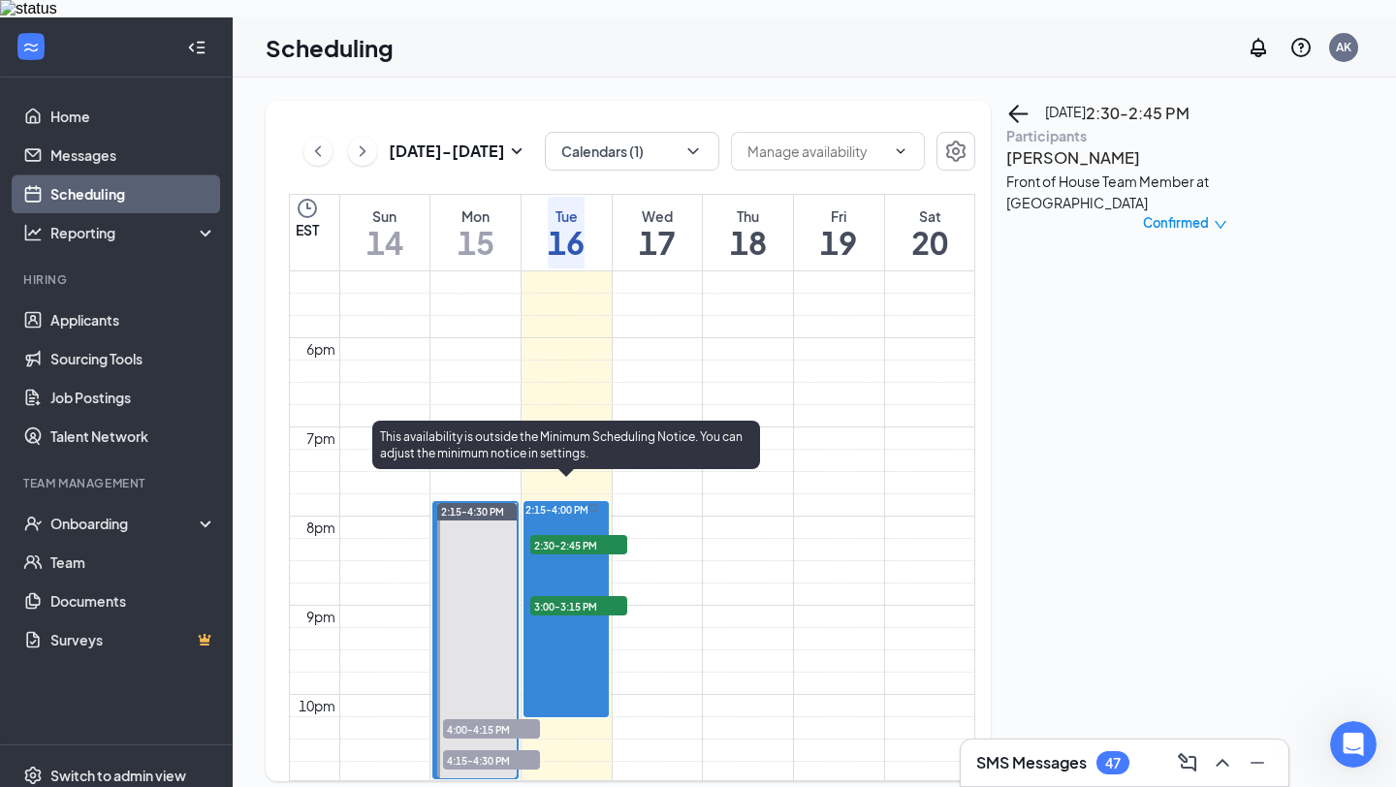
click at [592, 596] on span "3:00-3:15 PM" at bounding box center [578, 605] width 97 height 19
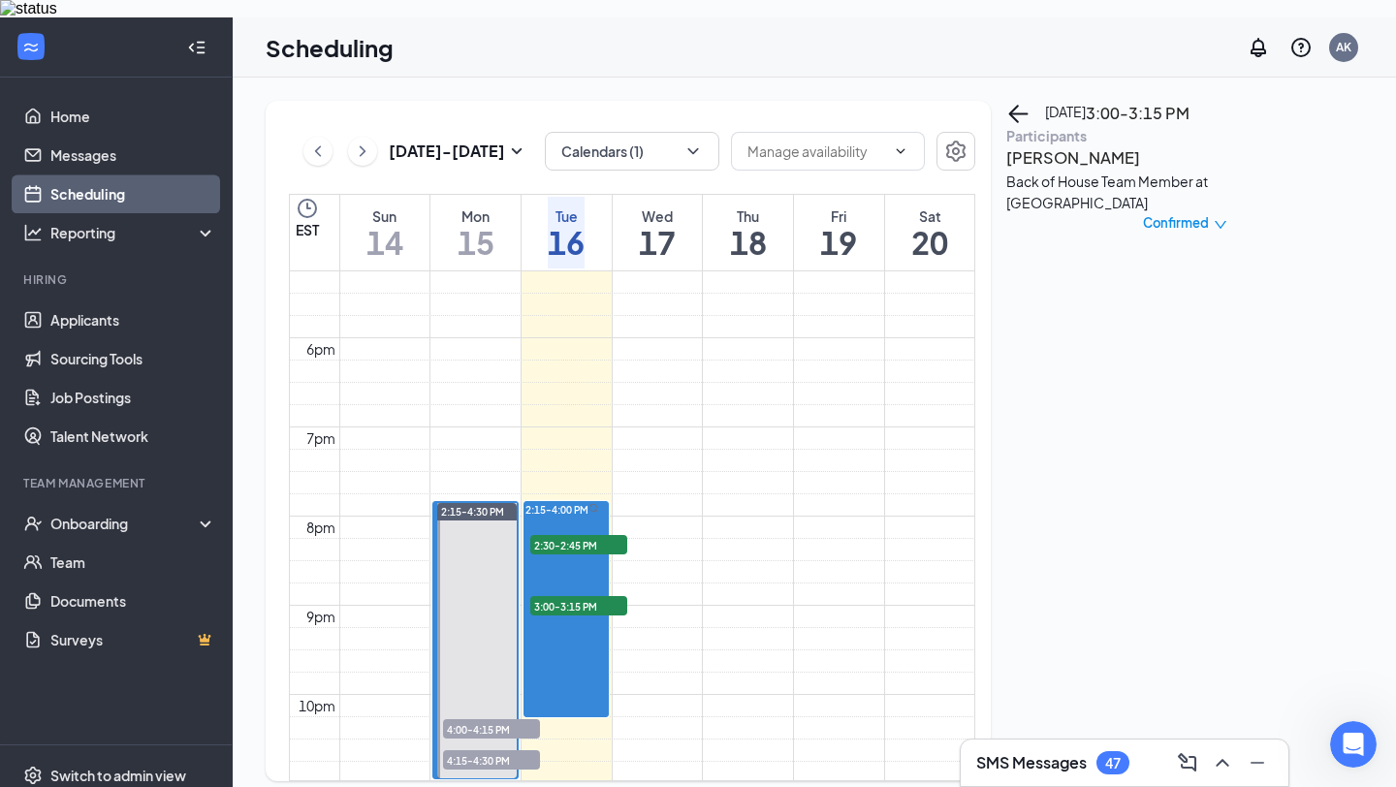
click at [1073, 171] on h3 "[PERSON_NAME]" at bounding box center [1108, 157] width 204 height 25
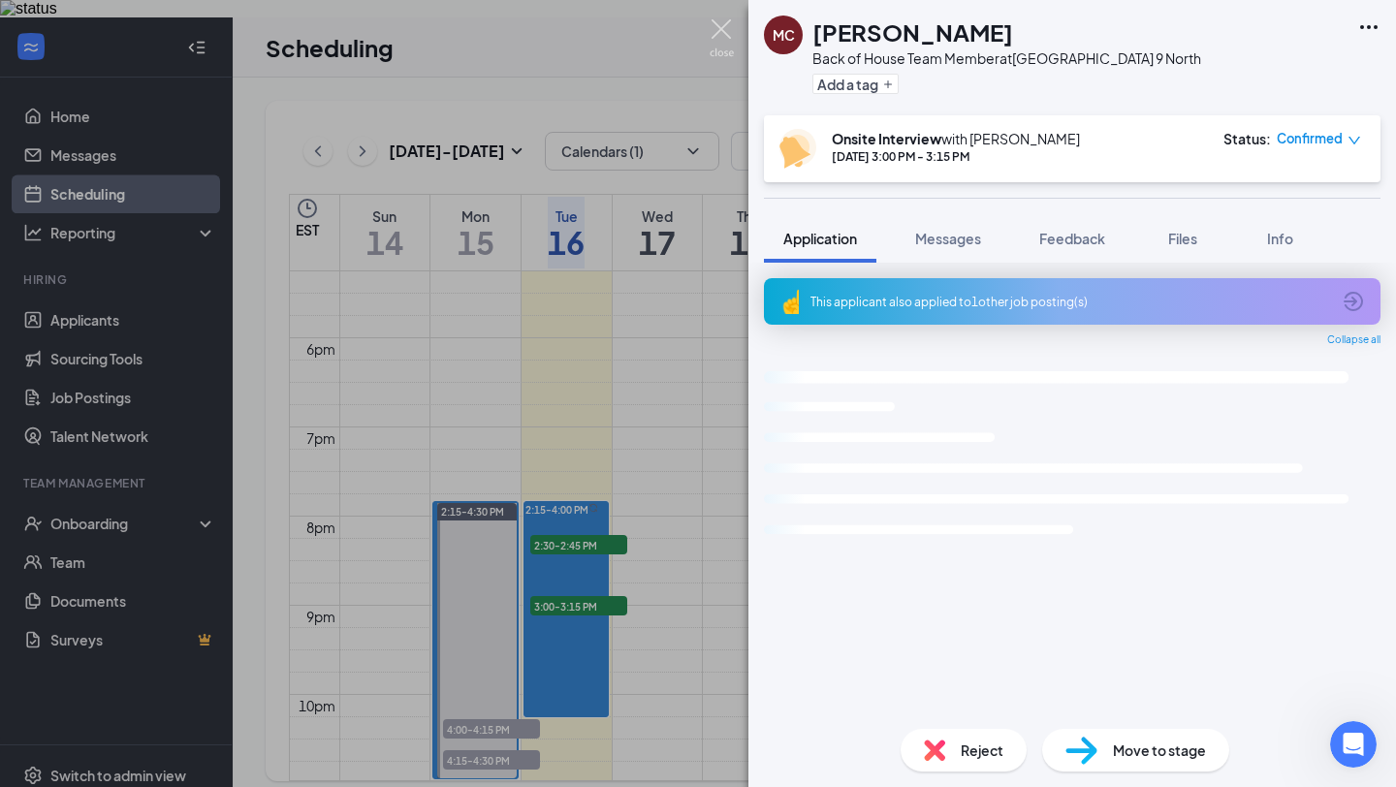
click at [733, 42] on img at bounding box center [721, 38] width 24 height 38
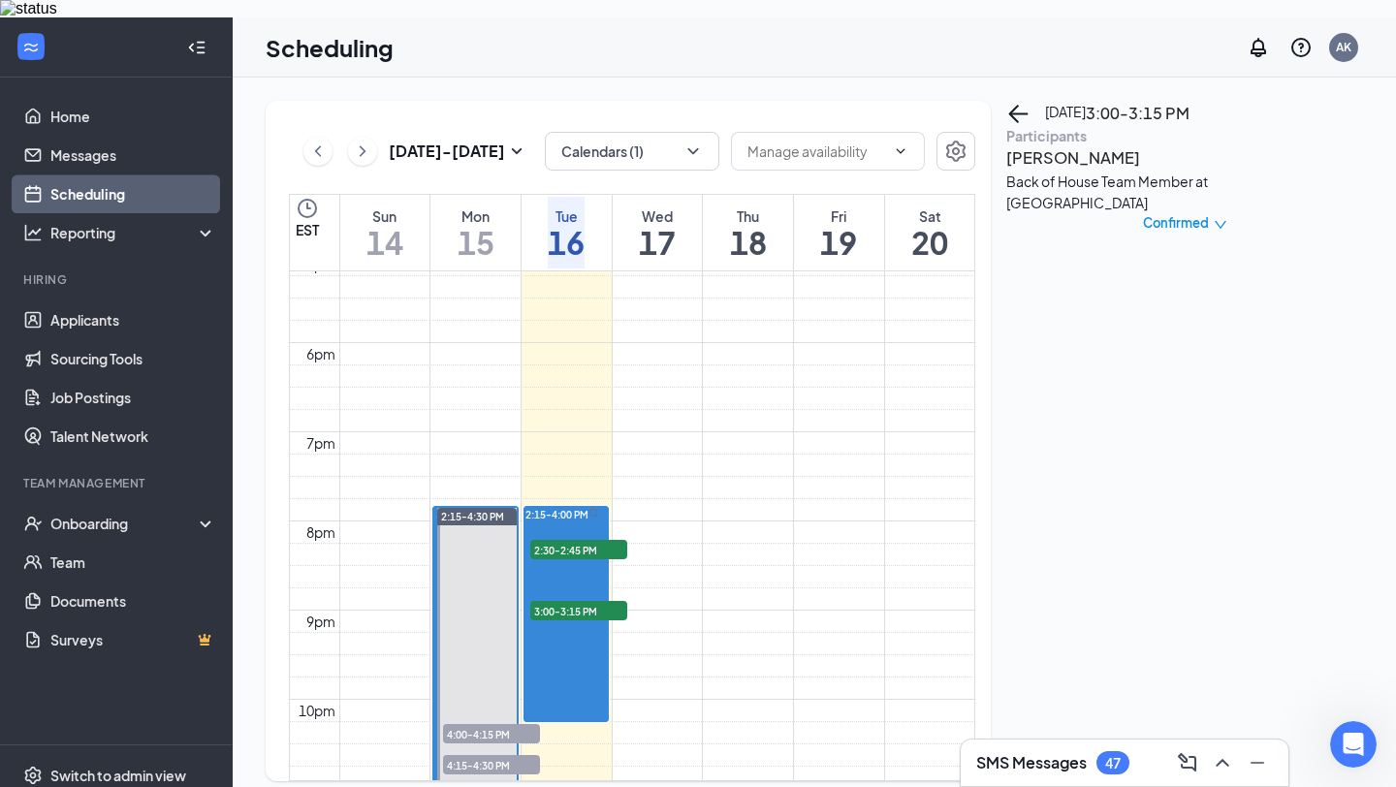
scroll to position [1678, 0]
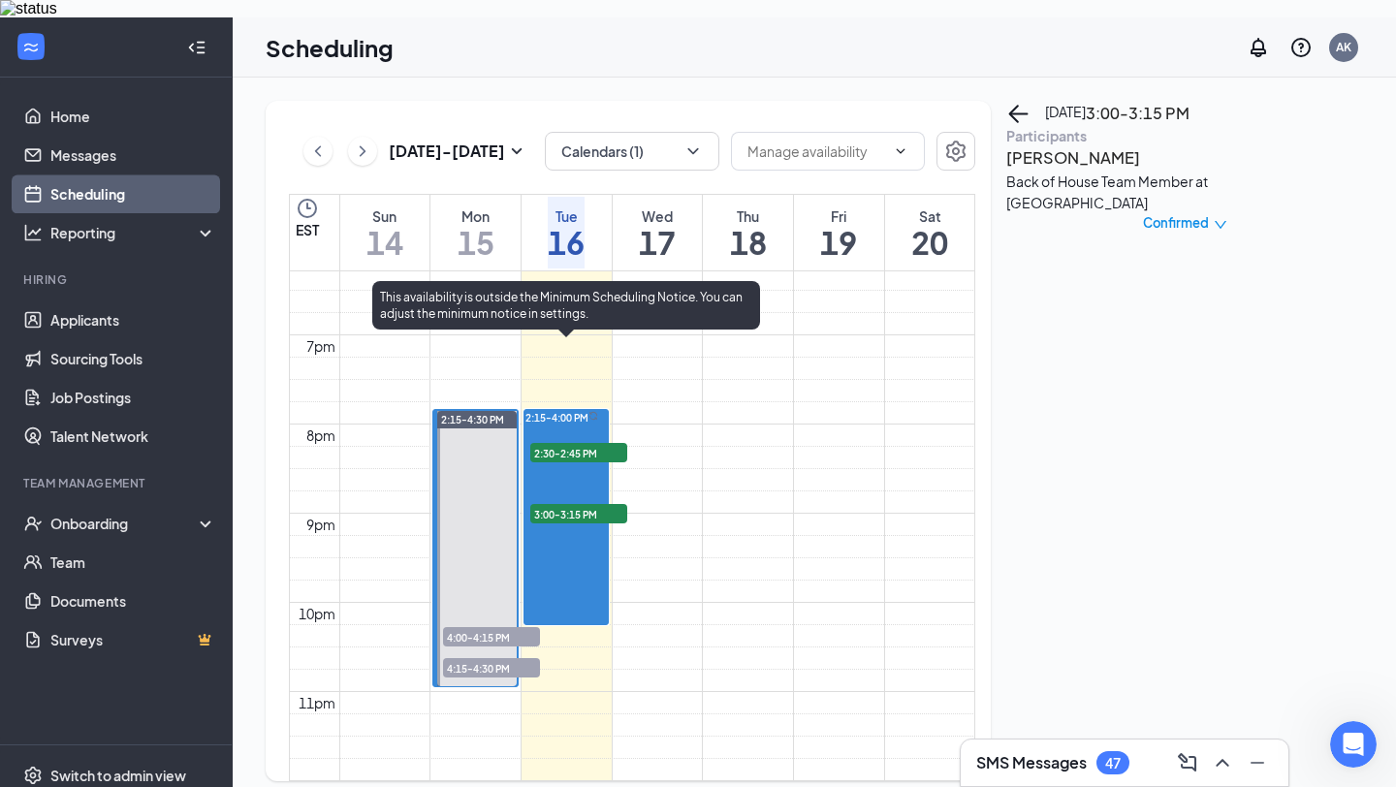
click at [594, 411] on div at bounding box center [593, 418] width 10 height 14
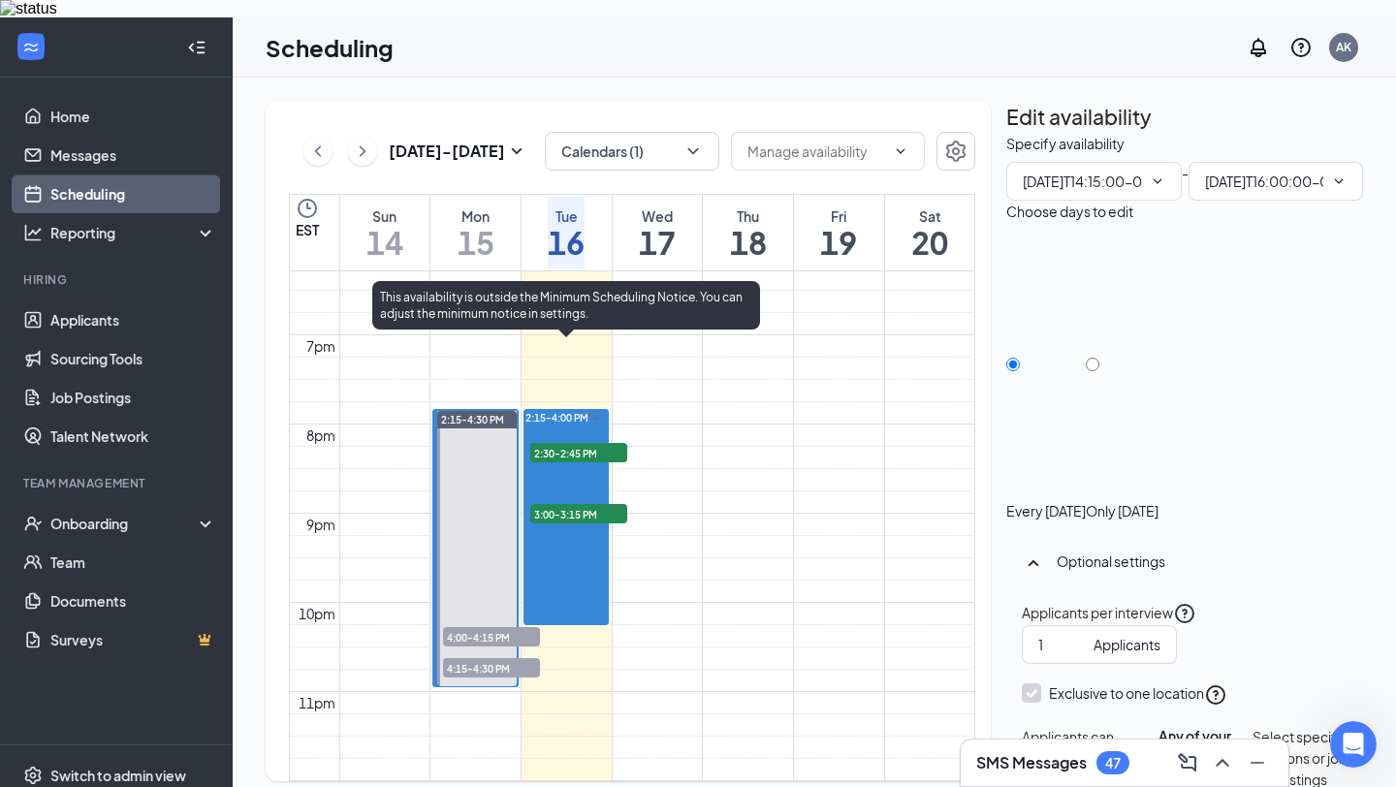
type input "02:15 PM"
type input "04:00 PM"
click at [609, 504] on span "3:00-3:15 PM" at bounding box center [578, 513] width 97 height 19
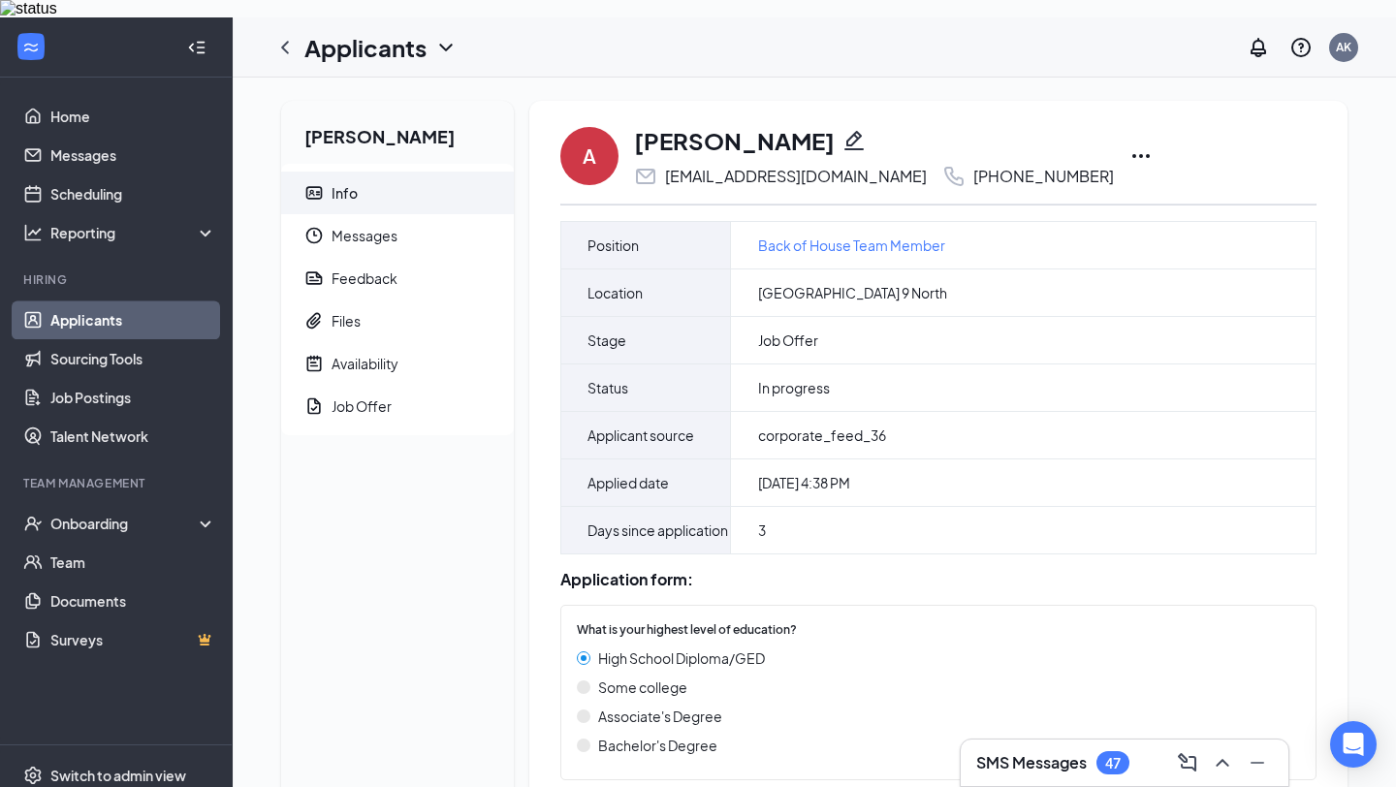
click at [1152, 144] on icon "Ellipses" at bounding box center [1140, 155] width 23 height 23
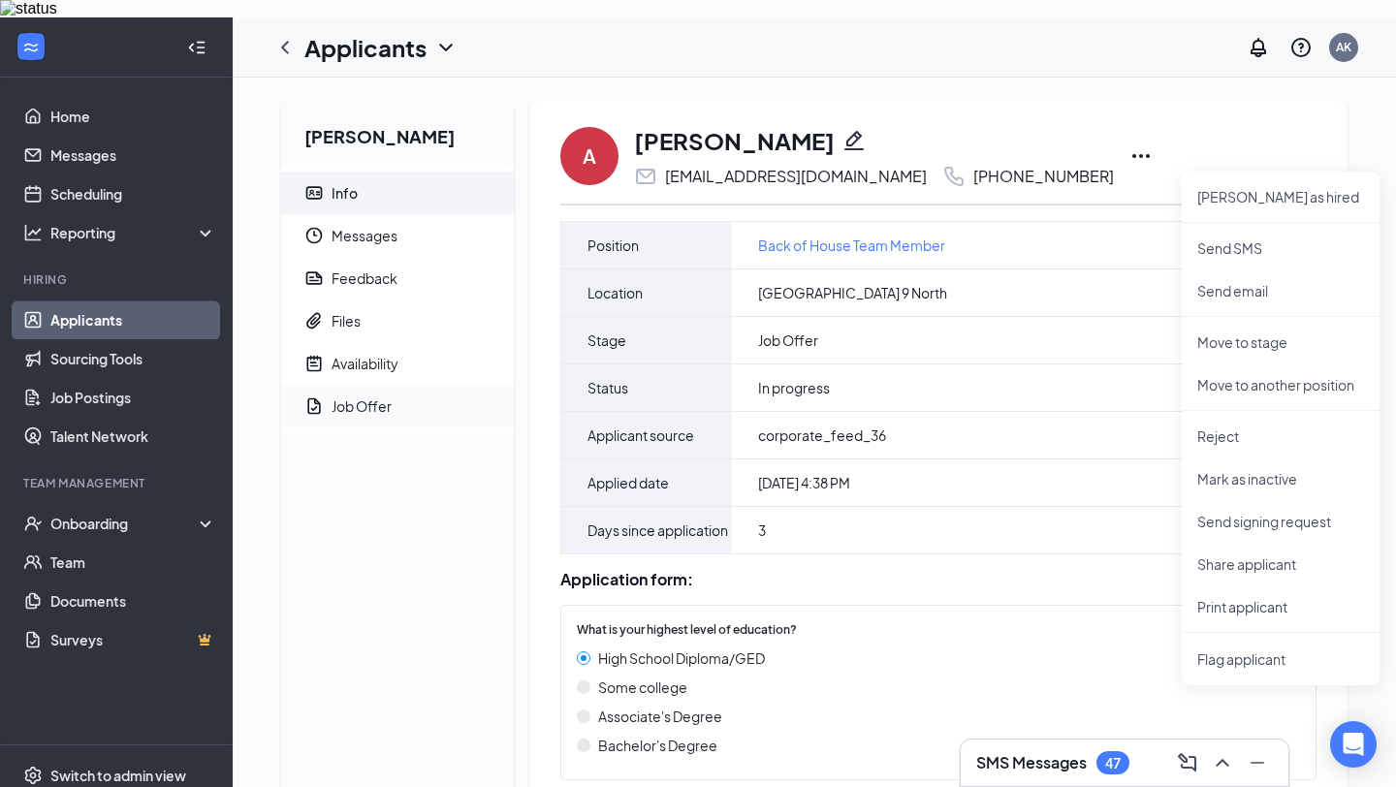
click at [430, 385] on span "Job Offer" at bounding box center [414, 406] width 167 height 43
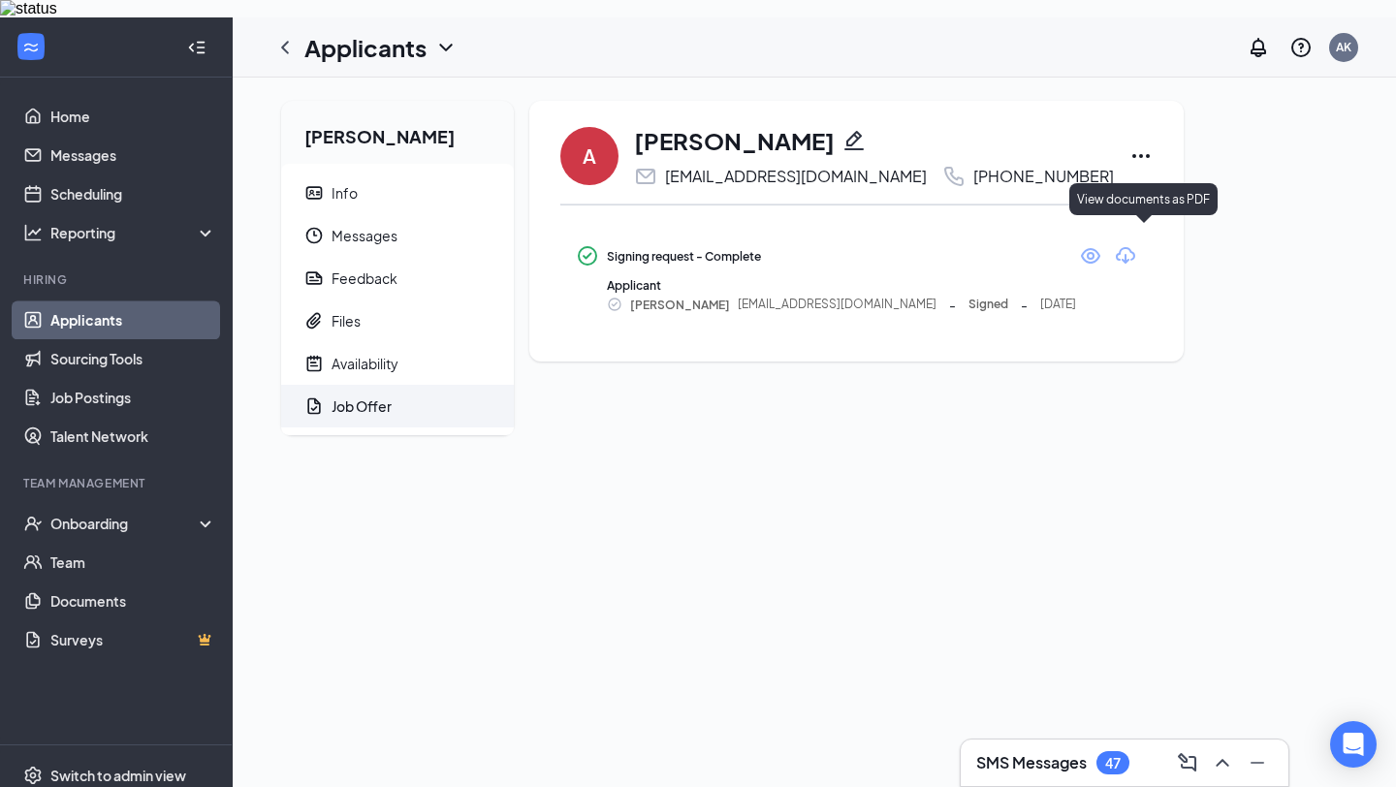
click at [1100, 248] on icon "Eye" at bounding box center [1090, 256] width 19 height 16
click at [1152, 144] on icon "Ellipses" at bounding box center [1140, 155] width 23 height 23
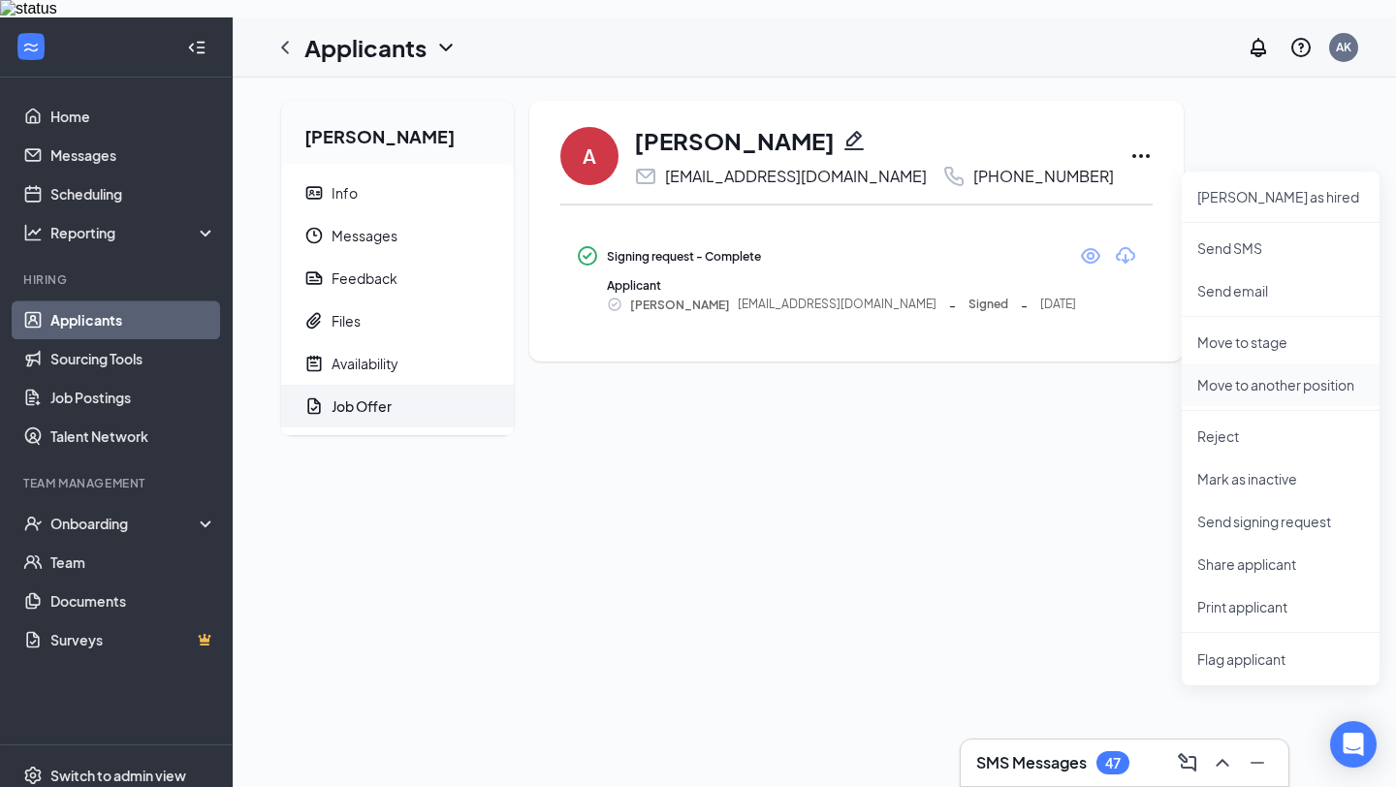
click at [1303, 375] on p "Move to another position" at bounding box center [1280, 384] width 167 height 19
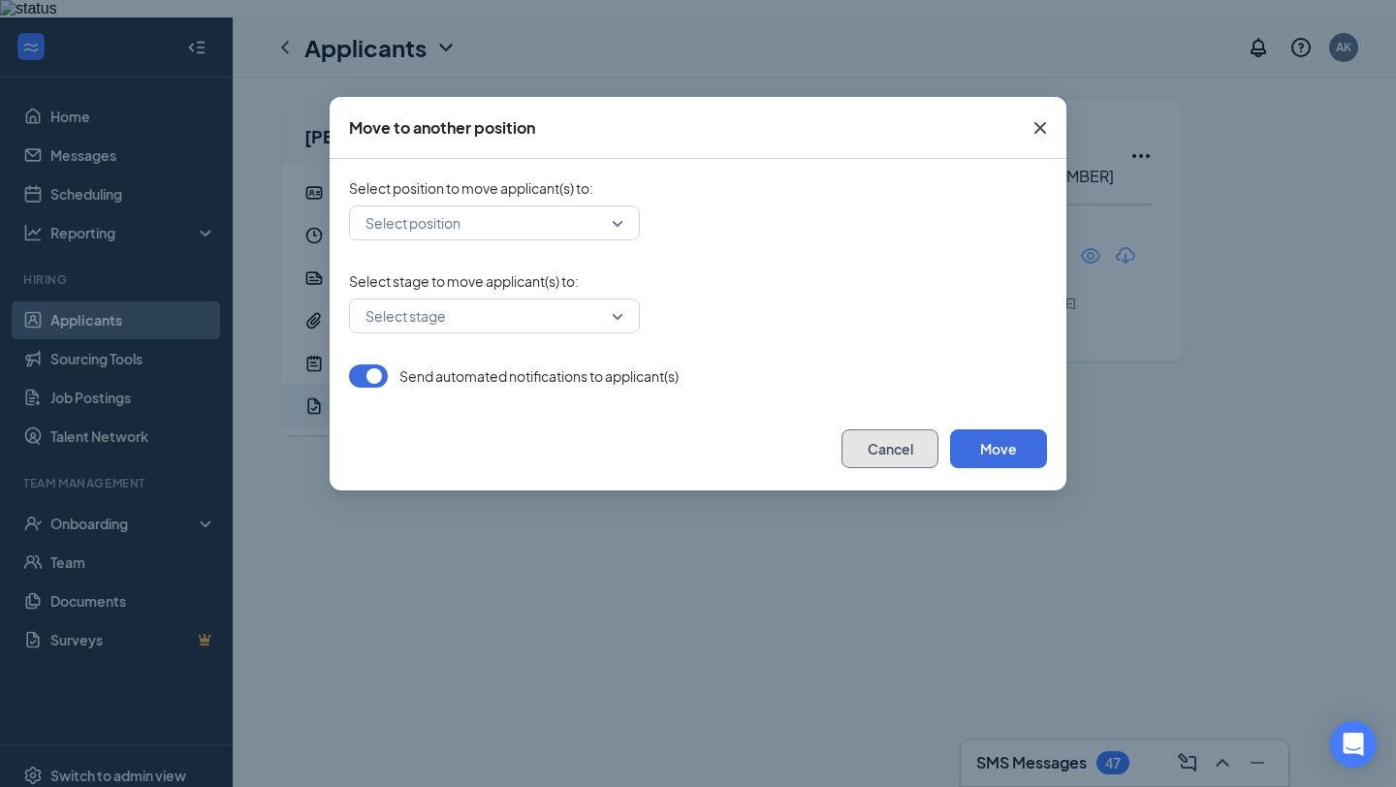
click at [902, 465] on button "Cancel" at bounding box center [889, 448] width 97 height 39
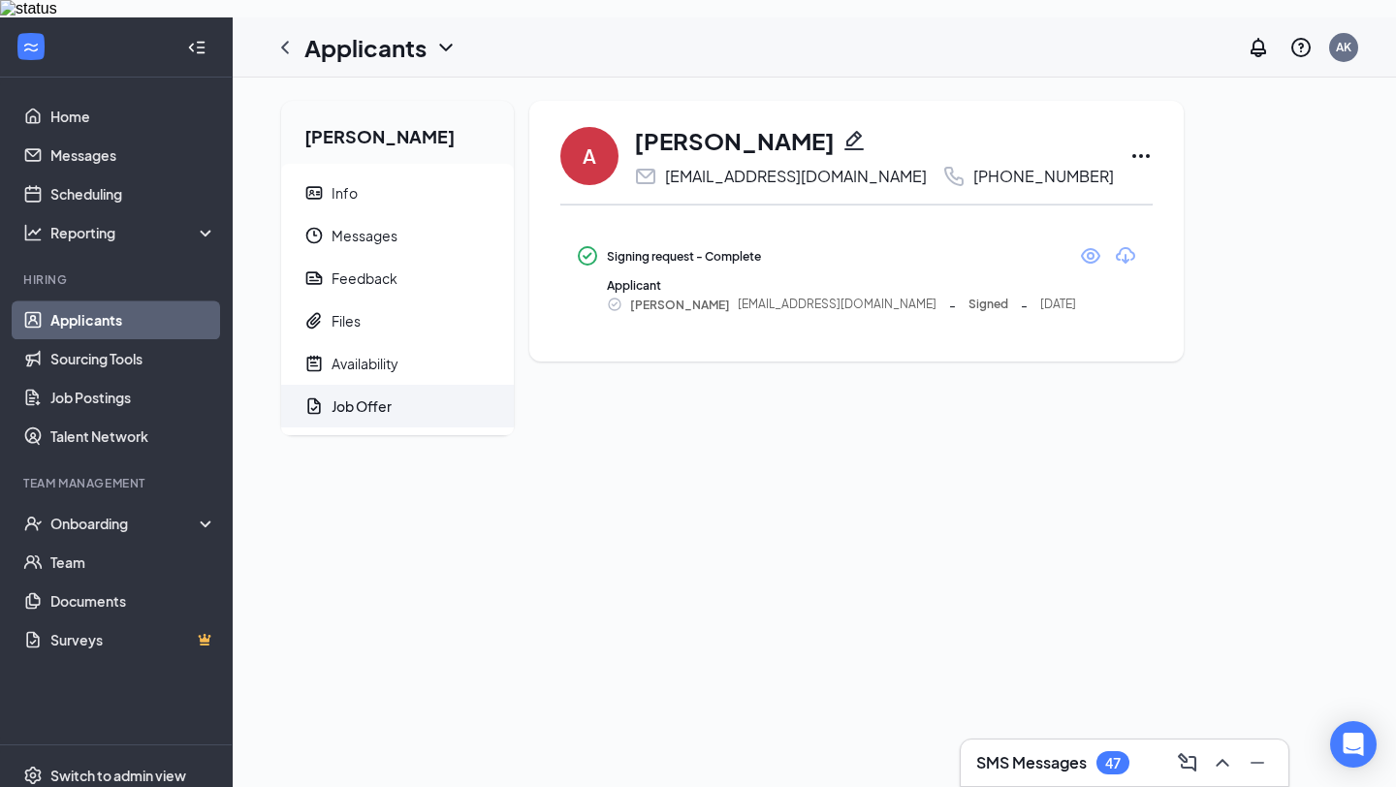
click at [1152, 144] on icon "Ellipses" at bounding box center [1140, 155] width 23 height 23
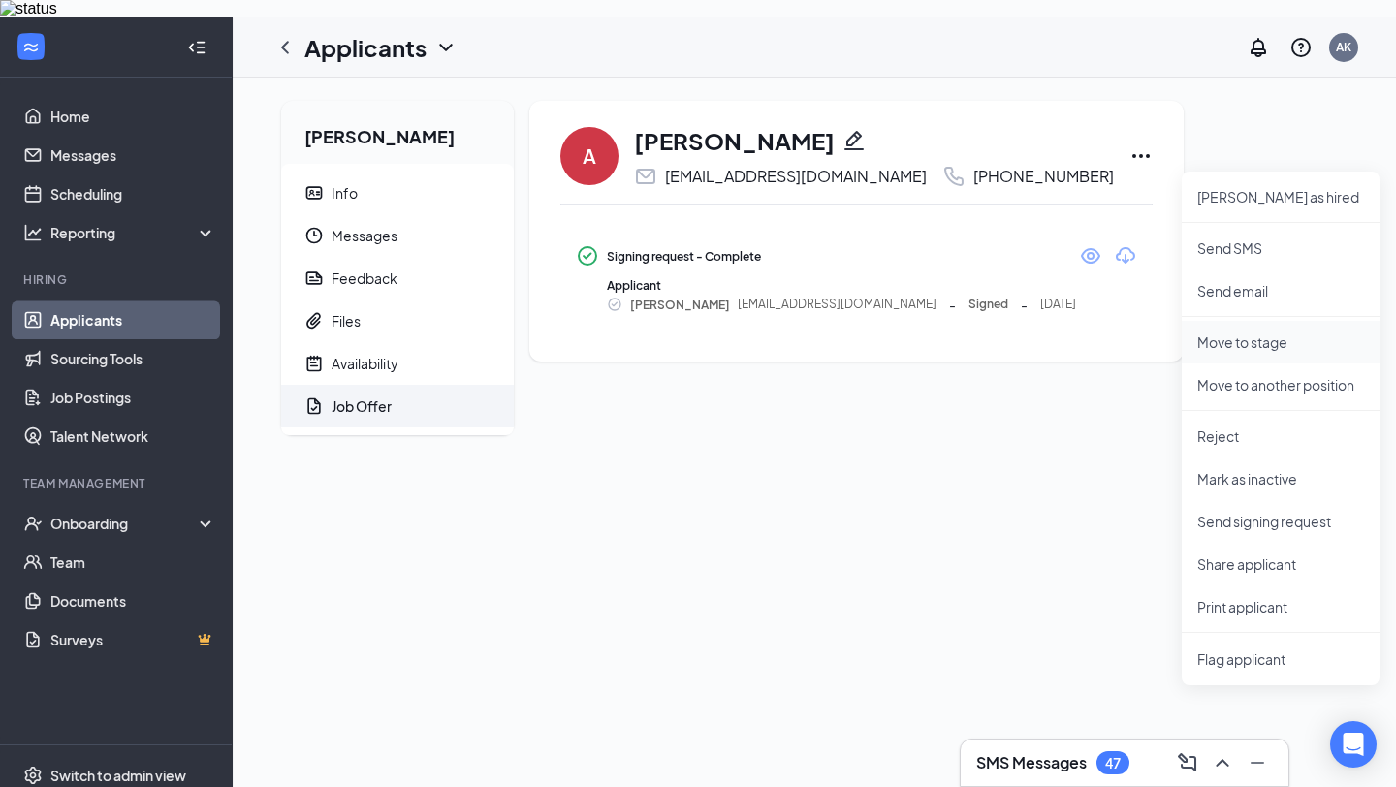
click at [1331, 332] on p "Move to stage" at bounding box center [1280, 341] width 167 height 19
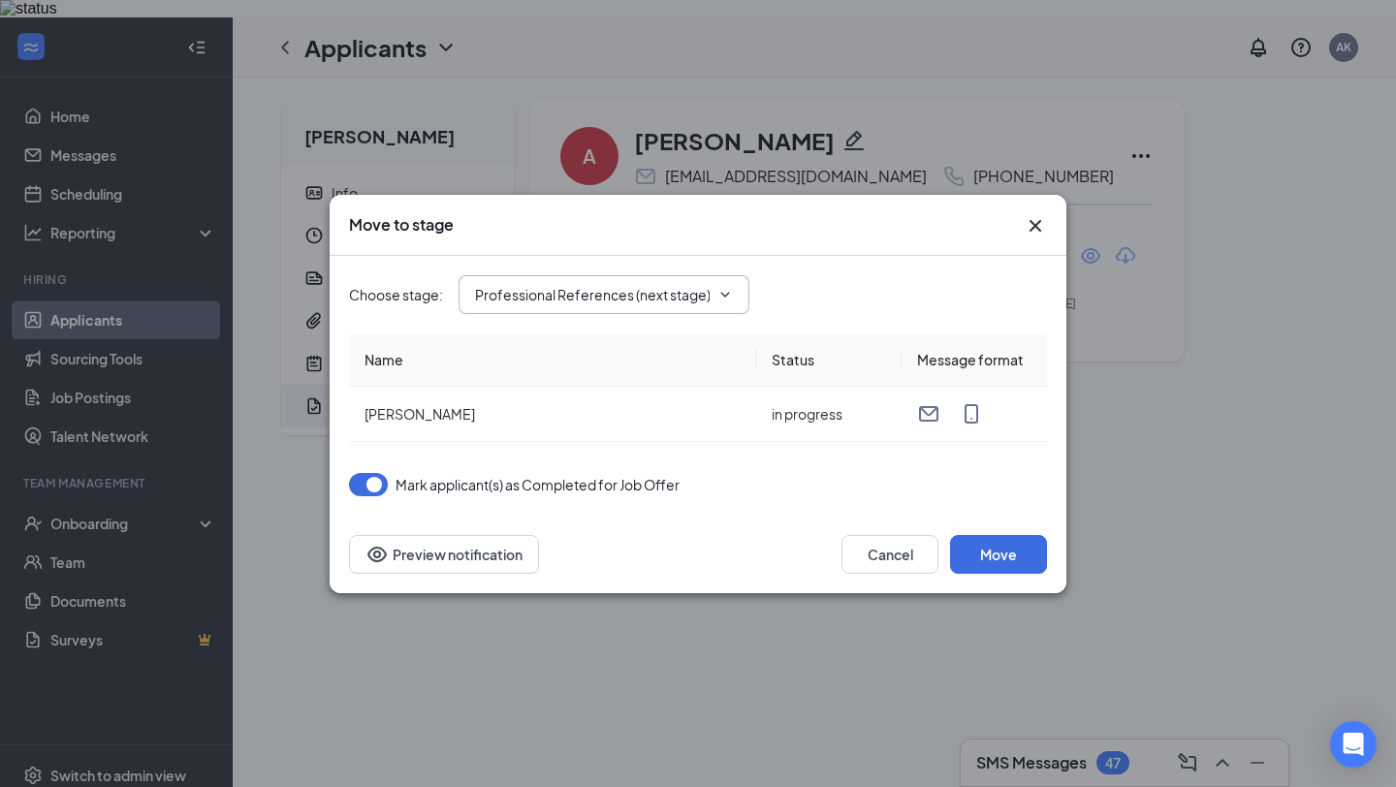
click at [704, 300] on input "Professional References (next stage)" at bounding box center [592, 294] width 235 height 21
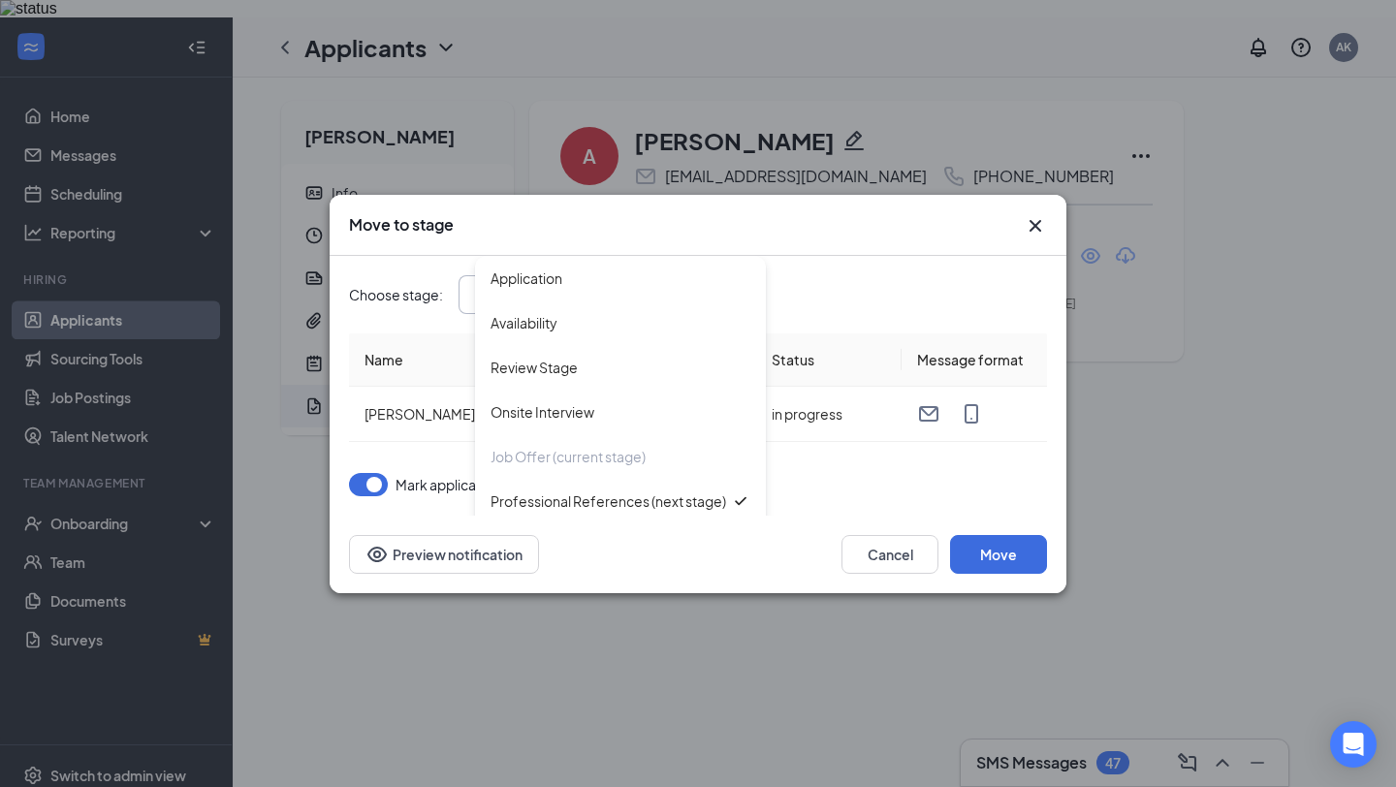
click at [844, 487] on div "Mark applicant(s) as Completed for Job Offer" at bounding box center [698, 484] width 698 height 23
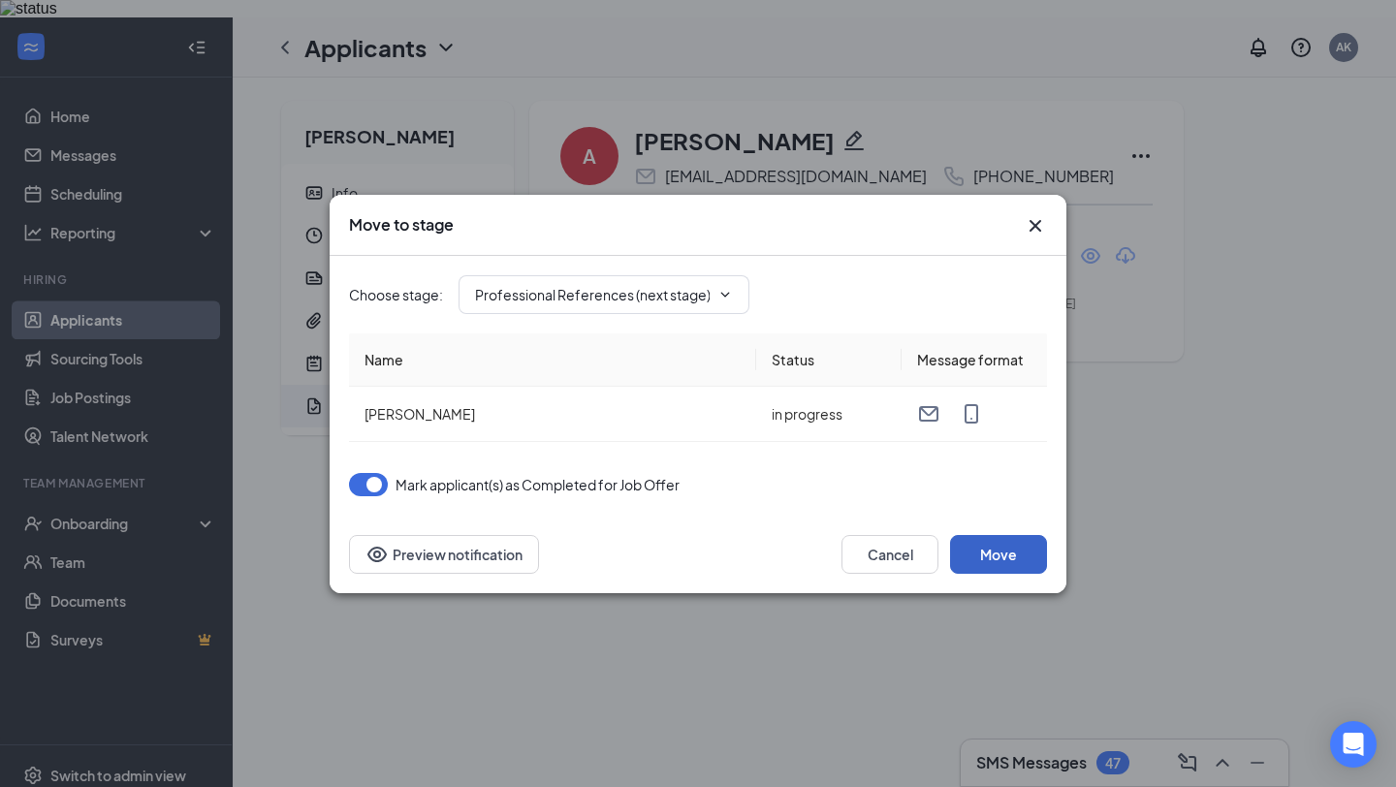
click at [1017, 553] on button "Move" at bounding box center [998, 554] width 97 height 39
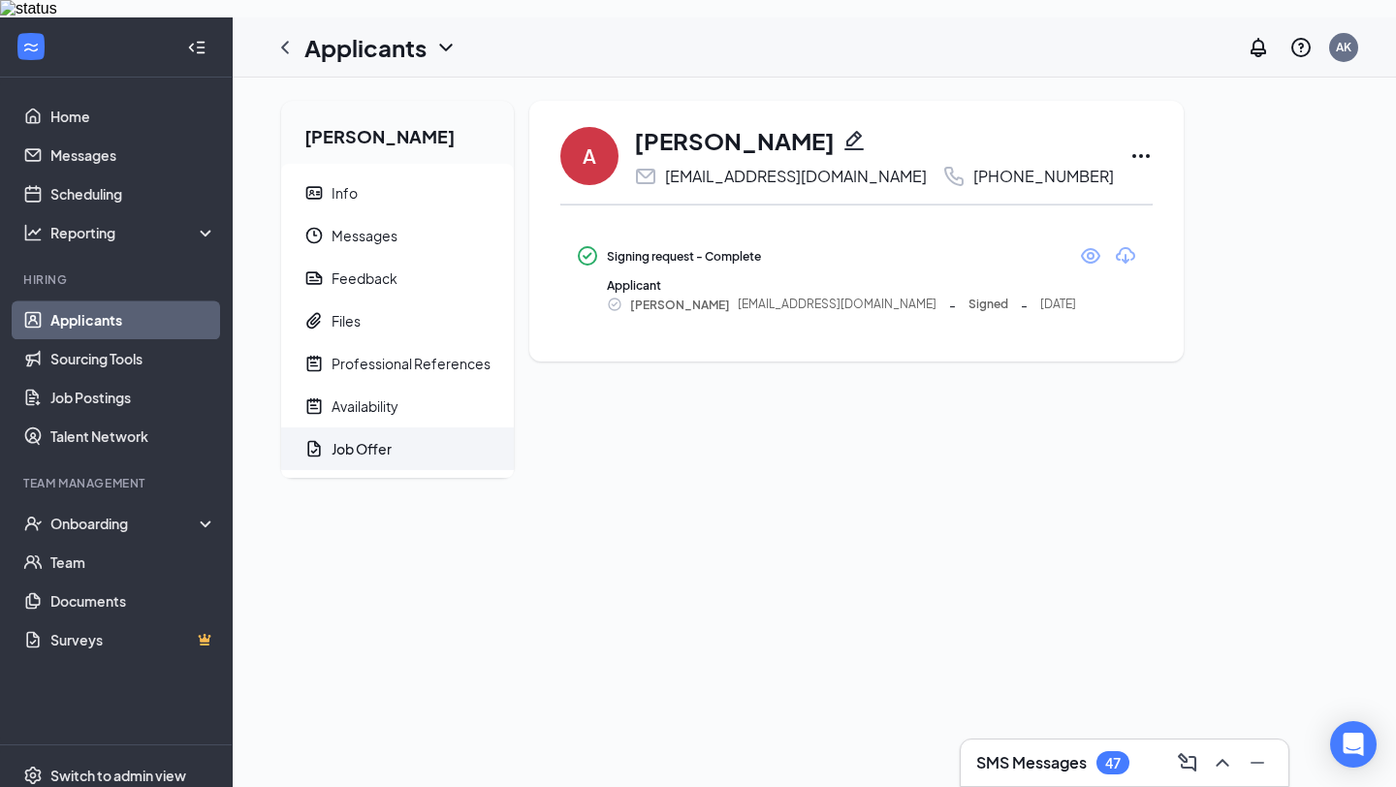
click at [1346, 267] on div "Angela Miranda Info Messages Feedback Files Professional References Availabilit…" at bounding box center [814, 297] width 1097 height 392
click at [200, 300] on link "Applicants" at bounding box center [133, 319] width 166 height 39
